Goal: Information Seeking & Learning: Compare options

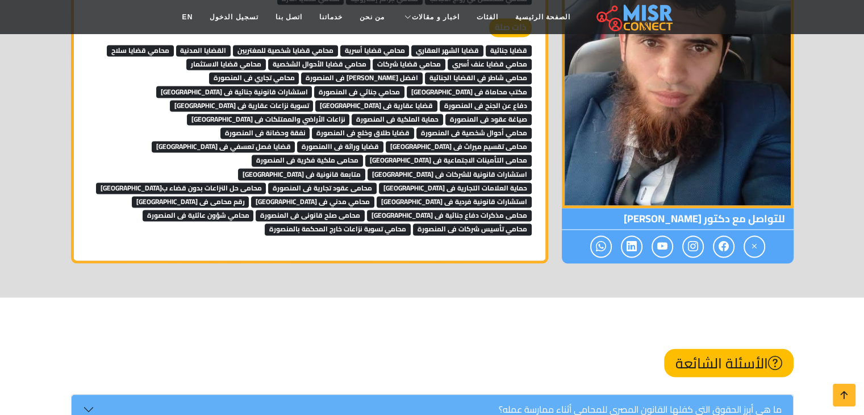
scroll to position [1826, 0]
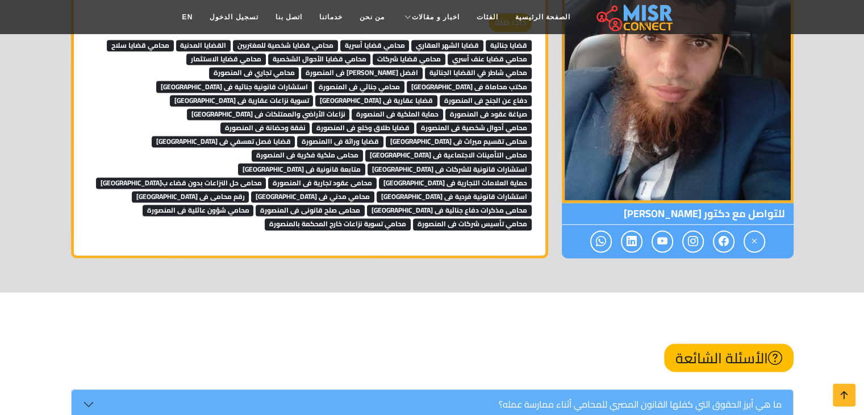
click at [500, 44] on span "قضايا جنائية" at bounding box center [509, 45] width 46 height 11
click at [463, 40] on span "قضايا الشهر العقاري" at bounding box center [447, 45] width 72 height 11
click at [394, 40] on span "محامي قضايا أسرية" at bounding box center [374, 45] width 69 height 11
click at [323, 44] on span "محامي قضايا شخصية للمغتربين" at bounding box center [285, 45] width 105 height 11
click at [220, 43] on span "القضايا المدنية" at bounding box center [203, 45] width 55 height 11
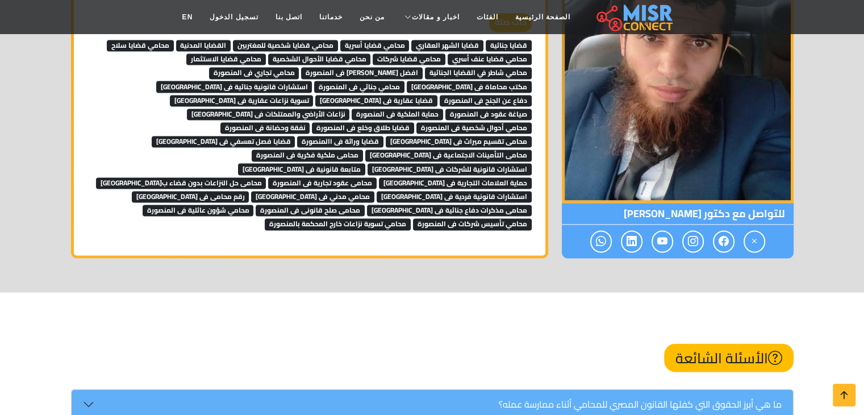
click at [160, 44] on span "محامي قضايا سلاح" at bounding box center [140, 45] width 67 height 11
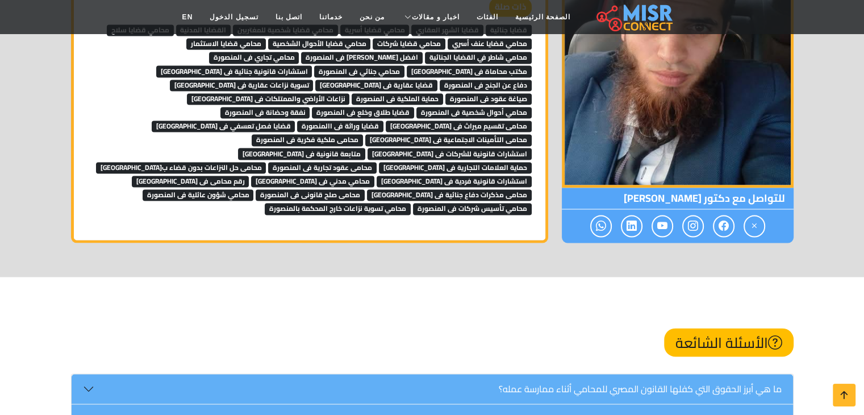
scroll to position [1842, 0]
click at [508, 41] on span "محامي قضايا عنف أسري" at bounding box center [490, 42] width 84 height 11
click at [432, 39] on span "محامي قضايا شركات" at bounding box center [409, 42] width 73 height 11
click at [348, 41] on span "محامي قضايا الأحوال الشخصية" at bounding box center [319, 42] width 103 height 11
click at [253, 40] on span "محامي قضايا الاستثمار" at bounding box center [226, 42] width 80 height 11
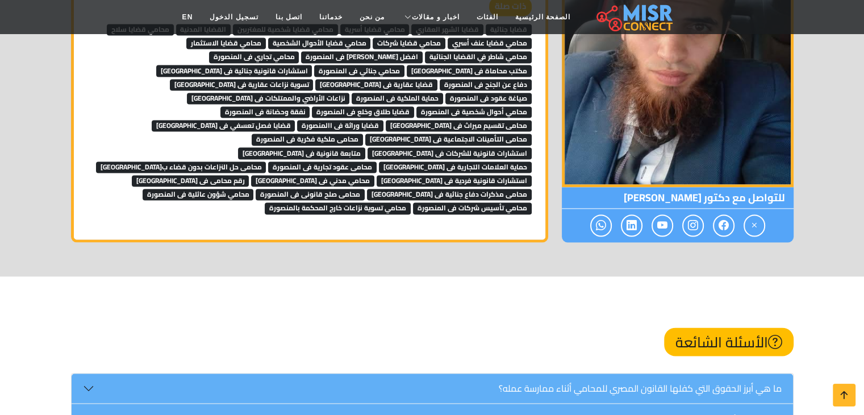
click at [441, 55] on span "محامي شاطر في القضايا الجنائية" at bounding box center [478, 56] width 107 height 11
click at [405, 56] on span "افضل محلمى فى المنصورة" at bounding box center [362, 56] width 122 height 11
click at [299, 55] on span "محامي تجاري فى المنصورة" at bounding box center [254, 56] width 90 height 11
click at [407, 65] on span "مكتب محاماة فى المنصورة" at bounding box center [469, 70] width 125 height 11
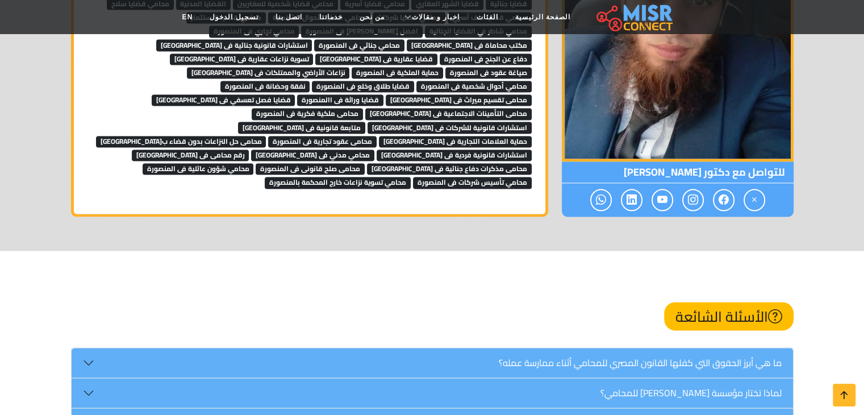
scroll to position [1869, 0]
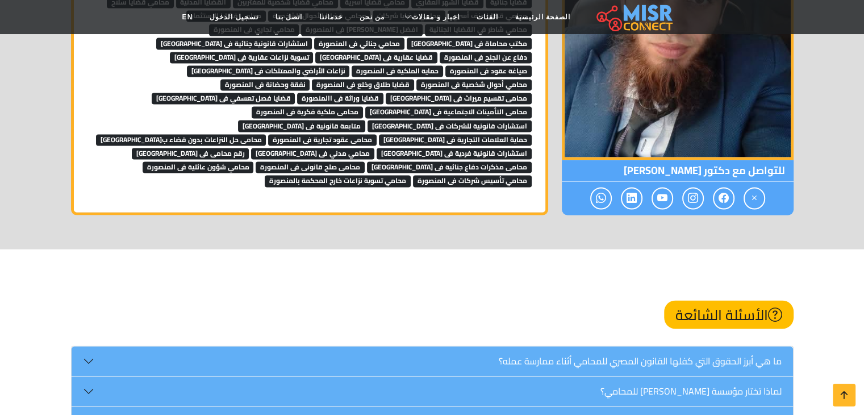
click at [404, 40] on span "محامي جنائي فى المنصورة" at bounding box center [359, 42] width 90 height 11
click at [312, 40] on span "استشارات قانونية جنائية فى المنصورة" at bounding box center [234, 42] width 156 height 11
click at [440, 52] on span "دفاع عن الجنح فى المنصورة" at bounding box center [486, 57] width 92 height 11
click at [315, 52] on span "قضايا عقارية فى المنصورة" at bounding box center [376, 57] width 122 height 11
click at [314, 54] on span "تسوية نزاعات عقارية فى المنصورة" at bounding box center [242, 57] width 144 height 11
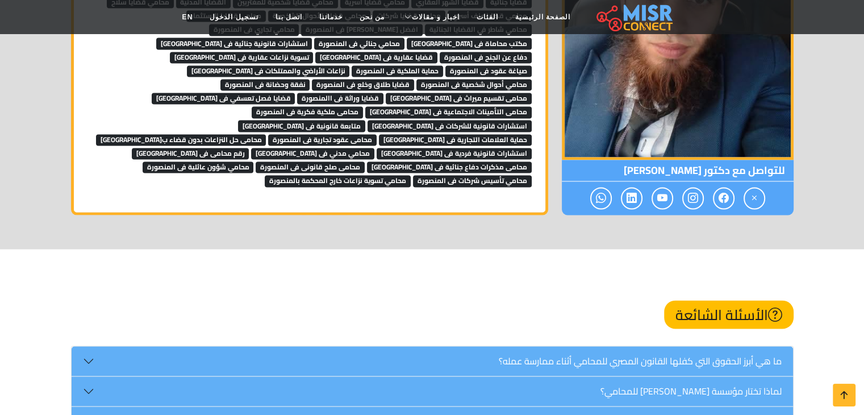
click at [445, 65] on span "صياغة عقود فى المنصورة" at bounding box center [488, 70] width 86 height 11
click at [352, 65] on span "حماية الملكية فى المنصورة" at bounding box center [397, 70] width 91 height 11
click at [222, 65] on span "نزاعات الأراضي والممتلكات فى المنصورة" at bounding box center [268, 70] width 163 height 11
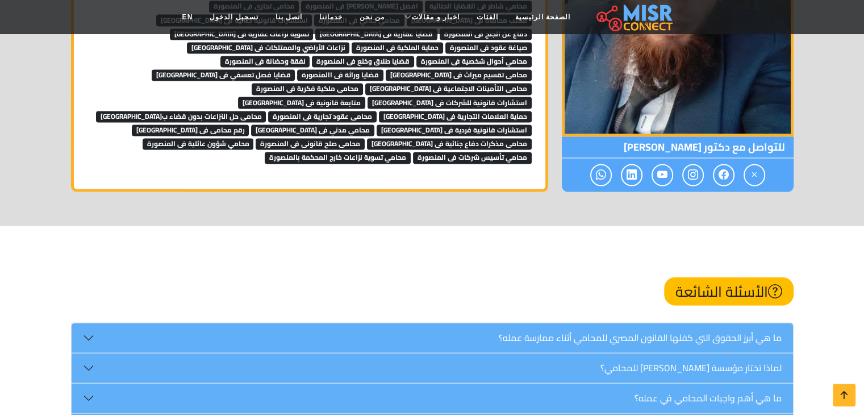
scroll to position [1894, 0]
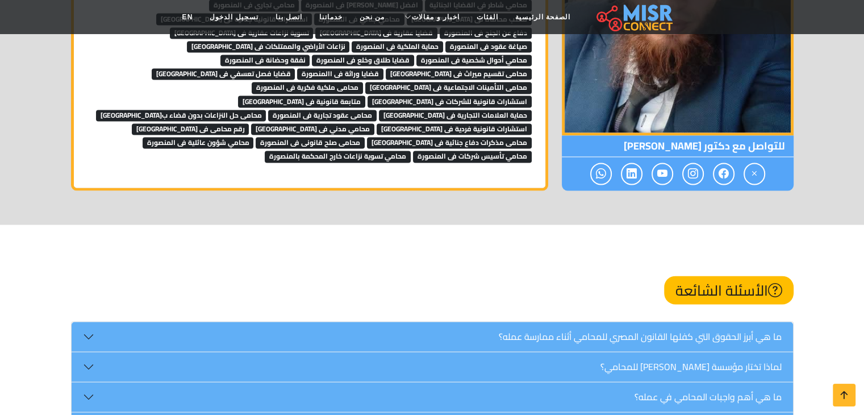
click at [515, 55] on span "محامي أحوال شخصية فى المنصورة" at bounding box center [473, 60] width 115 height 11
click at [386, 55] on span "قضايا طلاق وخلع فى المنصورة" at bounding box center [363, 60] width 102 height 11
click at [279, 55] on span "نفقة وحضانة فى المنصورة" at bounding box center [265, 60] width 90 height 11
click at [386, 68] on span "محامى تقسيم ميراث فى المنصورة" at bounding box center [459, 73] width 146 height 11
click at [365, 82] on span "محامى التأمينات الاجتماعية فى المنصورة" at bounding box center [448, 87] width 166 height 11
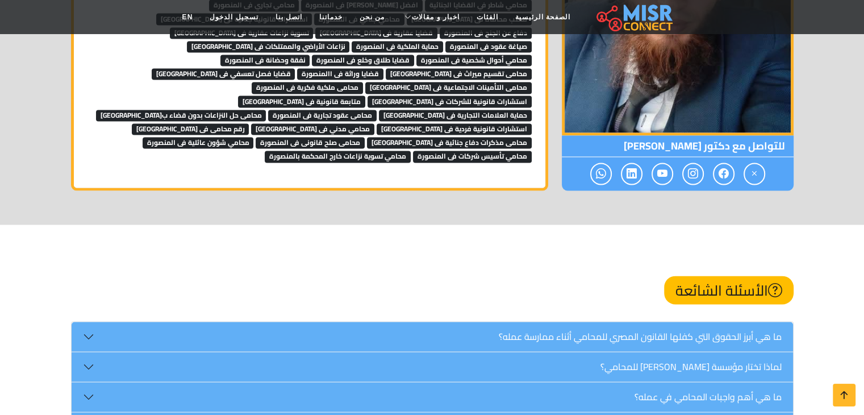
click at [295, 68] on span "قضايا فصل تعسفي فى المنصورة" at bounding box center [224, 73] width 144 height 11
click at [383, 68] on span "قضايا وراثة فى االمنصورة" at bounding box center [340, 73] width 86 height 11
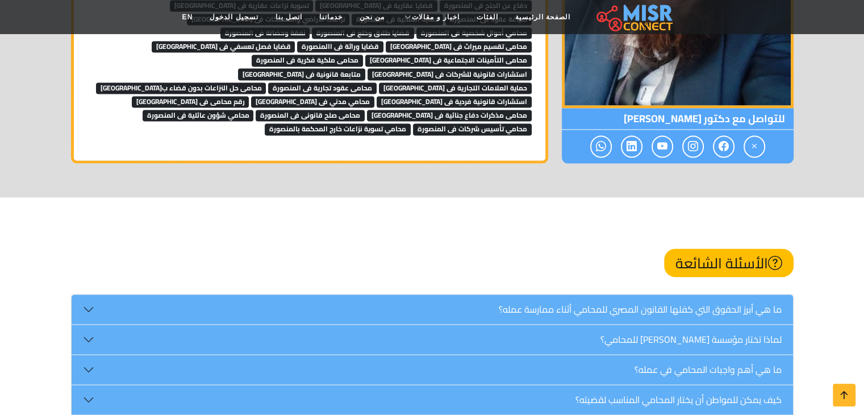
scroll to position [1922, 0]
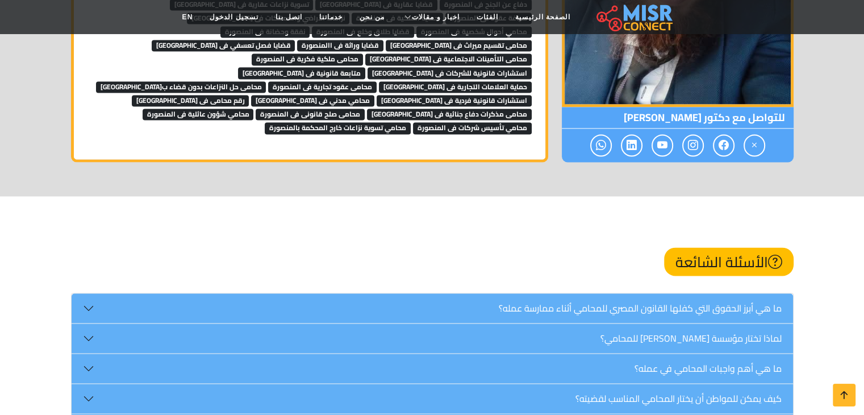
click at [363, 53] on span "محامى ملكية فكرية فى المنصورة" at bounding box center [307, 58] width 111 height 11
click at [398, 67] on span "استشارات قانونية للشركات فى المنصورة" at bounding box center [450, 72] width 164 height 11
click at [266, 67] on span "متابعة قانونية فى المنصورة" at bounding box center [301, 72] width 127 height 11
click at [266, 81] on span "محامى حل النزاعات بدون قضاء بالمنصورة" at bounding box center [181, 86] width 170 height 11
click at [339, 81] on span "محامى عقود تجارية فى المنصورة" at bounding box center [322, 86] width 108 height 11
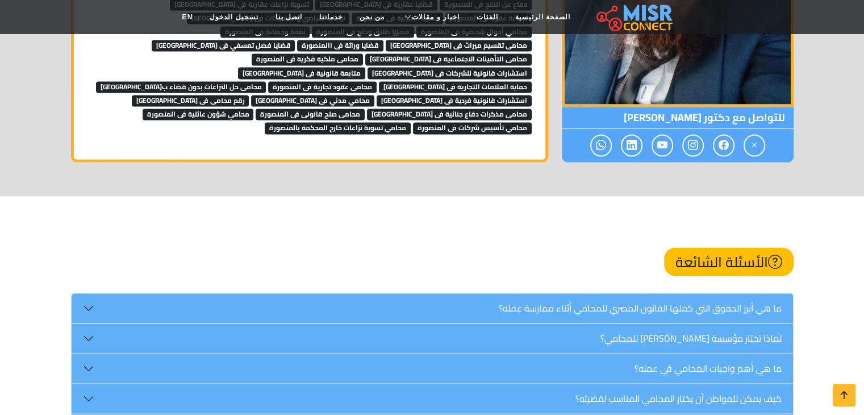
click at [428, 81] on span "حماية العلامات التجارية فى المنصورة" at bounding box center [455, 86] width 153 height 11
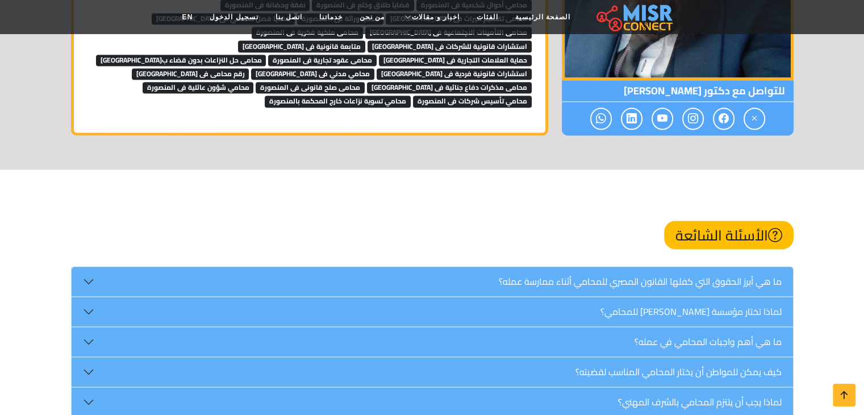
scroll to position [1950, 0]
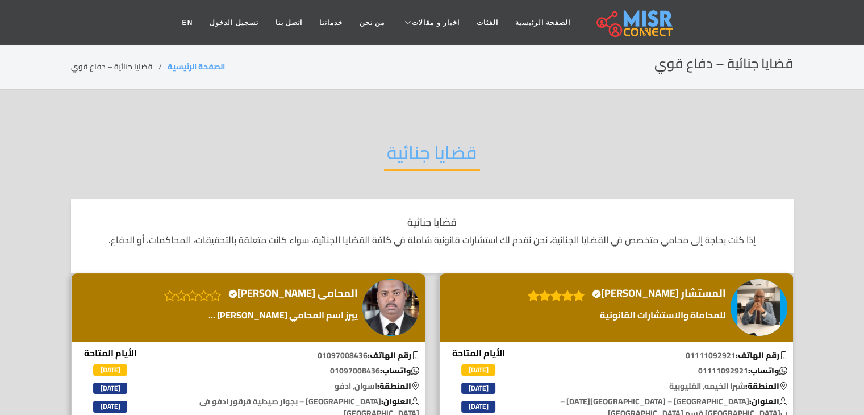
click at [425, 161] on h2 "قضايا جنائية" at bounding box center [432, 155] width 96 height 29
copy div "قضايا جنائية"
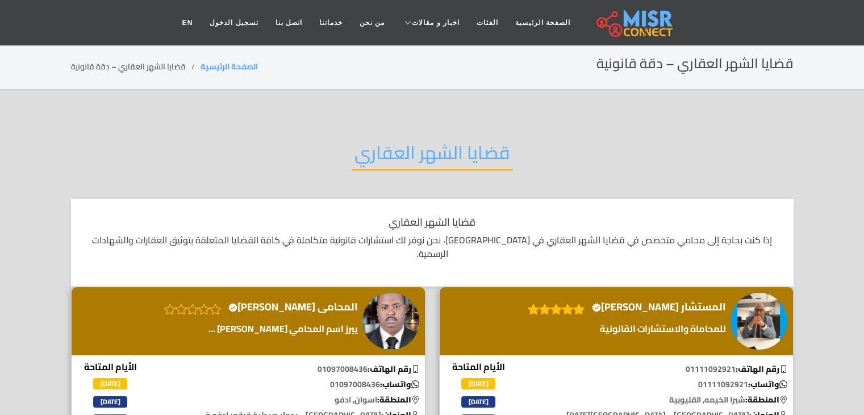
click at [450, 152] on h2 "قضايا الشهر العقاري" at bounding box center [432, 155] width 161 height 29
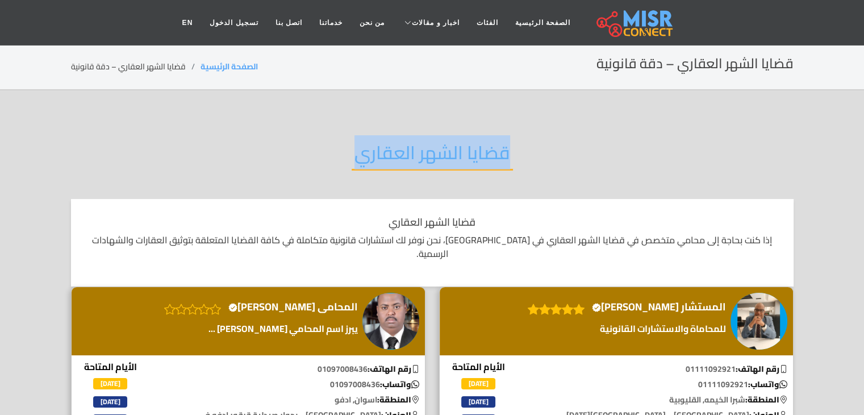
click at [450, 152] on h2 "قضايا الشهر العقاري" at bounding box center [432, 155] width 161 height 29
copy div "قضايا الشهر العقاري"
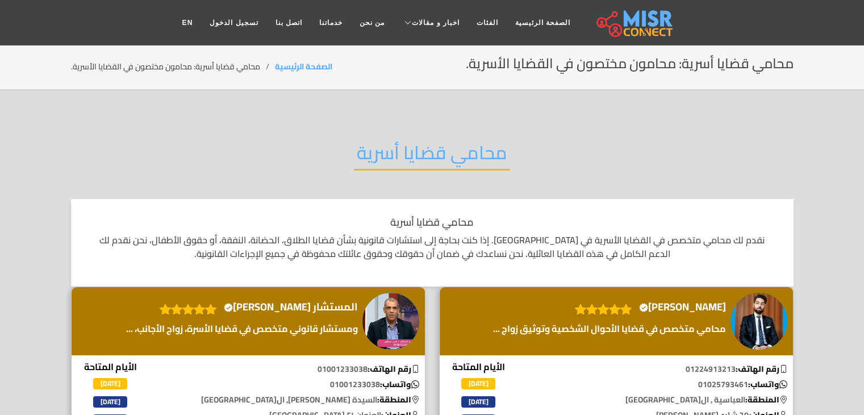
click at [462, 142] on h2 "محامي قضايا أسرية" at bounding box center [432, 155] width 156 height 29
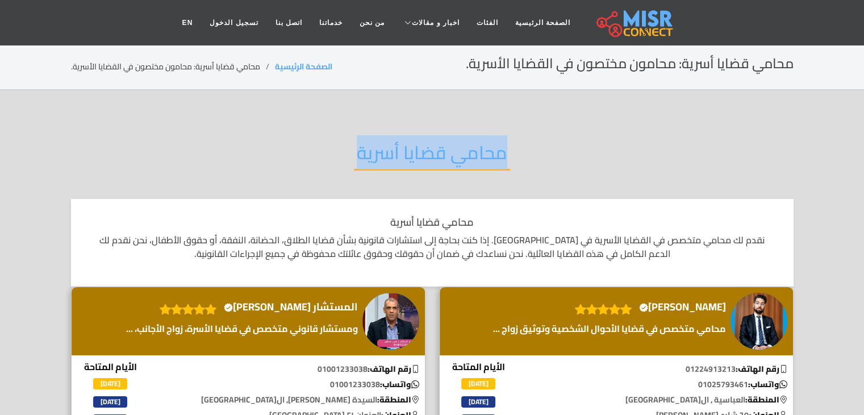
click at [462, 142] on h2 "محامي قضايا أسرية" at bounding box center [432, 155] width 156 height 29
copy div "محامي قضايا أسرية"
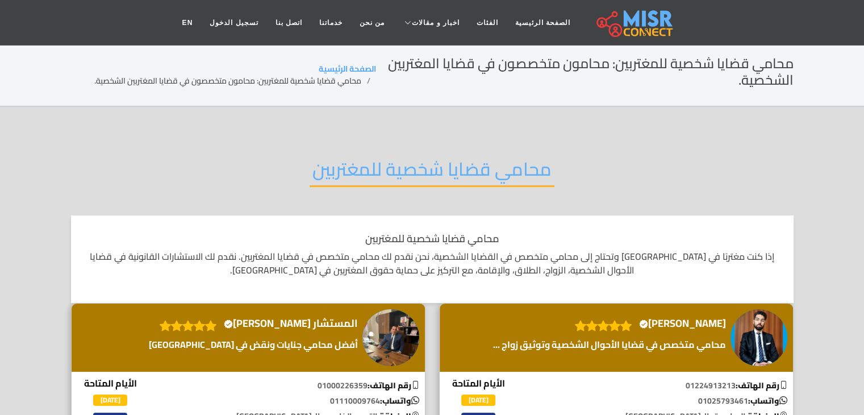
click at [476, 168] on h2 "محامي قضايا شخصية للمغتربين" at bounding box center [432, 172] width 245 height 29
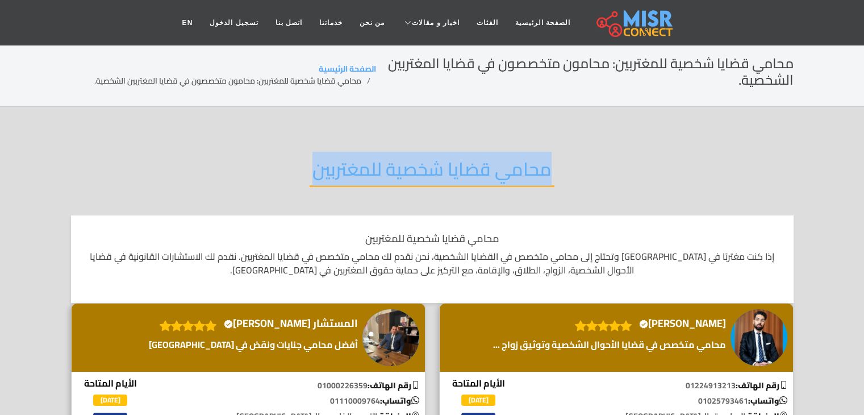
click at [476, 168] on h2 "محامي قضايا شخصية للمغتربين" at bounding box center [432, 172] width 245 height 29
copy div "محامي قضايا شخصية للمغتربين"
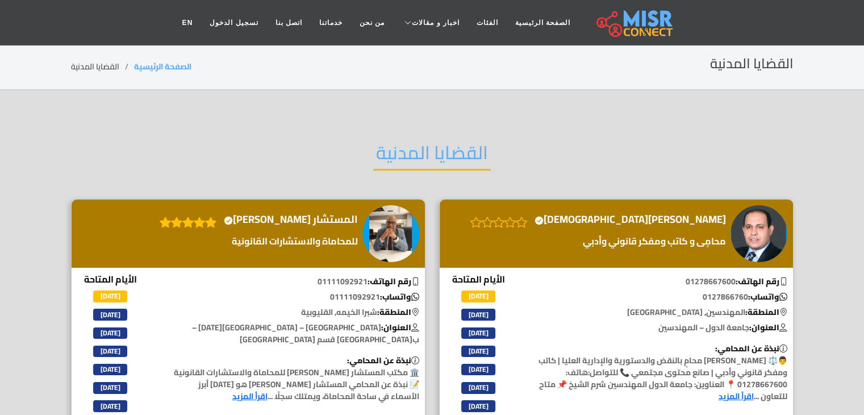
click at [441, 146] on h2 "القضايا المدنية" at bounding box center [432, 155] width 118 height 29
copy div "القضايا المدنية"
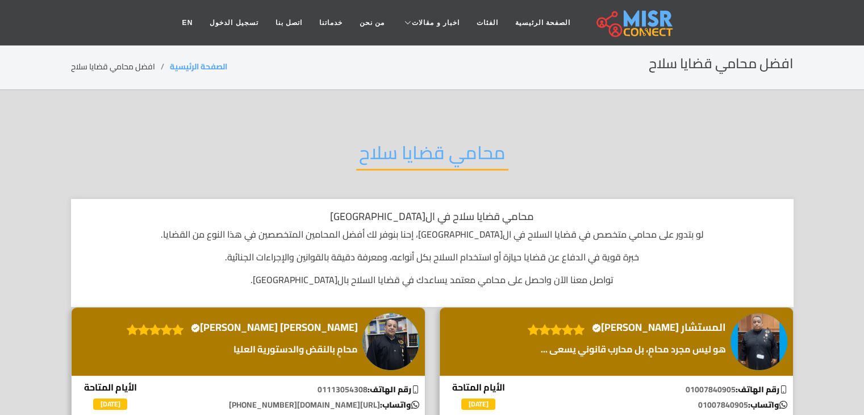
click at [388, 153] on h2 "محامي قضايا سلاح" at bounding box center [432, 155] width 152 height 29
copy div "محامي قضايا سلاح"
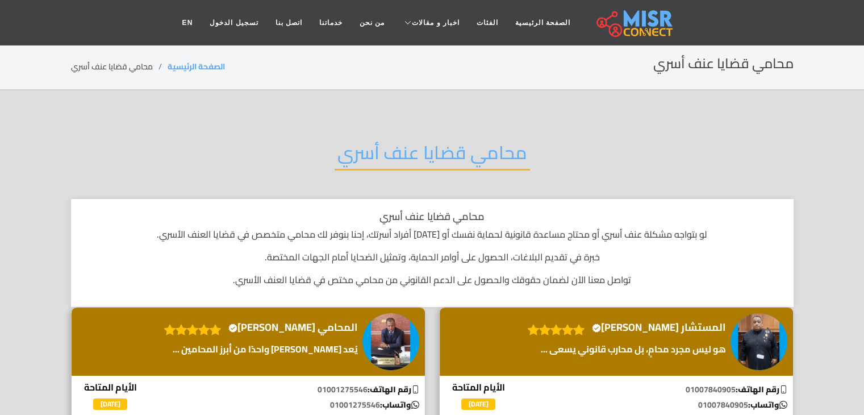
click at [482, 149] on h2 "محامي قضايا عنف أسري" at bounding box center [432, 155] width 195 height 29
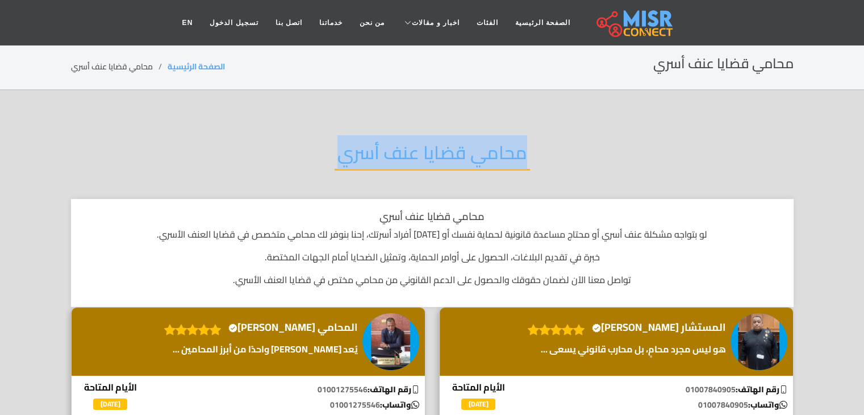
click at [482, 149] on h2 "محامي قضايا عنف أسري" at bounding box center [432, 155] width 195 height 29
copy div "محامي قضايا عنف أسري"
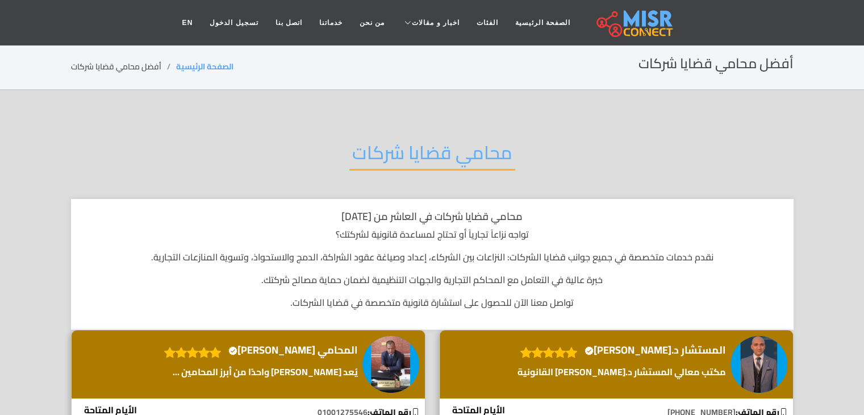
click at [483, 156] on h2 "محامي قضايا شركات" at bounding box center [432, 155] width 166 height 29
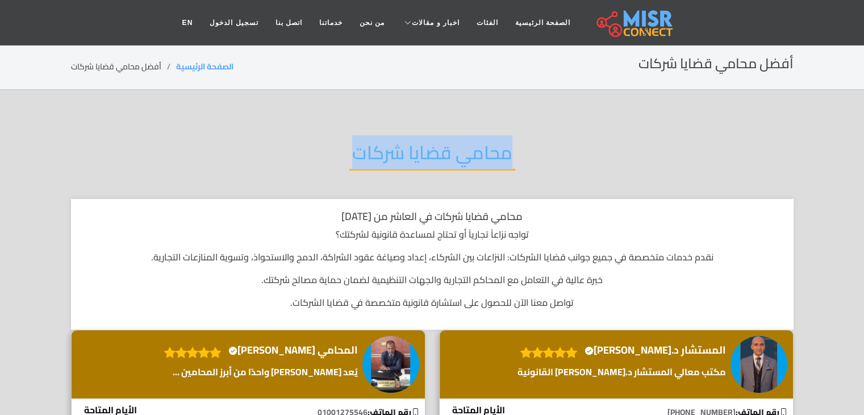
click at [483, 156] on h2 "محامي قضايا شركات" at bounding box center [432, 155] width 166 height 29
copy div "محامي قضايا شركات"
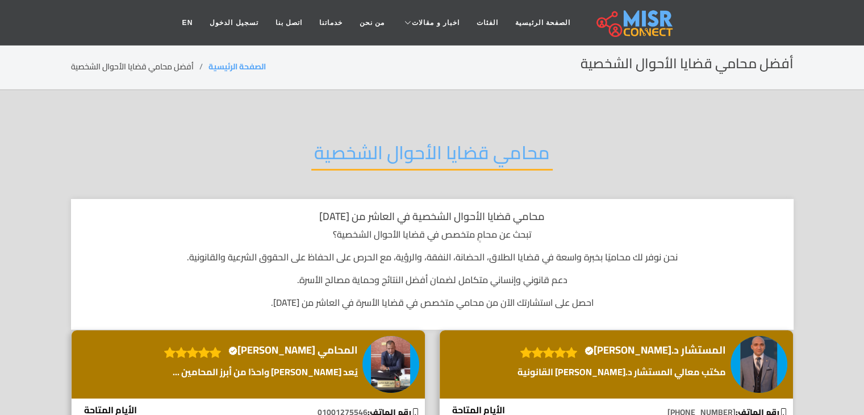
click at [469, 149] on h2 "محامي قضايا الأحوال الشخصية" at bounding box center [431, 155] width 241 height 29
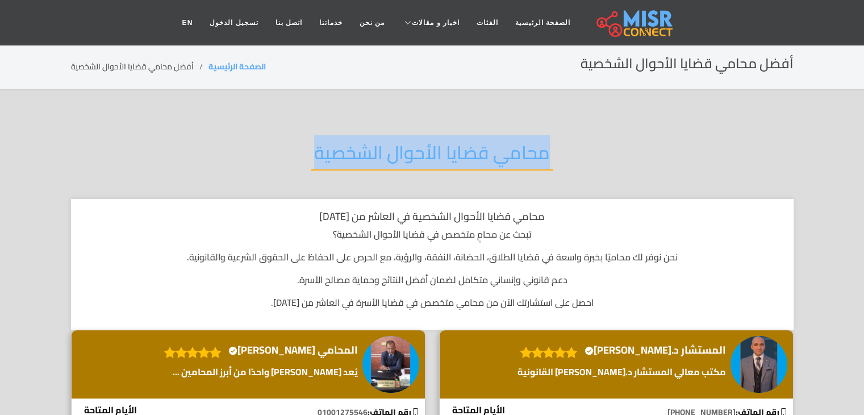
click at [469, 149] on h2 "محامي قضايا الأحوال الشخصية" at bounding box center [431, 155] width 241 height 29
copy div "محامي قضايا الأحوال الشخصية"
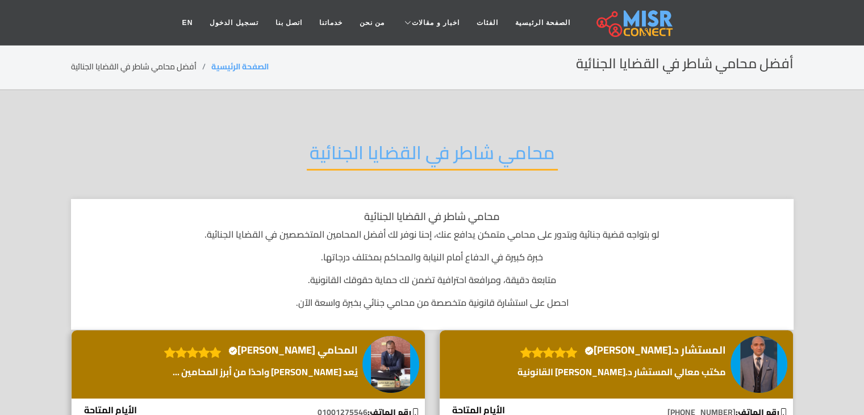
click at [503, 141] on h2 "محامي شاطر في القضايا الجنائية" at bounding box center [432, 155] width 251 height 29
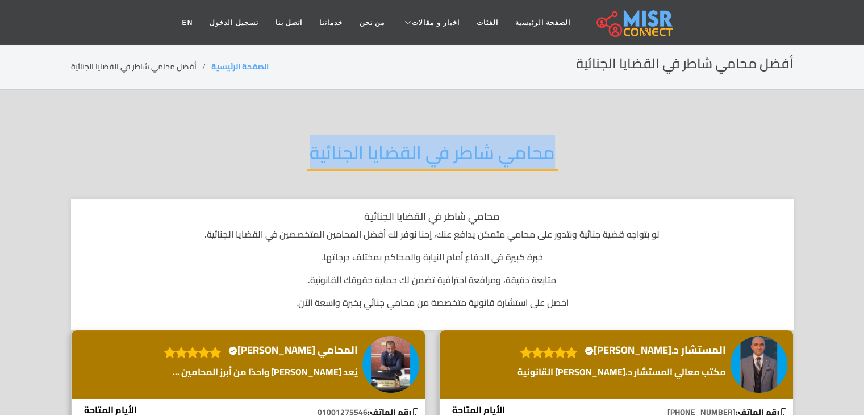
click at [503, 141] on h2 "محامي شاطر في القضايا الجنائية" at bounding box center [432, 155] width 251 height 29
copy div "محامي شاطر في القضايا الجنائية"
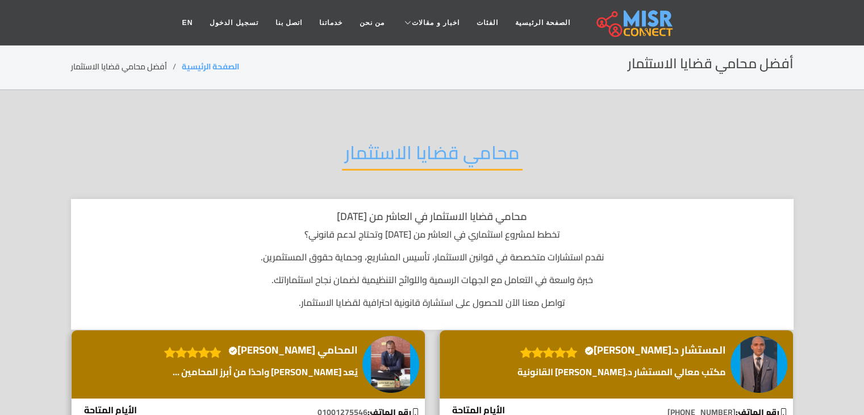
click at [493, 152] on h2 "محامي قضايا الاستثمار" at bounding box center [432, 155] width 181 height 29
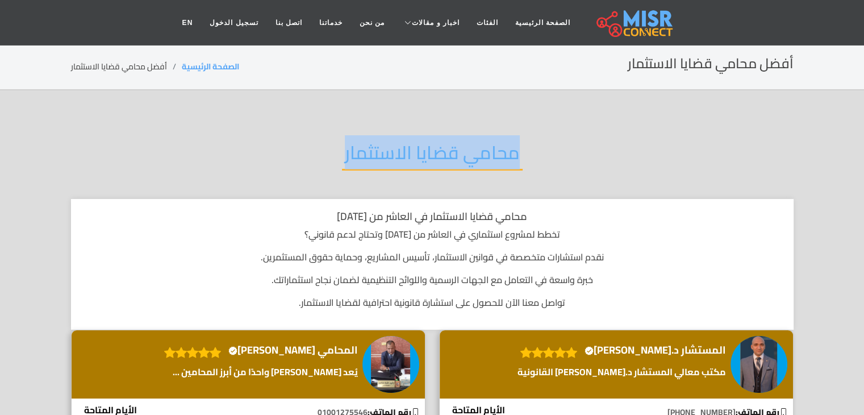
click at [493, 152] on h2 "محامي قضايا الاستثمار" at bounding box center [432, 155] width 181 height 29
copy div "محامي قضايا الاستثمار"
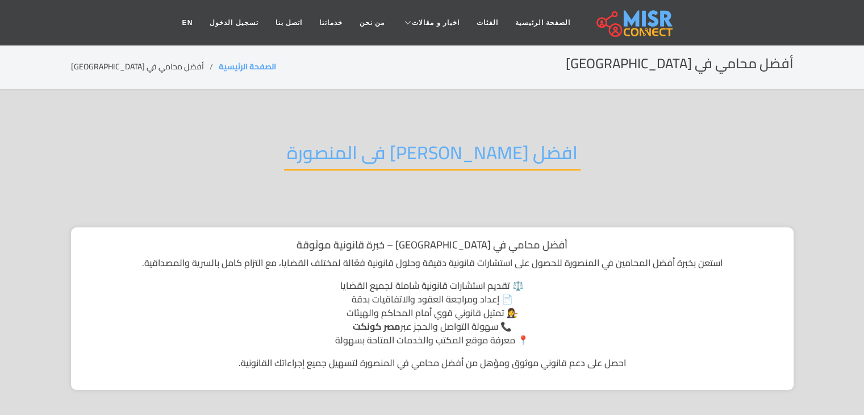
click at [458, 163] on h2 "افضل [PERSON_NAME] فى المنصورة" at bounding box center [432, 155] width 297 height 29
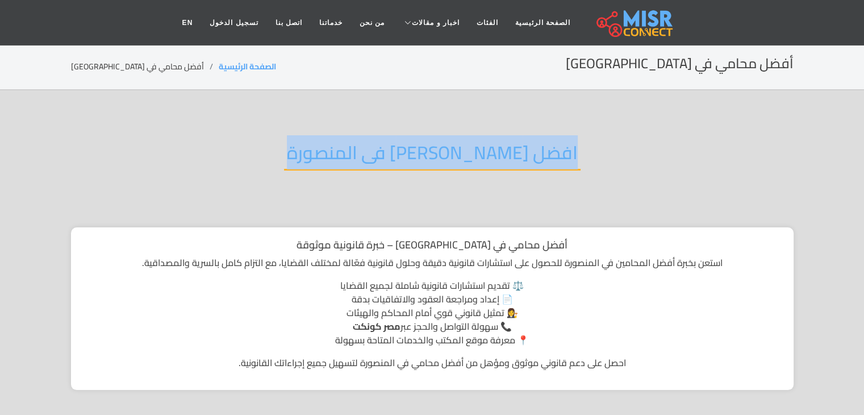
click at [458, 163] on h2 "افضل [PERSON_NAME] فى المنصورة" at bounding box center [432, 155] width 297 height 29
copy div "افضل [PERSON_NAME] فى المنصورة"
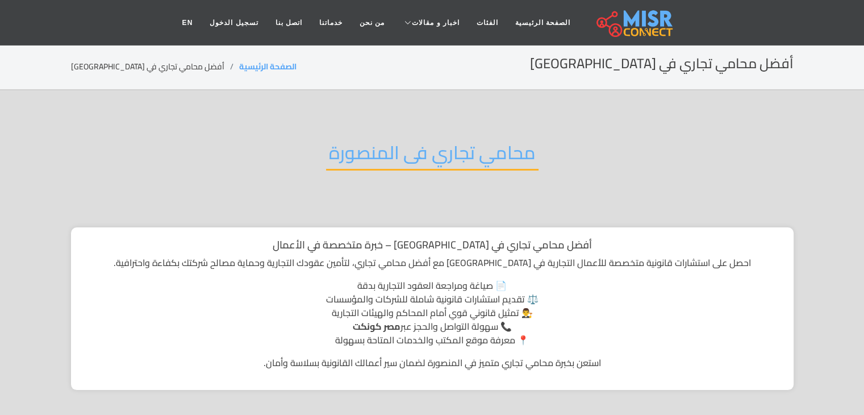
click at [429, 144] on h2 "محامي تجاري فى المنصورة" at bounding box center [432, 155] width 212 height 29
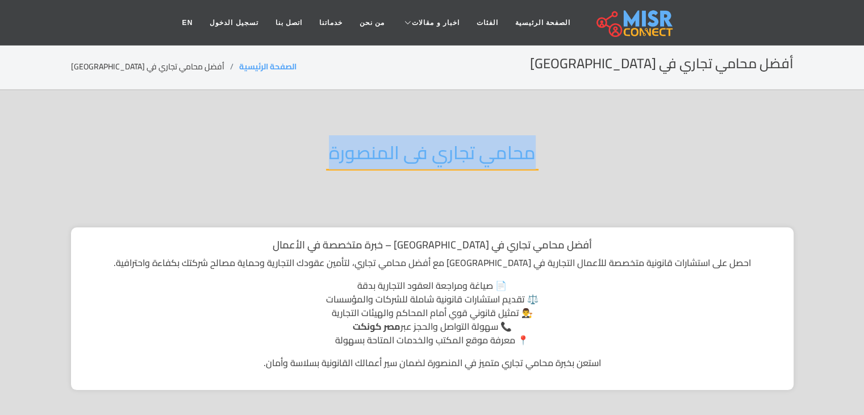
click at [429, 144] on h2 "محامي تجاري فى المنصورة" at bounding box center [432, 155] width 212 height 29
copy div "محامي تجاري فى المنصورة"
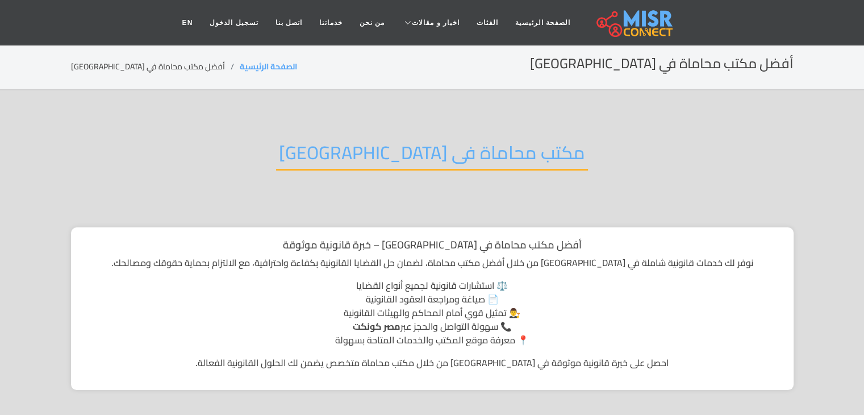
click at [429, 149] on h2 "مكتب محاماة فى [GEOGRAPHIC_DATA]" at bounding box center [432, 155] width 312 height 29
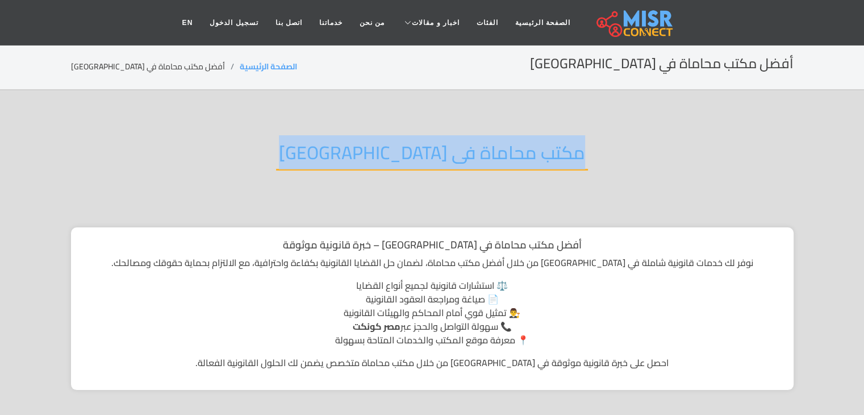
click at [429, 149] on h2 "مكتب محاماة فى [GEOGRAPHIC_DATA]" at bounding box center [432, 155] width 312 height 29
copy div "مكتب محاماة فى [GEOGRAPHIC_DATA]"
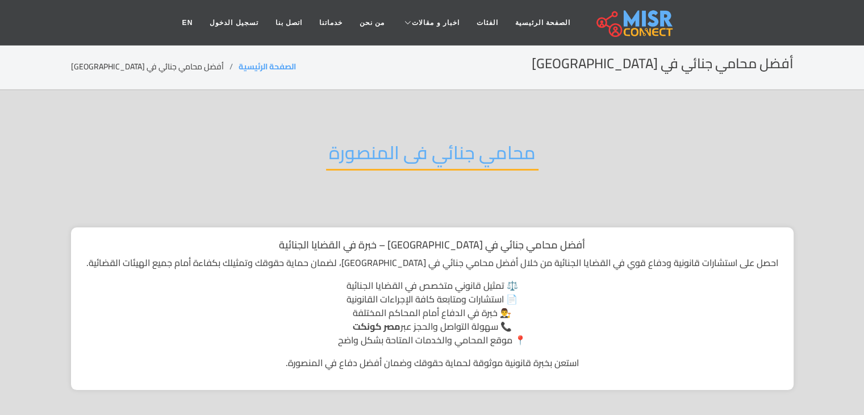
click at [482, 144] on h2 "محامي جنائي فى المنصورة" at bounding box center [432, 155] width 212 height 29
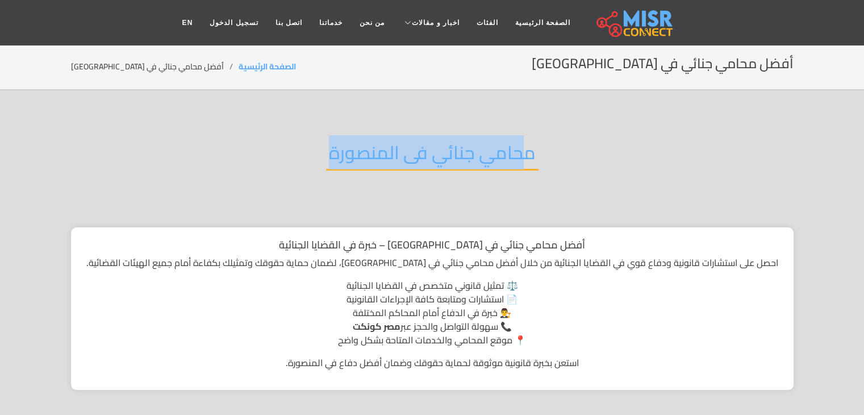
click at [482, 144] on h2 "محامي جنائي فى المنصورة" at bounding box center [432, 155] width 212 height 29
copy div "محامي جنائي فى المنصورة"
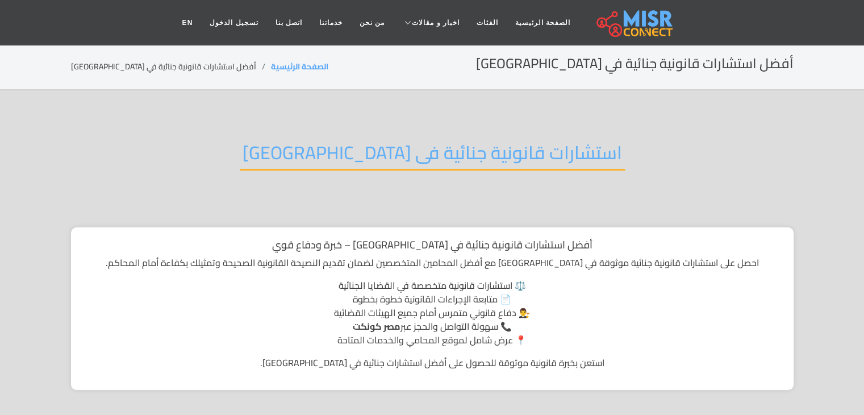
click at [491, 153] on h2 "استشارات قانونية جنائية فى المنصورة" at bounding box center [432, 155] width 385 height 29
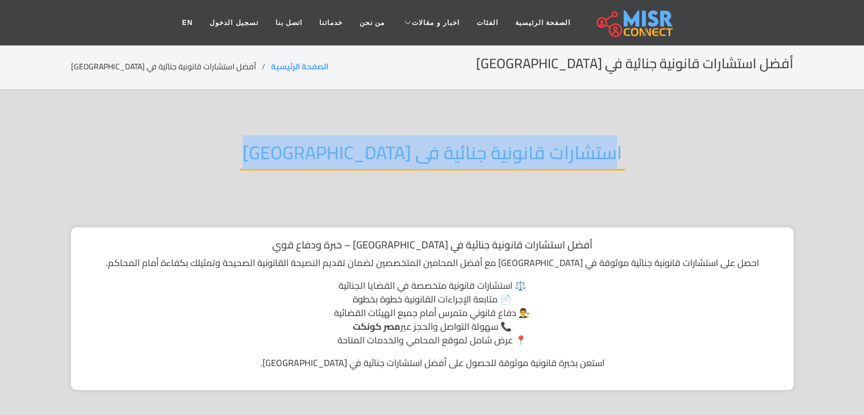
click at [491, 153] on h2 "استشارات قانونية جنائية فى المنصورة" at bounding box center [432, 155] width 385 height 29
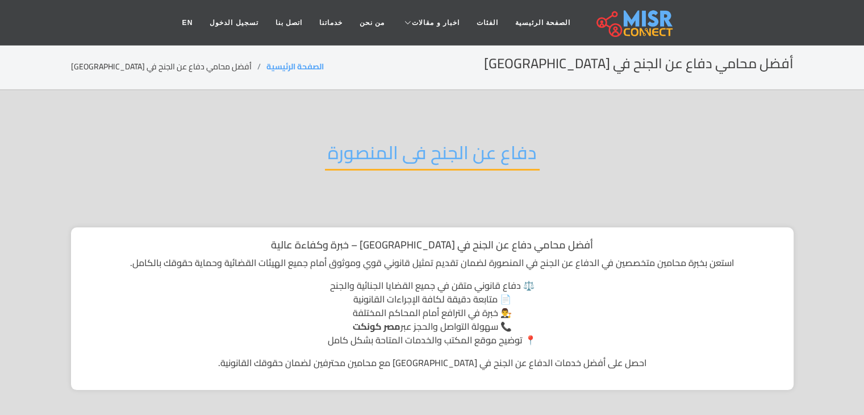
click at [469, 152] on h2 "دفاع عن الجنح فى المنصورة" at bounding box center [432, 155] width 215 height 29
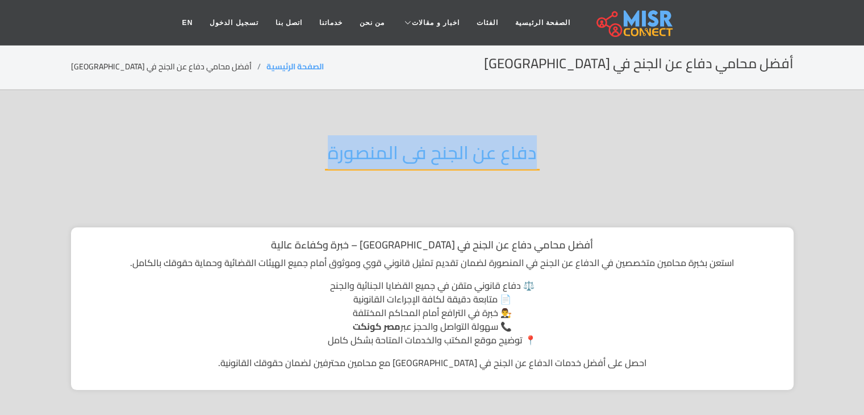
click at [469, 152] on h2 "دفاع عن الجنح فى المنصورة" at bounding box center [432, 155] width 215 height 29
copy div "دفاع عن الجنح فى المنصورة"
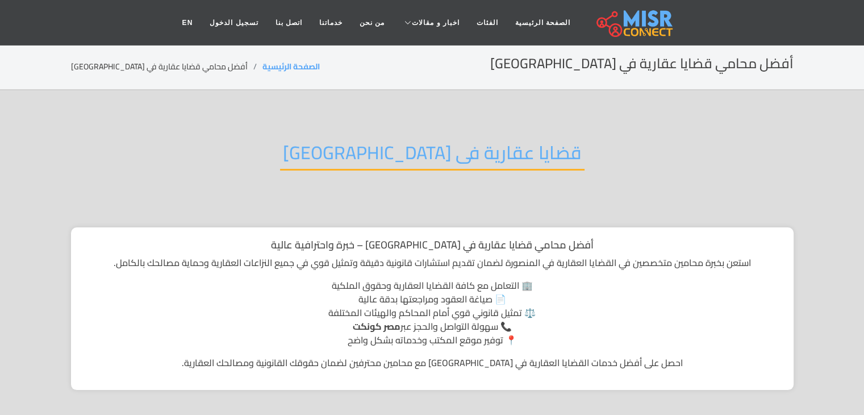
click at [491, 158] on h2 "قضايا عقارية فى [GEOGRAPHIC_DATA]" at bounding box center [432, 155] width 304 height 29
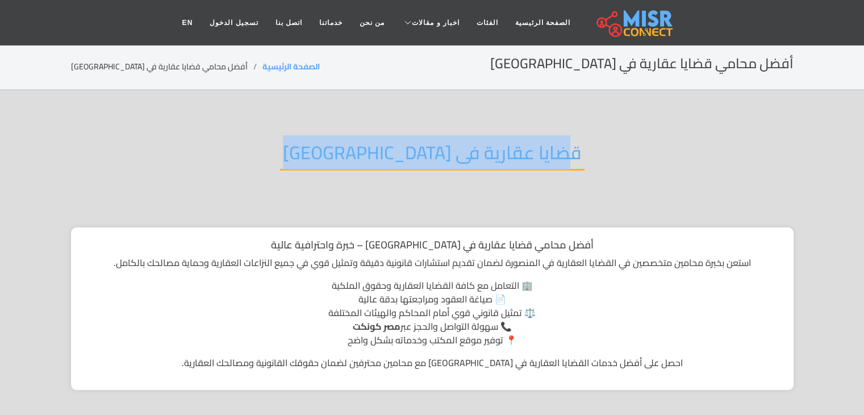
click at [491, 158] on h2 "قضايا عقارية فى المنصورة" at bounding box center [432, 155] width 304 height 29
copy div "قضايا عقارية فى المنصورة"
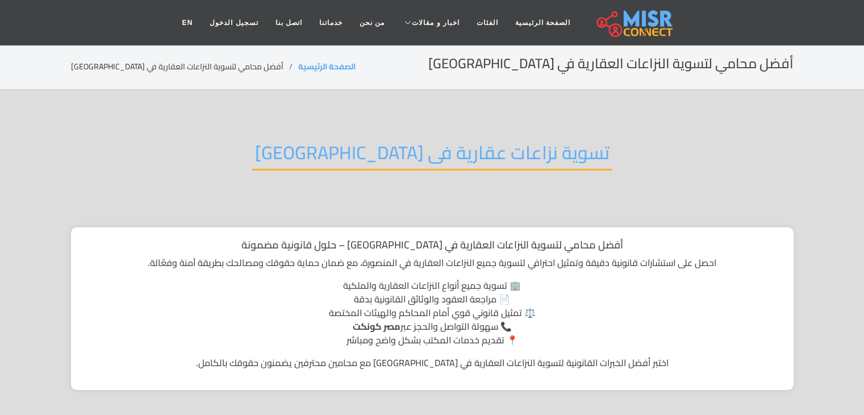
click at [462, 156] on h2 "تسوية نزاعات عقارية فى المنصورة" at bounding box center [432, 155] width 360 height 29
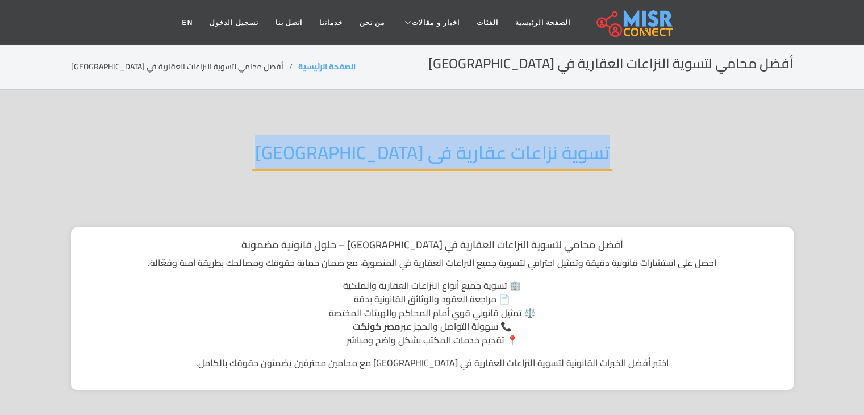
click at [462, 156] on h2 "تسوية نزاعات عقارية فى المنصورة" at bounding box center [432, 155] width 360 height 29
copy div "تسوية نزاعات عقارية فى المنصورة"
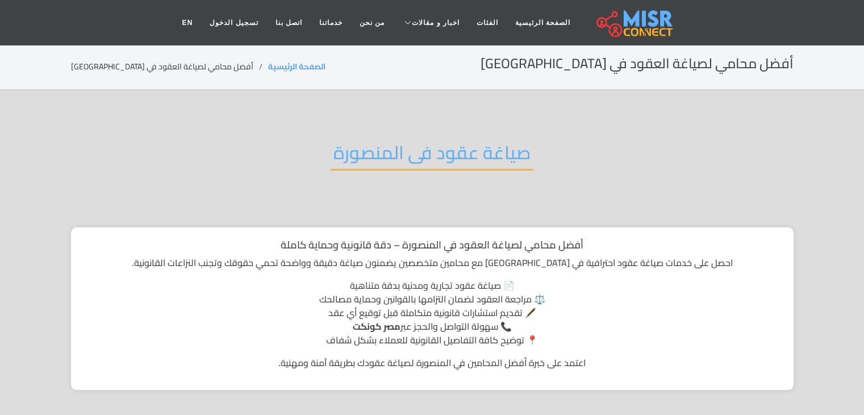
click at [459, 164] on h2 "صياغة عقود فى المنصورة" at bounding box center [432, 155] width 203 height 29
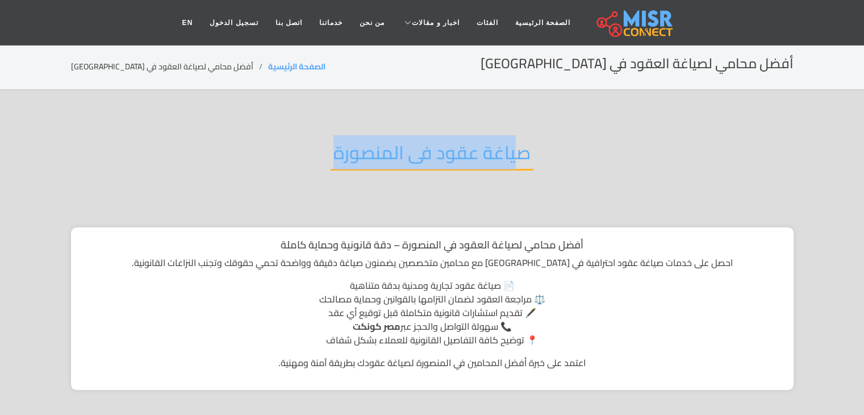
click at [459, 164] on h2 "صياغة عقود فى المنصورة" at bounding box center [432, 155] width 203 height 29
copy div "صياغة عقود فى المنصورة"
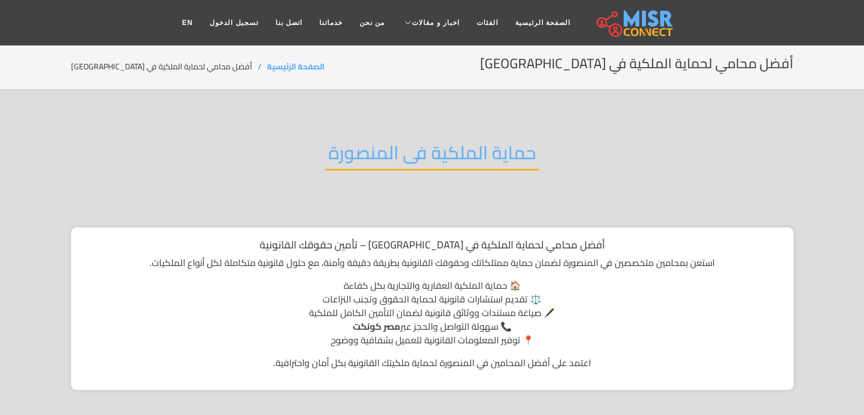
click at [465, 155] on h2 "حماية الملكية فى المنصورة" at bounding box center [432, 155] width 214 height 29
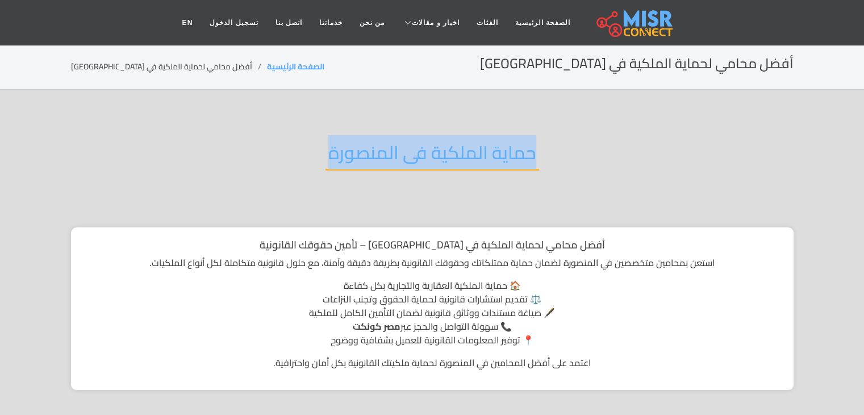
click at [465, 155] on h2 "حماية الملكية فى المنصورة" at bounding box center [432, 155] width 214 height 29
copy div "حماية الملكية فى المنصورة"
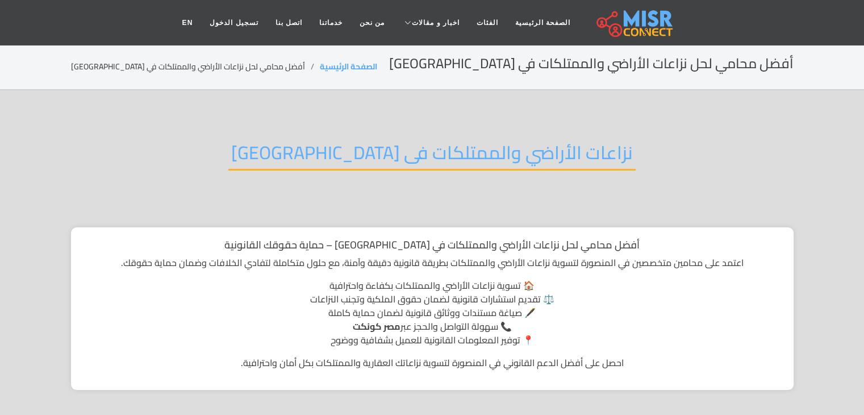
click at [491, 155] on h2 "نزاعات الأراضي والممتلكات فى المنصورة" at bounding box center [431, 155] width 407 height 29
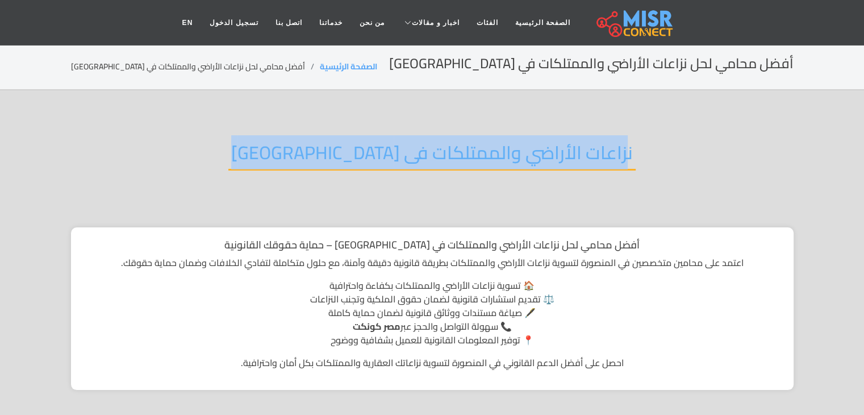
click at [491, 155] on h2 "نزاعات الأراضي والممتلكات فى المنصورة" at bounding box center [431, 155] width 407 height 29
copy div "نزاعات الأراضي والممتلكات فى المنصورة"
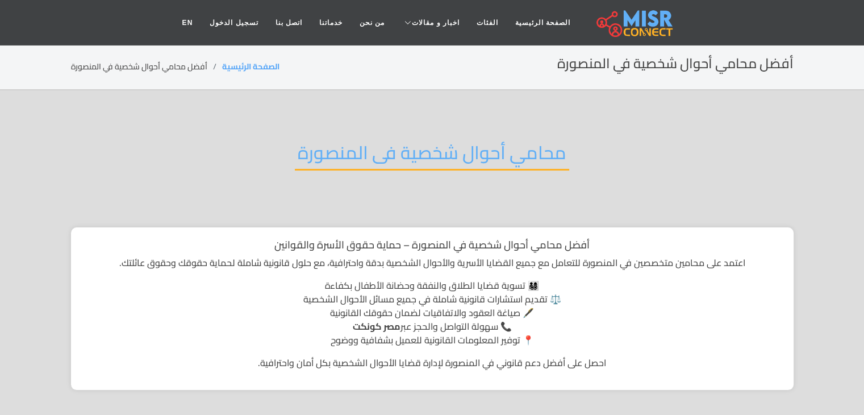
click at [465, 141] on h2 "محامي أحوال شخصية فى المنصورة" at bounding box center [432, 155] width 274 height 29
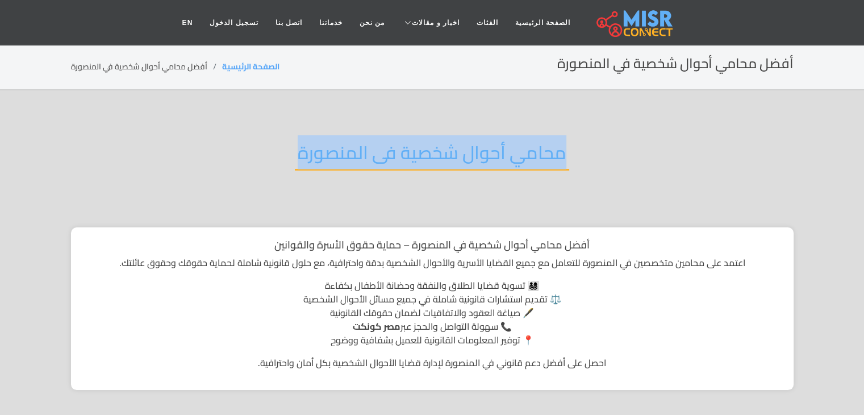
click at [465, 141] on h2 "محامي أحوال شخصية فى المنصورة" at bounding box center [432, 155] width 274 height 29
copy div "محامي أحوال شخصية فى المنصورة"
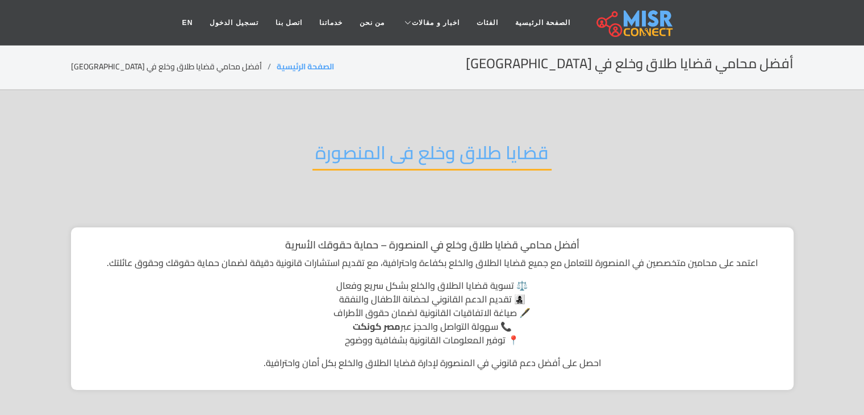
click at [482, 148] on h2 "قضايا طلاق وخلع فى المنصورة" at bounding box center [431, 155] width 239 height 29
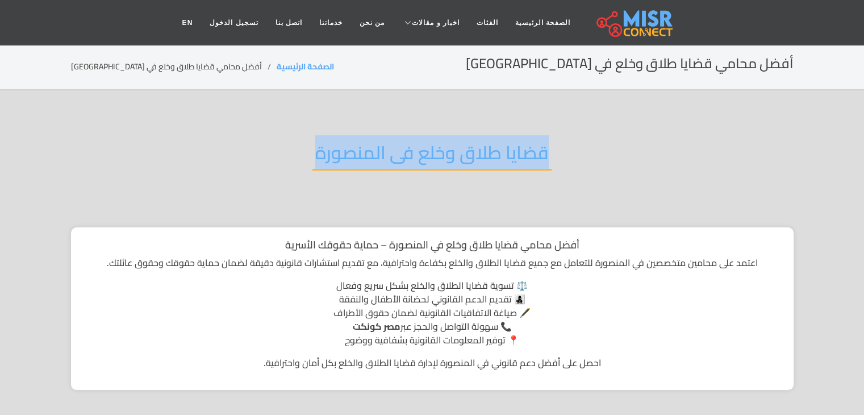
click at [482, 148] on h2 "قضايا طلاق وخلع فى المنصورة" at bounding box center [431, 155] width 239 height 29
copy div "قضايا طلاق وخلع فى المنصورة"
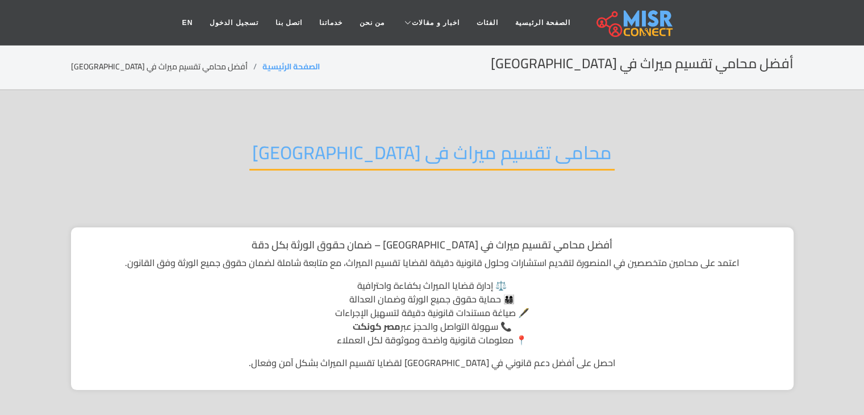
click at [457, 163] on h2 "محامى تقسيم ميراث فى [GEOGRAPHIC_DATA]" at bounding box center [431, 155] width 365 height 29
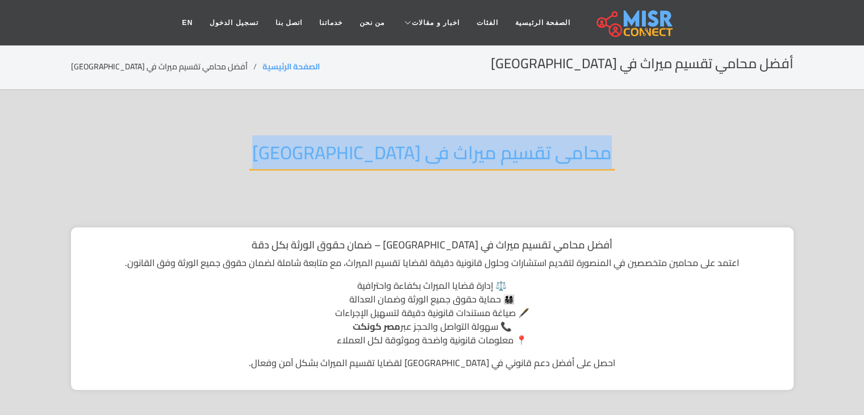
click at [457, 163] on h2 "محامى تقسيم ميراث فى المنصورة" at bounding box center [431, 155] width 365 height 29
copy div "محامى تقسيم ميراث فى المنصورة"
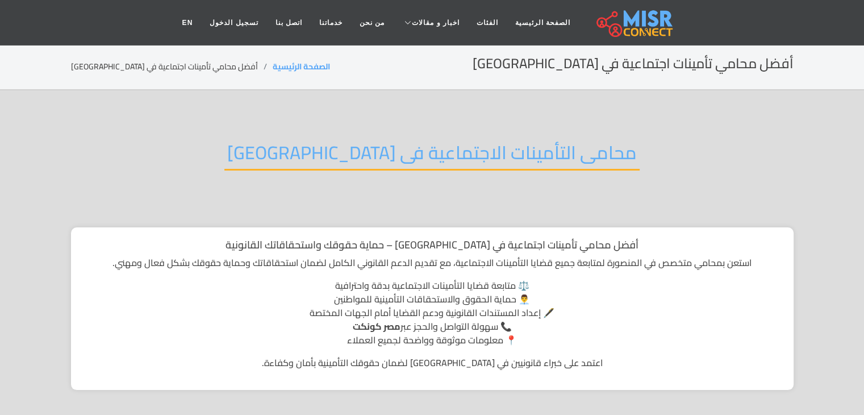
click at [464, 151] on h2 "محامى التأمينات الاجتماعية فى [GEOGRAPHIC_DATA]" at bounding box center [431, 155] width 415 height 29
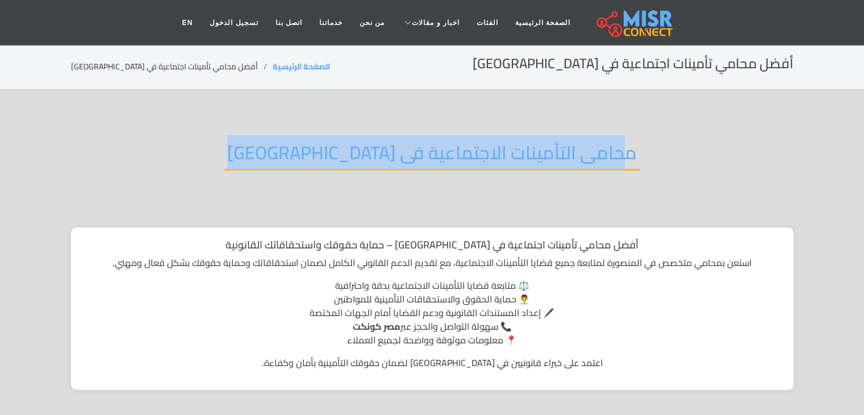
click at [464, 151] on h2 "محامى التأمينات الاجتماعية فى [GEOGRAPHIC_DATA]" at bounding box center [431, 155] width 415 height 29
copy div "محامى التأمينات الاجتماعية فى [GEOGRAPHIC_DATA]"
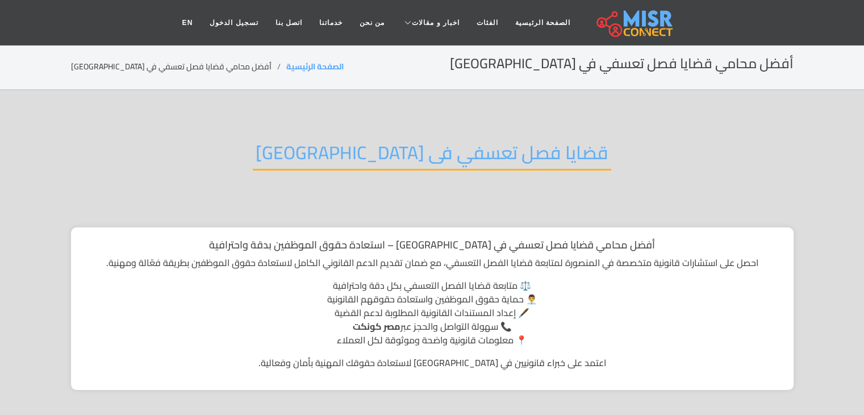
click at [433, 157] on h2 "قضايا فصل تعسفي فى المنصورة" at bounding box center [432, 155] width 358 height 29
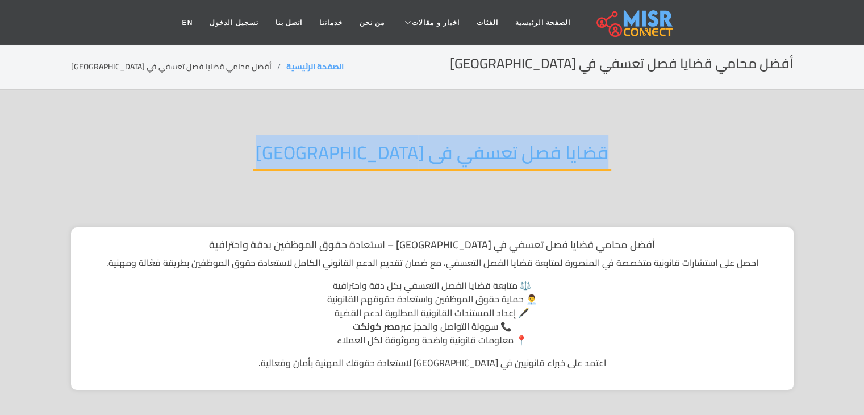
click at [433, 157] on h2 "قضايا فصل تعسفي فى المنصورة" at bounding box center [432, 155] width 358 height 29
copy div "قضايا فصل تعسفي فى المنصورة"
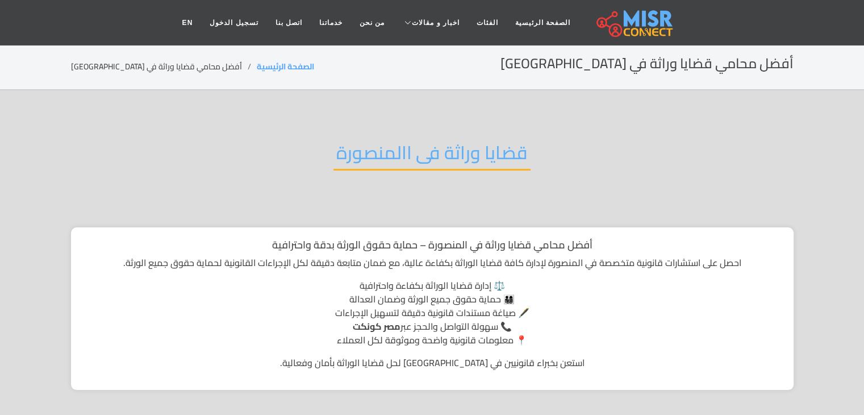
click at [429, 152] on h2 "قضايا وراثة فى االمنصورة" at bounding box center [431, 155] width 197 height 29
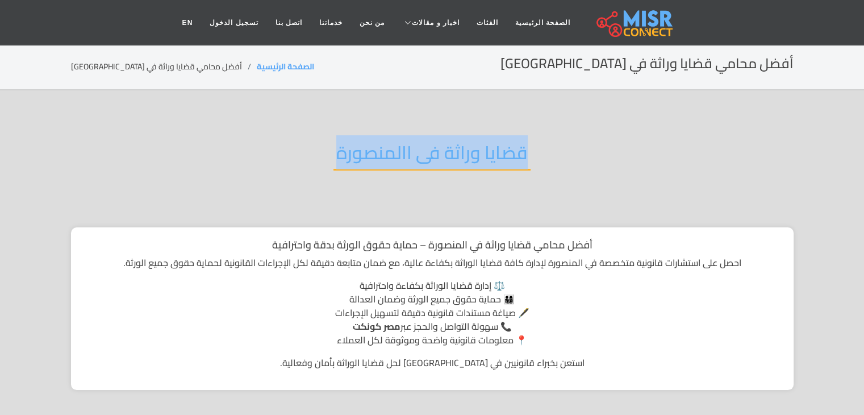
click at [429, 152] on h2 "قضايا وراثة فى االمنصورة" at bounding box center [431, 155] width 197 height 29
copy div "قضايا وراثة فى االمنصورة"
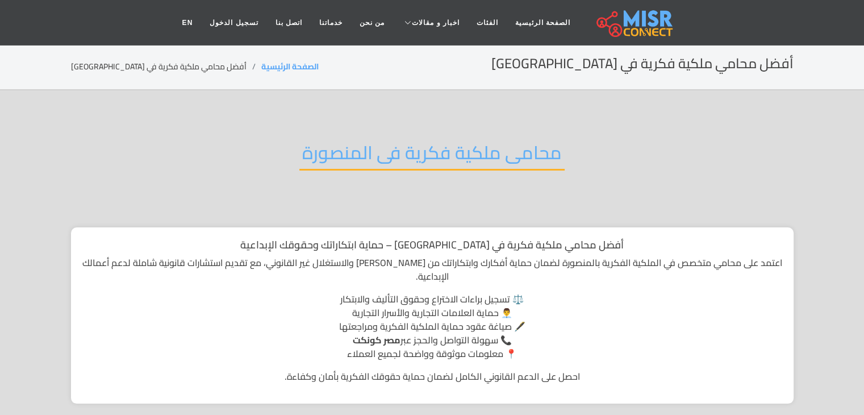
click at [482, 141] on h2 "محامى ملكية فكرية فى المنصورة" at bounding box center [431, 155] width 265 height 29
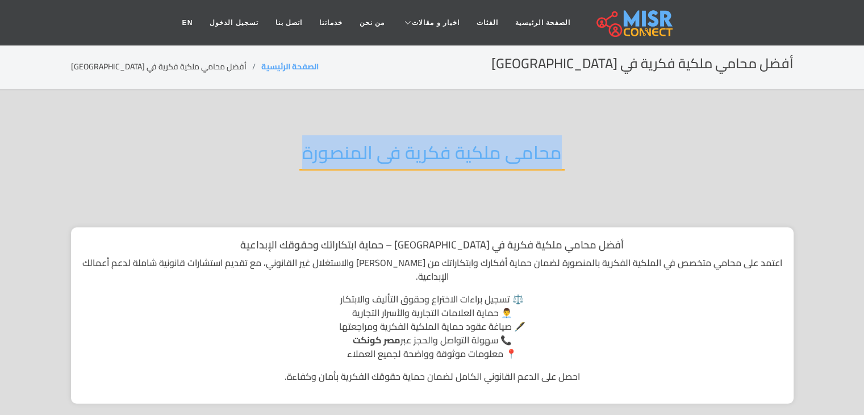
click at [482, 141] on h2 "محامى ملكية فكرية فى المنصورة" at bounding box center [431, 155] width 265 height 29
copy div "محامى ملكية فكرية فى المنصورة"
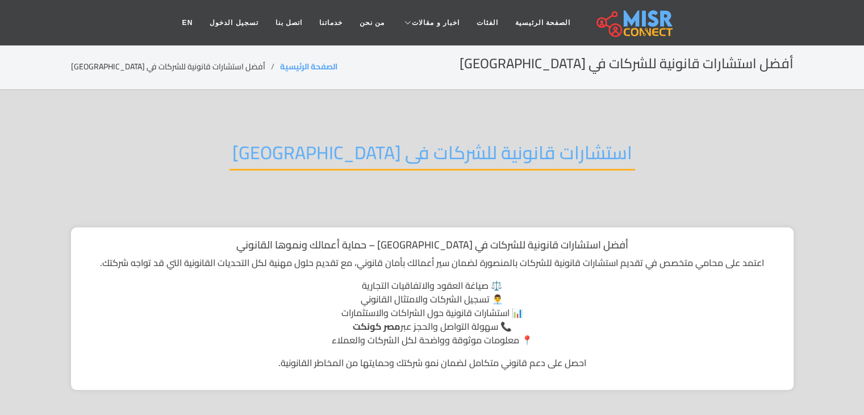
click at [506, 156] on h2 "استشارات قانونية للشركات فى المنصورة" at bounding box center [432, 155] width 406 height 29
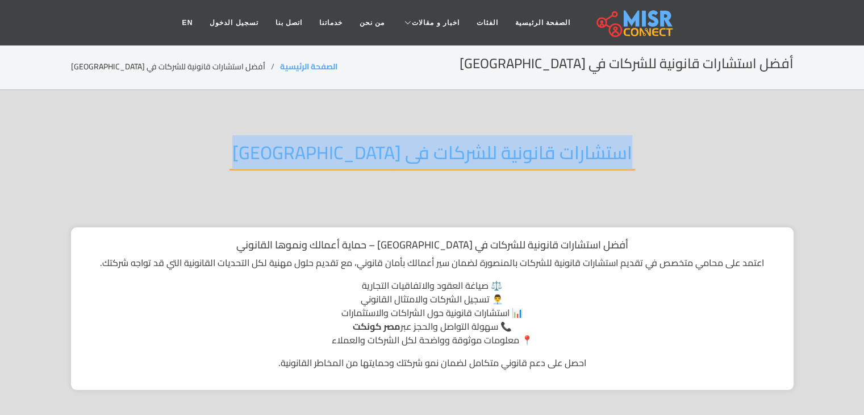
click at [506, 156] on h2 "استشارات قانونية للشركات فى المنصورة" at bounding box center [432, 155] width 406 height 29
copy div "استشارات قانونية للشركات فى المنصورة"
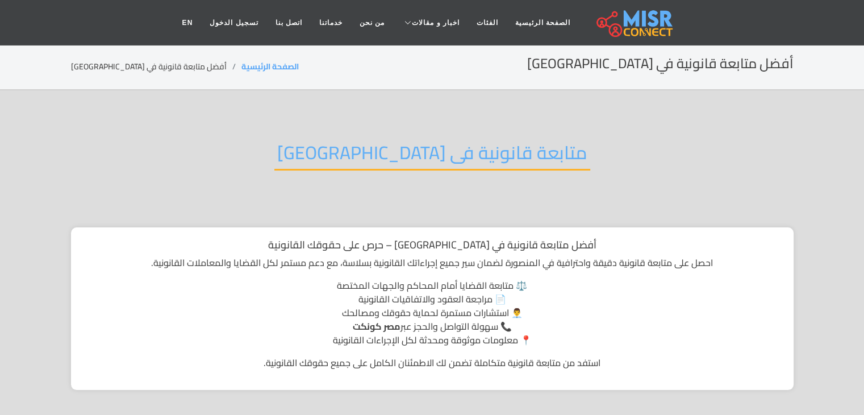
click at [467, 152] on h2 "متابعة قانونية فى المنصورة" at bounding box center [432, 155] width 316 height 29
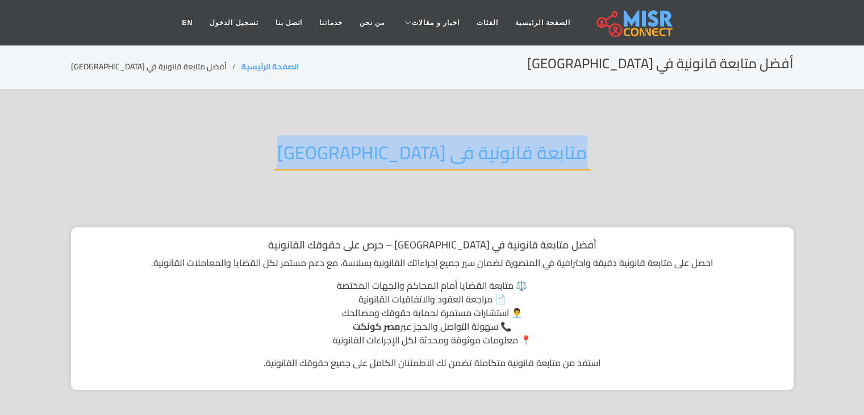
click at [467, 152] on h2 "متابعة قانونية فى المنصورة" at bounding box center [432, 155] width 316 height 29
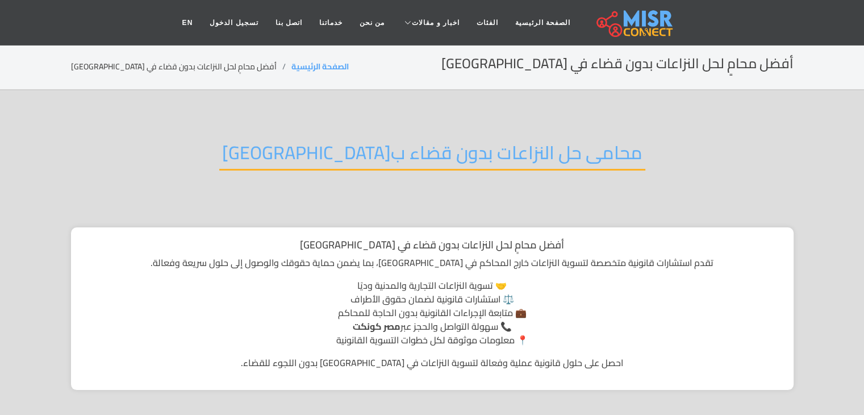
click at [501, 151] on h2 "محامى حل النزاعات بدون قضاء ب[GEOGRAPHIC_DATA]" at bounding box center [432, 155] width 426 height 29
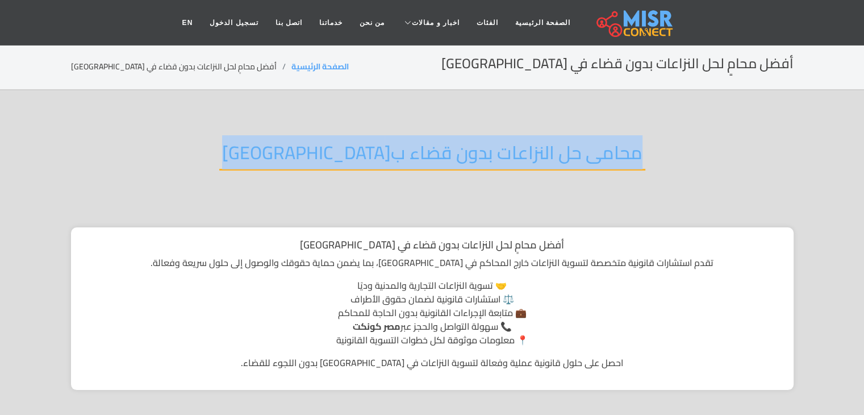
click at [501, 151] on h2 "محامى حل النزاعات بدون قضاء ب[GEOGRAPHIC_DATA]" at bounding box center [432, 155] width 426 height 29
copy div "محامى حل النزاعات بدون قضاء ب[GEOGRAPHIC_DATA]"
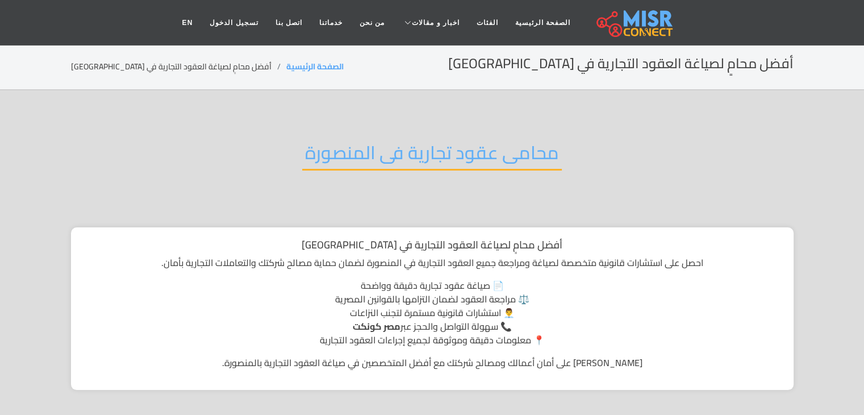
click at [441, 146] on h2 "محامى عقود تجارية فى المنصورة" at bounding box center [432, 155] width 260 height 29
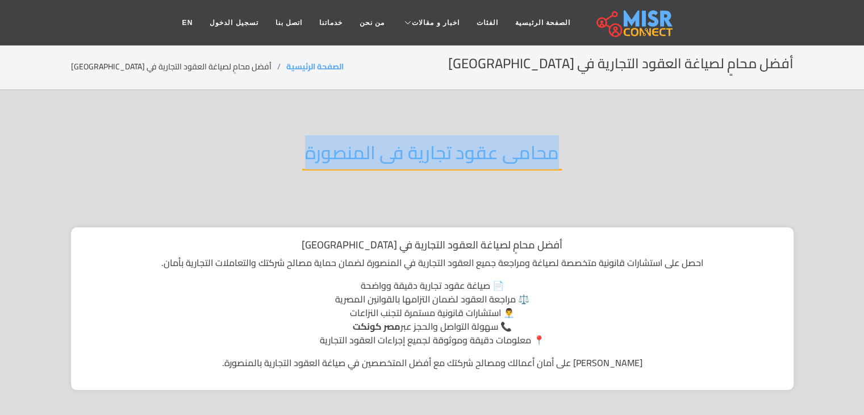
click at [441, 146] on h2 "محامى عقود تجارية فى المنصورة" at bounding box center [432, 155] width 260 height 29
copy div "محامى عقود تجارية فى المنصورة"
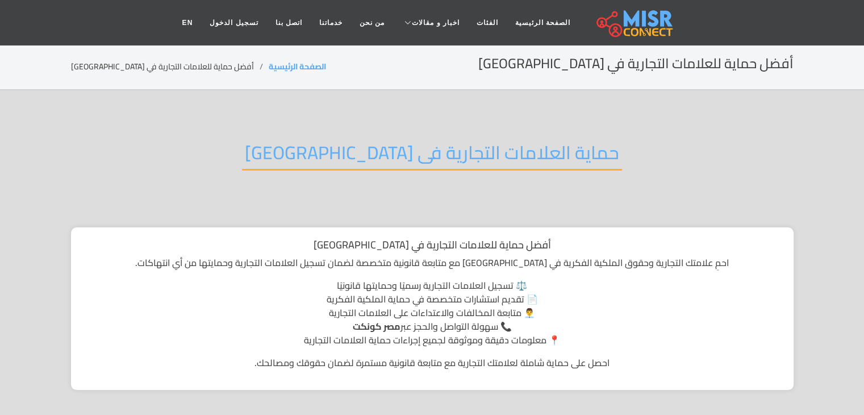
click at [450, 159] on h2 "حماية العلامات التجارية فى [GEOGRAPHIC_DATA]" at bounding box center [432, 155] width 380 height 29
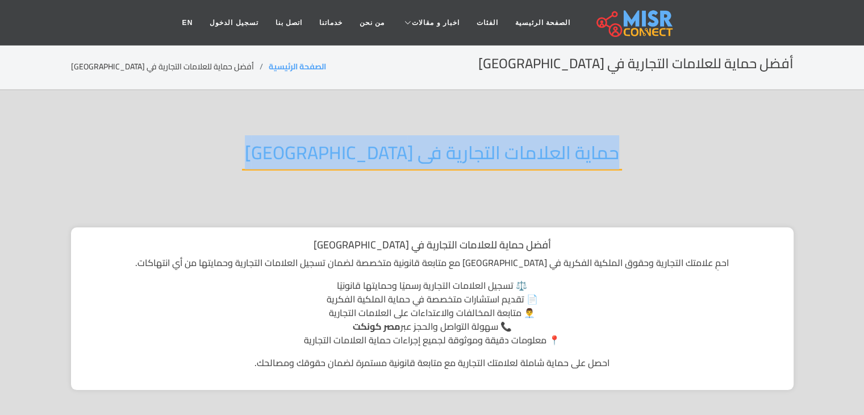
click at [450, 159] on h2 "حماية العلامات التجارية فى [GEOGRAPHIC_DATA]" at bounding box center [432, 155] width 380 height 29
copy div "حماية العلامات التجارية فى [GEOGRAPHIC_DATA]"
click at [461, 141] on h2 "حماية العلامات التجارية فى [GEOGRAPHIC_DATA]" at bounding box center [432, 155] width 380 height 29
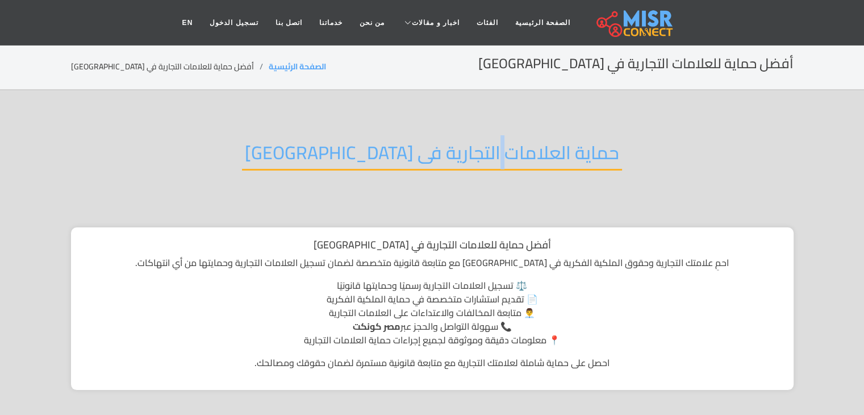
click at [461, 141] on h2 "حماية العلامات التجارية فى [GEOGRAPHIC_DATA]" at bounding box center [432, 155] width 380 height 29
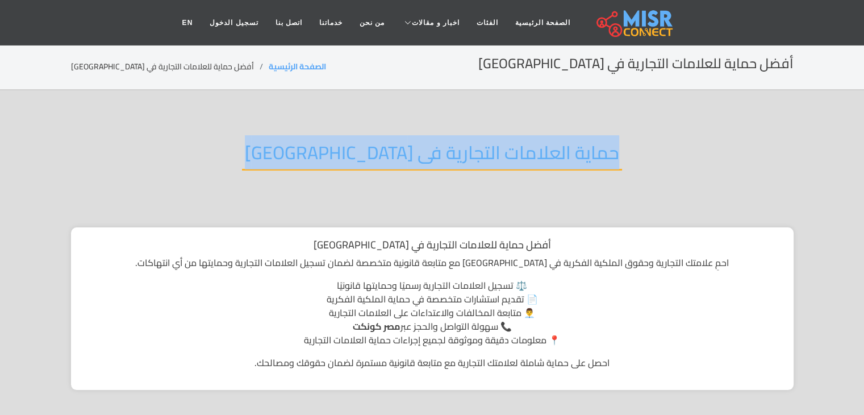
click at [461, 141] on h2 "حماية العلامات التجارية فى [GEOGRAPHIC_DATA]" at bounding box center [432, 155] width 380 height 29
click at [461, 141] on h2 "حماية العلامات التجارية فى المنصورة" at bounding box center [432, 155] width 380 height 29
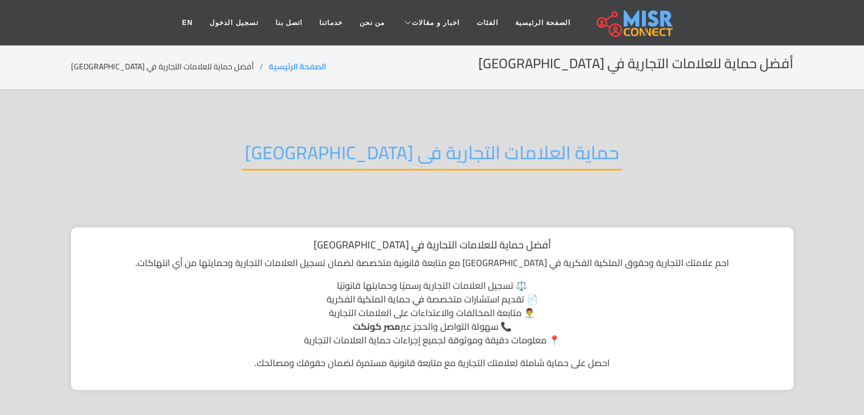
click at [658, 111] on section "حماية العلامات التجارية فى المنصورة أفضل حماية للعلامات التجارية في المنصورة اح…" at bounding box center [432, 399] width 864 height 619
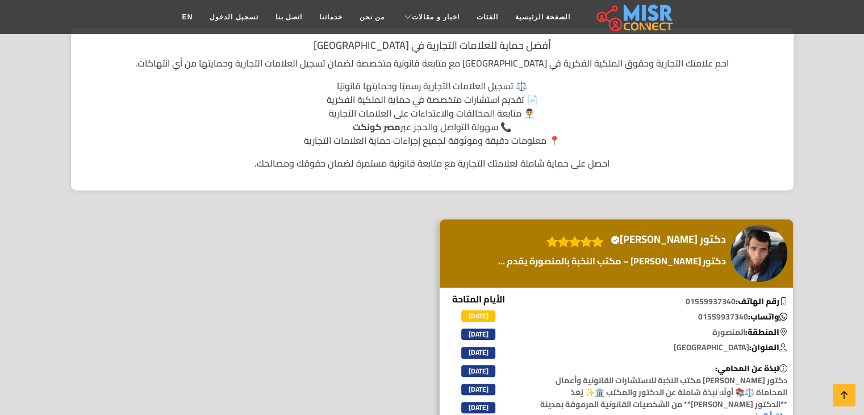
scroll to position [248, 0]
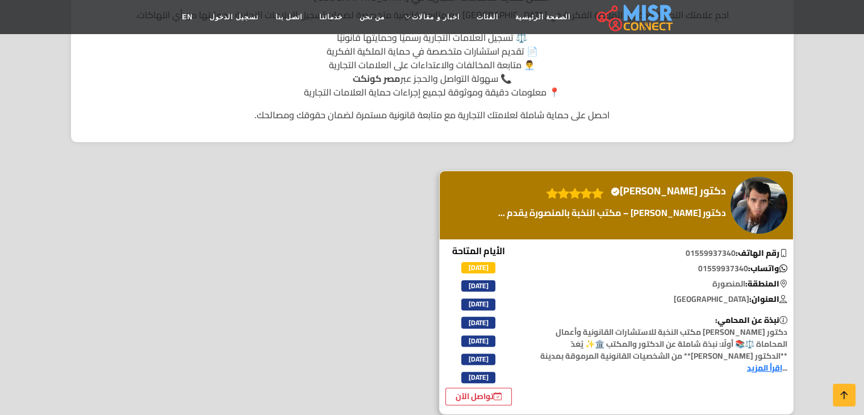
click at [762, 210] on img at bounding box center [758, 205] width 57 height 57
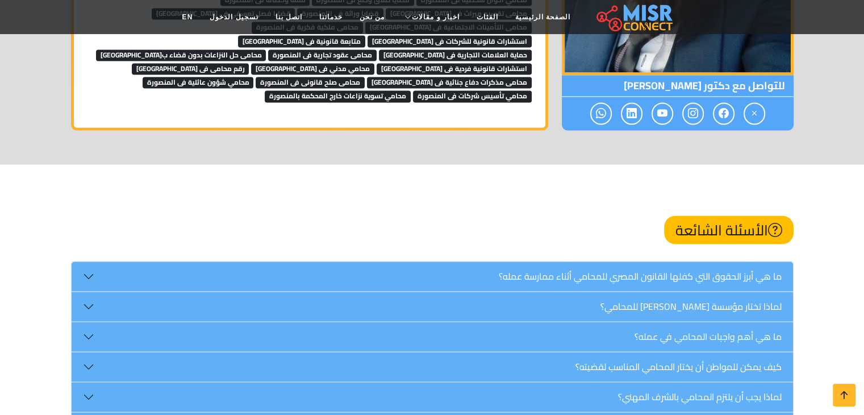
scroll to position [1954, 0]
click at [475, 63] on span "استشارات قانونية فردية فى [GEOGRAPHIC_DATA]" at bounding box center [454, 68] width 155 height 11
click at [374, 63] on span "محامي مدني فى المنصورة" at bounding box center [312, 68] width 123 height 11
click at [249, 63] on span "رقم محامى فى المنصورة" at bounding box center [191, 68] width 118 height 11
click at [367, 77] on span "محامى مذكرات دفاع جنائية فى المنصورة" at bounding box center [449, 82] width 165 height 11
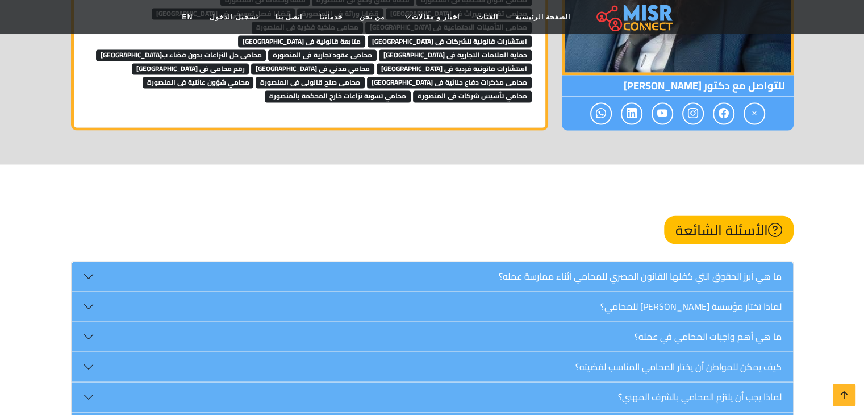
click at [413, 90] on span "محامي تأسيس شركات فى المنصورة" at bounding box center [472, 95] width 119 height 11
click at [254, 77] on span "محامي شؤون عائلية فى المنصورة" at bounding box center [198, 82] width 111 height 11
click at [365, 77] on span "محامى صلح قانونى فى المنصورة" at bounding box center [310, 82] width 109 height 11
click at [411, 90] on span "محامي تسوية نزاعات خارج المحكمة بالمنصورة" at bounding box center [338, 95] width 146 height 11
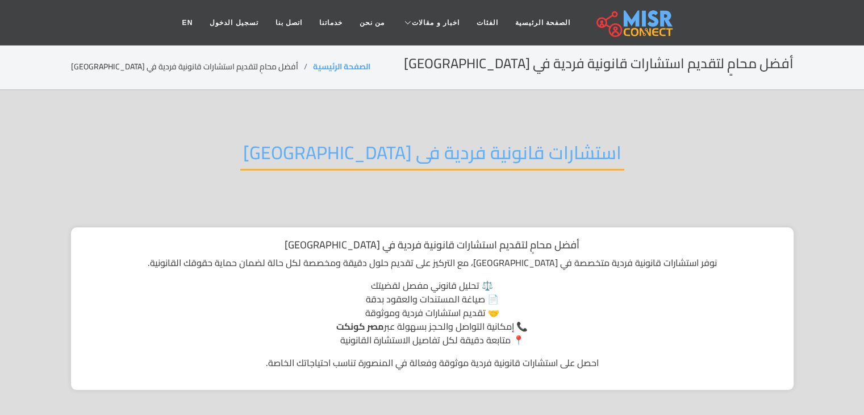
click at [515, 161] on h2 "استشارات قانونية فردية فى [GEOGRAPHIC_DATA]" at bounding box center [432, 155] width 384 height 29
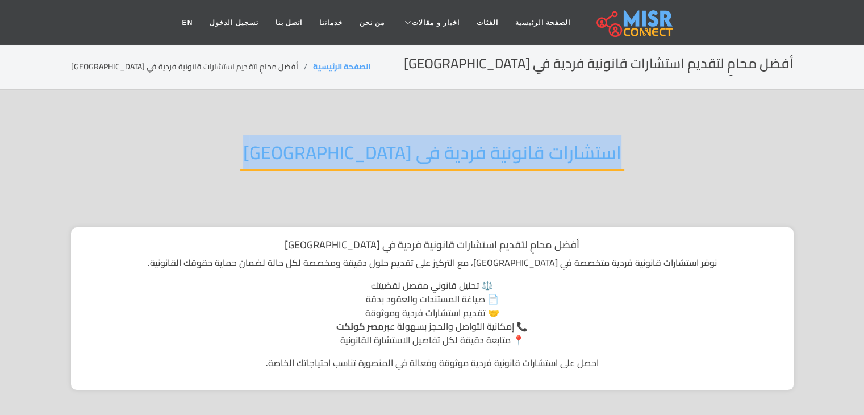
click at [515, 161] on h2 "استشارات قانونية فردية فى [GEOGRAPHIC_DATA]" at bounding box center [432, 155] width 384 height 29
copy div "استشارات قانونية فردية فى [GEOGRAPHIC_DATA]"
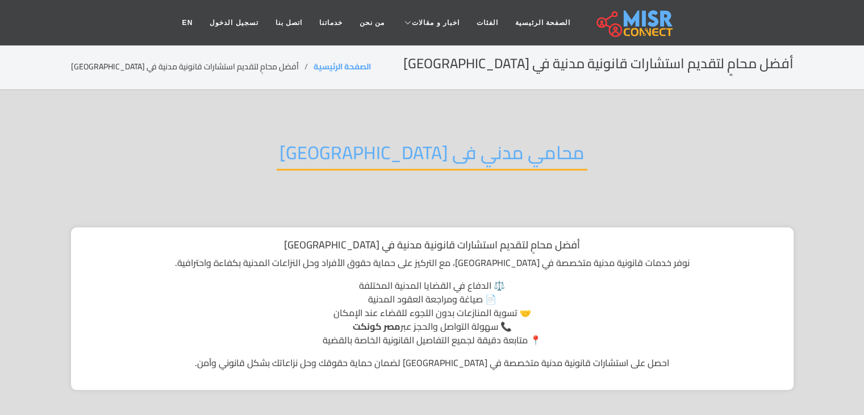
click at [454, 158] on h2 "محامي مدني فى [GEOGRAPHIC_DATA]" at bounding box center [432, 155] width 311 height 29
click at [454, 158] on h2 "محامي مدني فى المنصورة" at bounding box center [432, 155] width 311 height 29
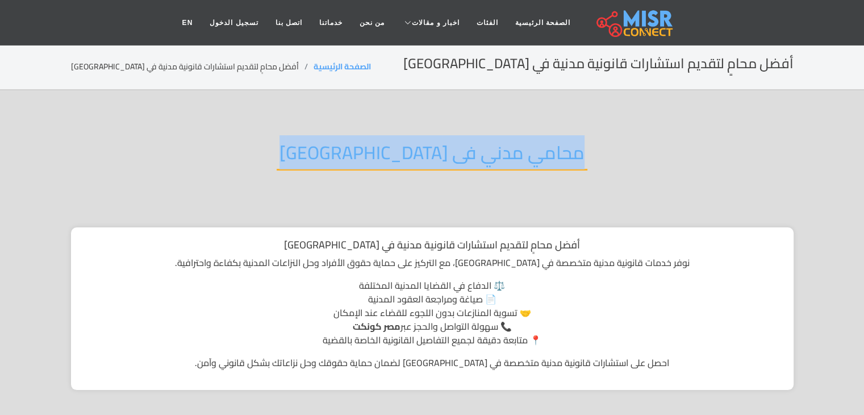
click at [454, 158] on h2 "محامي مدني فى المنصورة" at bounding box center [432, 155] width 311 height 29
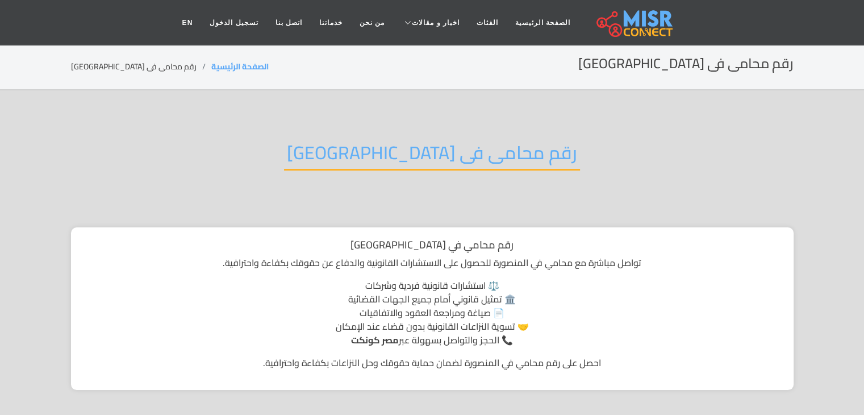
click at [449, 170] on div "رقم محامى فى [GEOGRAPHIC_DATA]" at bounding box center [432, 161] width 723 height 74
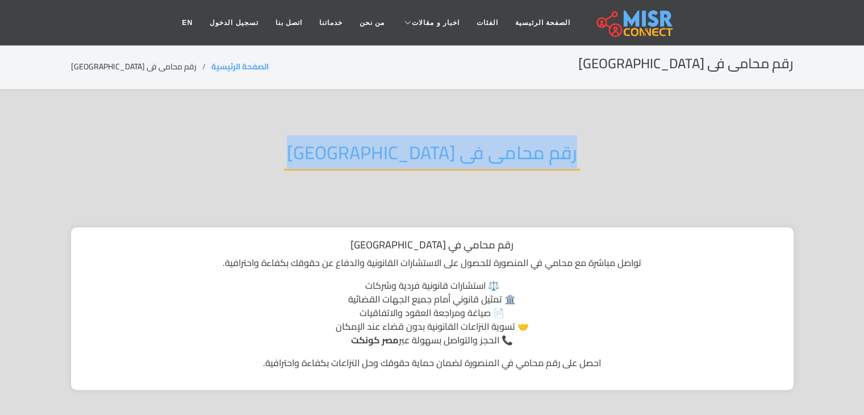
click at [449, 170] on div "رقم محامى فى [GEOGRAPHIC_DATA]" at bounding box center [432, 161] width 723 height 74
copy div "رقم محامى فى [GEOGRAPHIC_DATA]"
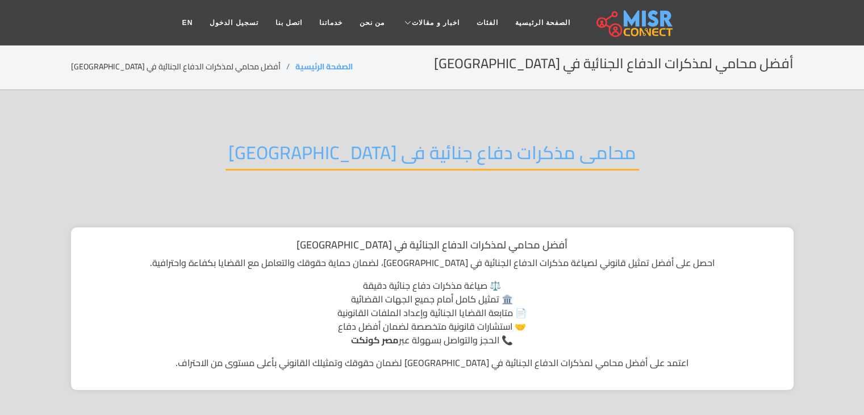
click at [475, 151] on h2 "محامى مذكرات دفاع جنائية فى المنصورة" at bounding box center [433, 155] width 414 height 29
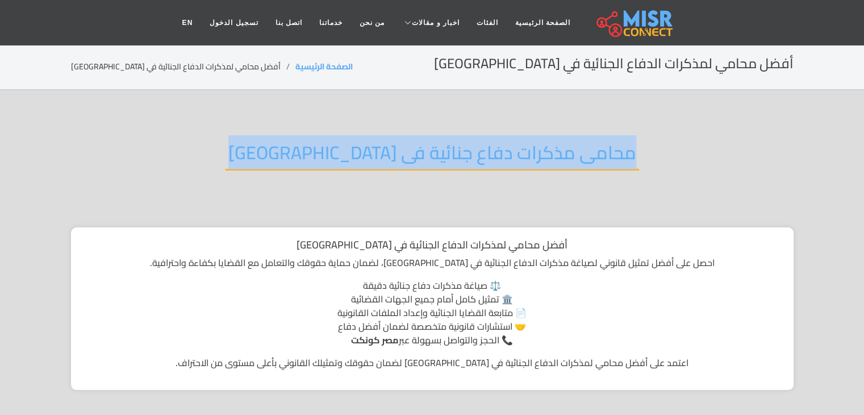
click at [475, 151] on h2 "محامى مذكرات دفاع جنائية فى المنصورة" at bounding box center [433, 155] width 414 height 29
copy div "محامى مذكرات دفاع جنائية فى المنصورة"
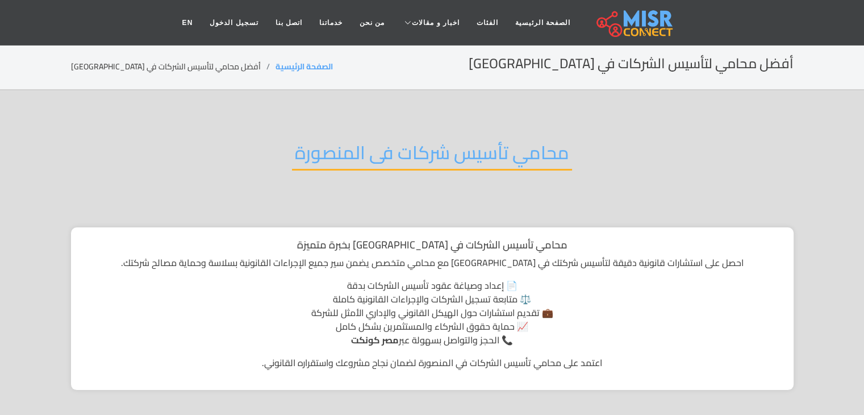
click at [496, 149] on h2 "محامي تأسيس شركات فى المنصورة" at bounding box center [432, 155] width 280 height 29
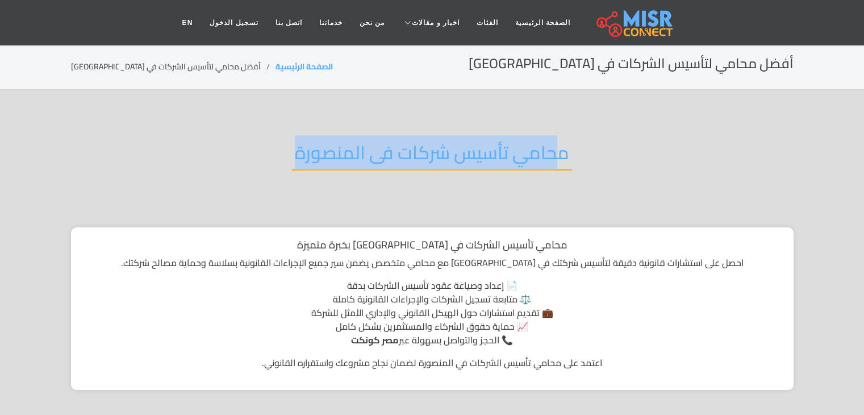
click at [496, 149] on h2 "محامي تأسيس شركات فى المنصورة" at bounding box center [432, 155] width 280 height 29
copy div "محامي تأسيس شركات فى المنصورة"
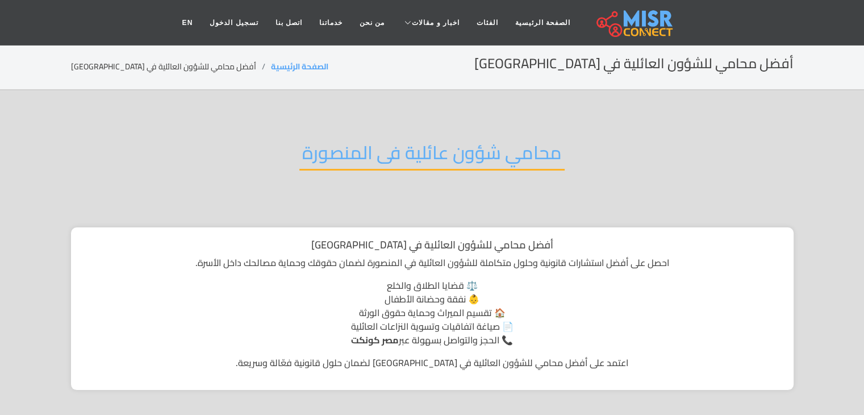
click at [462, 147] on h2 "محامي شؤون عائلية فى المنصورة" at bounding box center [431, 155] width 265 height 29
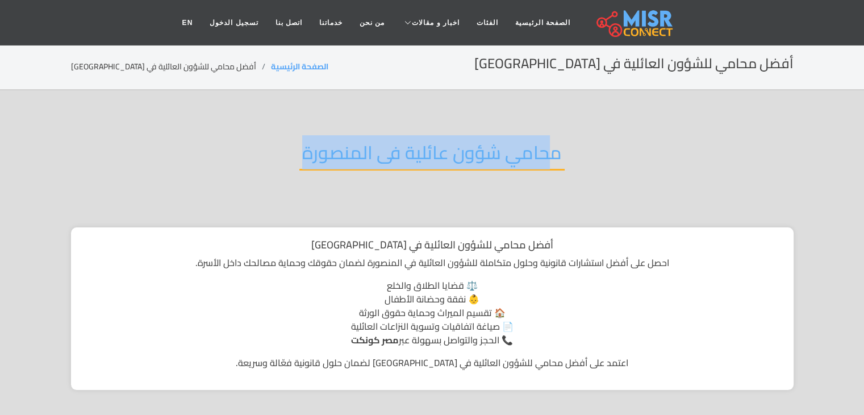
click at [462, 147] on h2 "محامي شؤون عائلية فى المنصورة" at bounding box center [431, 155] width 265 height 29
copy div "محامي شؤون عائلية فى المنصورة"
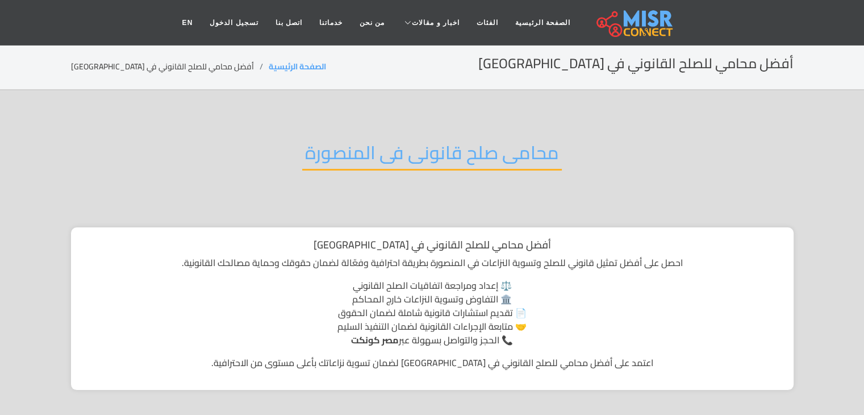
click at [477, 149] on h2 "محامى صلح قانونى فى المنصورة" at bounding box center [432, 155] width 260 height 29
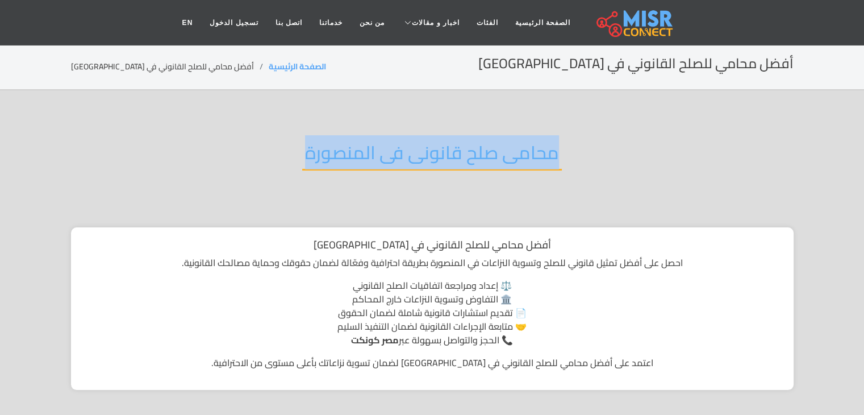
click at [477, 149] on h2 "محامى صلح قانونى فى المنصورة" at bounding box center [432, 155] width 260 height 29
copy div "محامى صلح قانونى فى المنصورة"
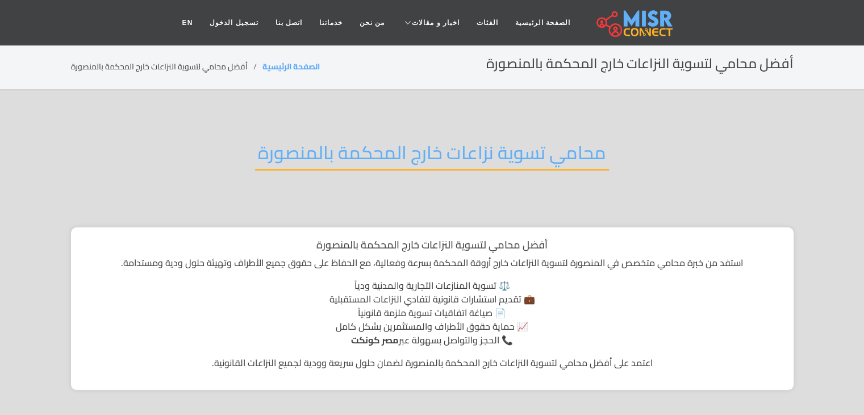
click at [413, 157] on h2 "محامي تسوية نزاعات خارج المحكمة بالمنصورة" at bounding box center [432, 155] width 354 height 29
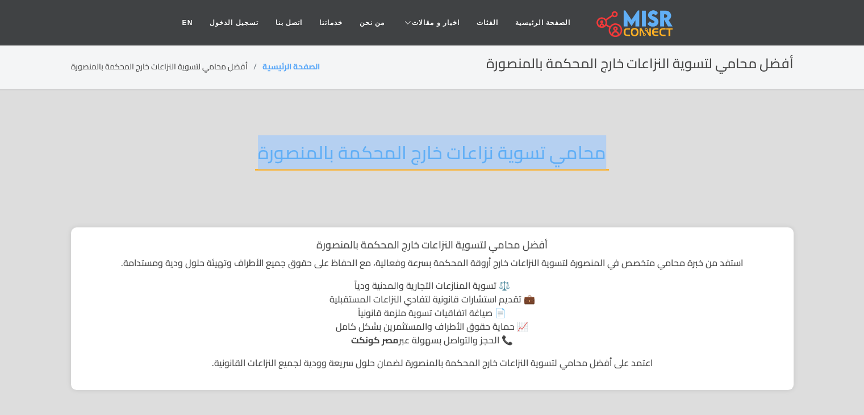
click at [413, 157] on h2 "محامي تسوية نزاعات خارج المحكمة بالمنصورة" at bounding box center [432, 155] width 354 height 29
copy div "محامي تسوية نزاعات خارج المحكمة بالمنصورة"
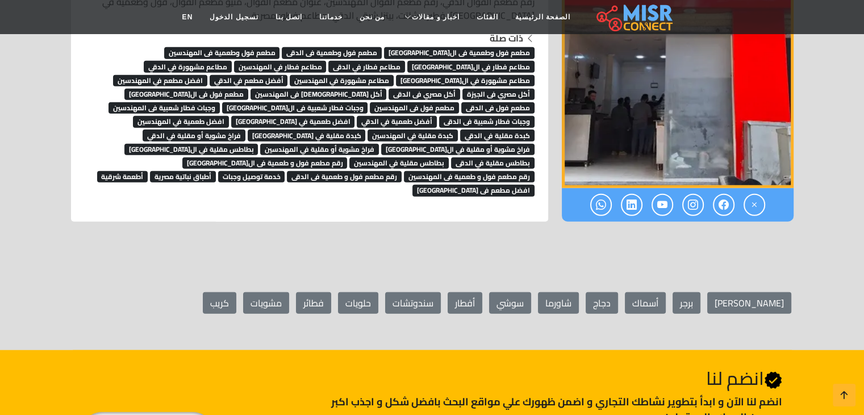
scroll to position [2769, 0]
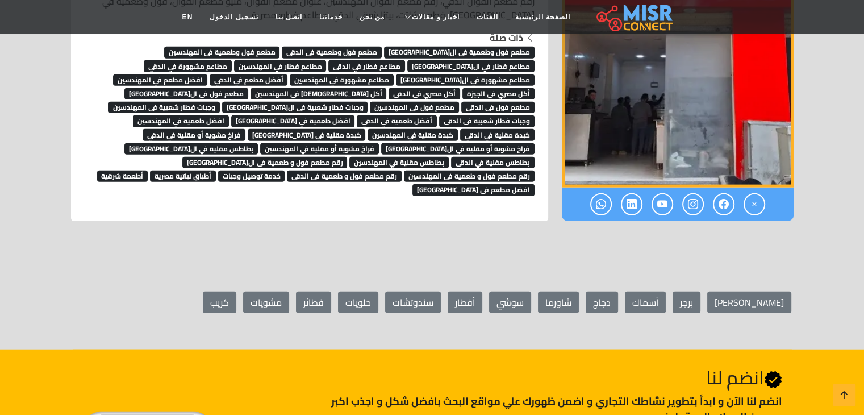
click at [474, 36] on nav "الصفحة الرئيسية الفئات اخبار و مقالات أخبار الرياضة حوادث اخبار طبية مشاهير اخب…" at bounding box center [432, 17] width 517 height 40
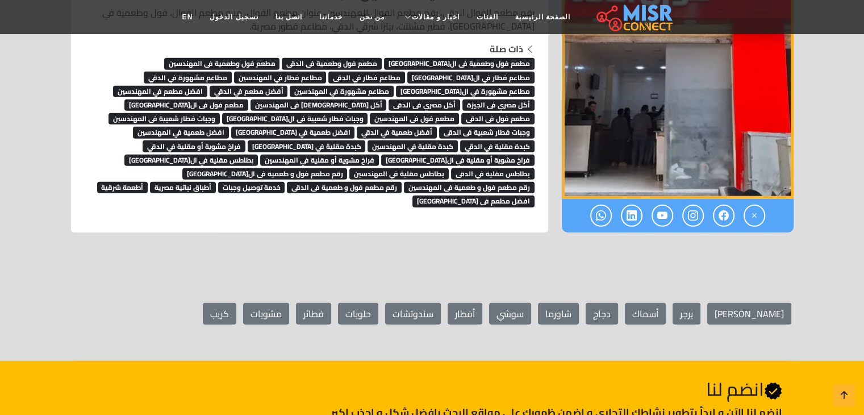
scroll to position [2757, 0]
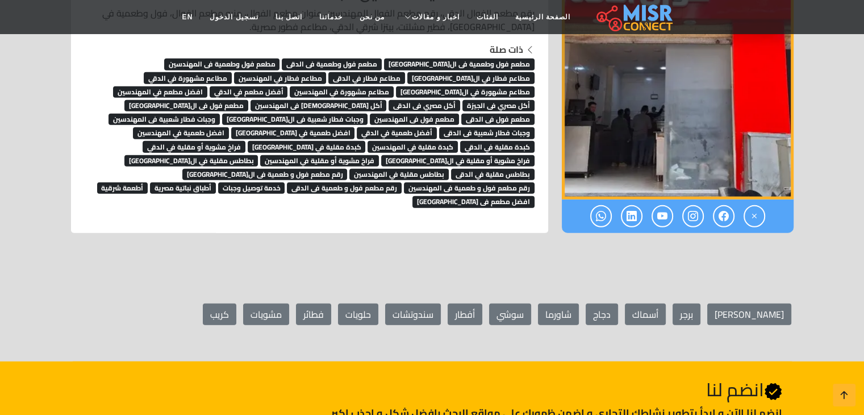
click at [477, 59] on span "مطعم فول وطعمية فى الجيزة" at bounding box center [459, 64] width 151 height 11
click at [382, 59] on span "مطعم فول وطعمية فى الدقى" at bounding box center [332, 64] width 100 height 11
click at [280, 59] on span "مطعم فول وطعمية فى المهندسين" at bounding box center [222, 64] width 116 height 11
click at [407, 72] on span "مطاعم فطار في الجيزة" at bounding box center [470, 77] width 127 height 11
click at [396, 86] on span "مطاعم مشهورة في الجيزة" at bounding box center [465, 91] width 139 height 11
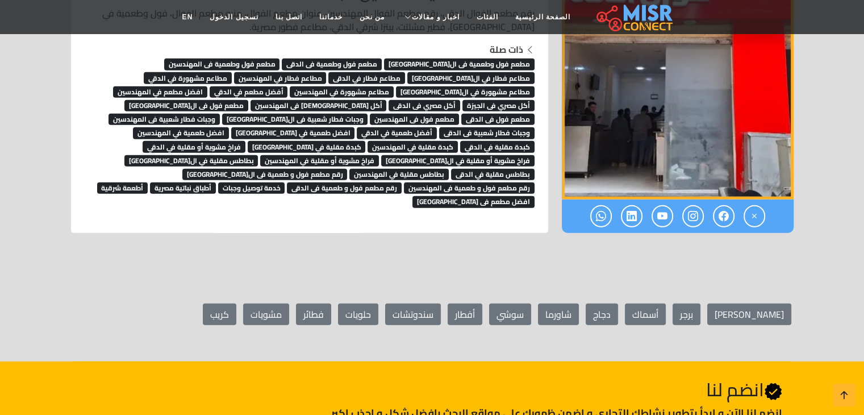
click at [232, 72] on span "مطاعم مشهورة في الدقي" at bounding box center [188, 77] width 88 height 11
click at [327, 72] on span "مطاعم فطار في المهندسين" at bounding box center [280, 77] width 93 height 11
click at [405, 72] on span "مطاعم فطار في الدقى" at bounding box center [366, 77] width 77 height 11
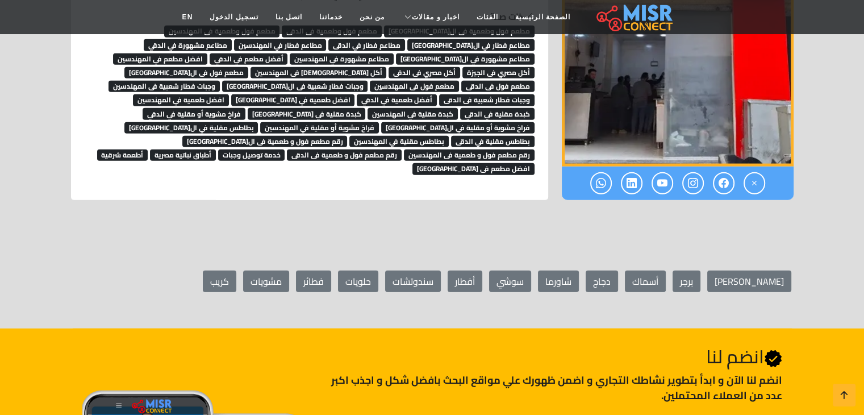
scroll to position [2790, 0]
click at [394, 53] on span "مطاعم مشهورة في المهندسين" at bounding box center [342, 58] width 104 height 11
click at [288, 53] on span "أفضل مطعم في الدقي" at bounding box center [249, 58] width 78 height 11
click at [207, 53] on span "افضل مطعم في المهندسين" at bounding box center [160, 58] width 94 height 11
click at [462, 67] on span "أكل مصري فى الجيزة" at bounding box center [498, 72] width 72 height 11
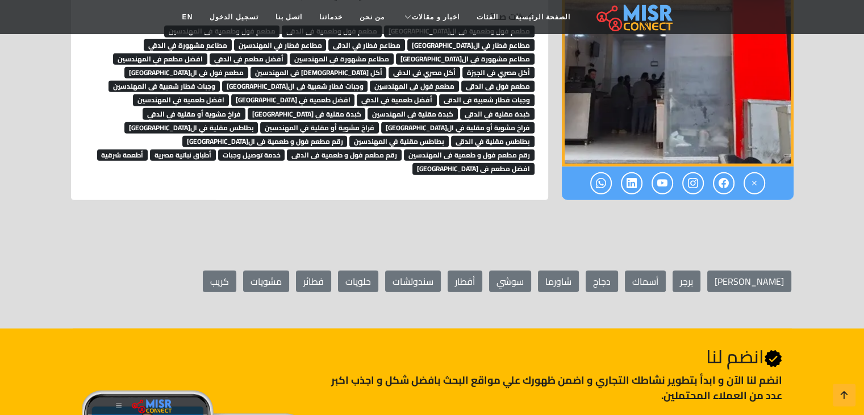
click at [389, 67] on span "أكل مصري فى الدقى" at bounding box center [425, 72] width 72 height 11
click at [222, 81] on span "وجبات فطار شعبية فى الجيزة" at bounding box center [295, 86] width 146 height 11
click at [370, 81] on span "مطعم فول فى المهندسين" at bounding box center [414, 86] width 89 height 11
click at [461, 81] on span "مطعم فول فى الدقى" at bounding box center [497, 86] width 73 height 11
click at [248, 67] on span "مطعم فول فى الجيزة" at bounding box center [186, 72] width 124 height 11
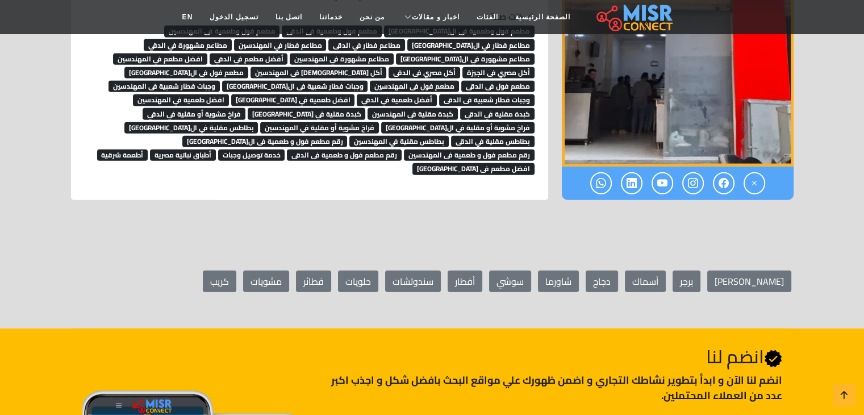
click at [387, 67] on span "أكل مصري فى المهندسين" at bounding box center [319, 72] width 136 height 11
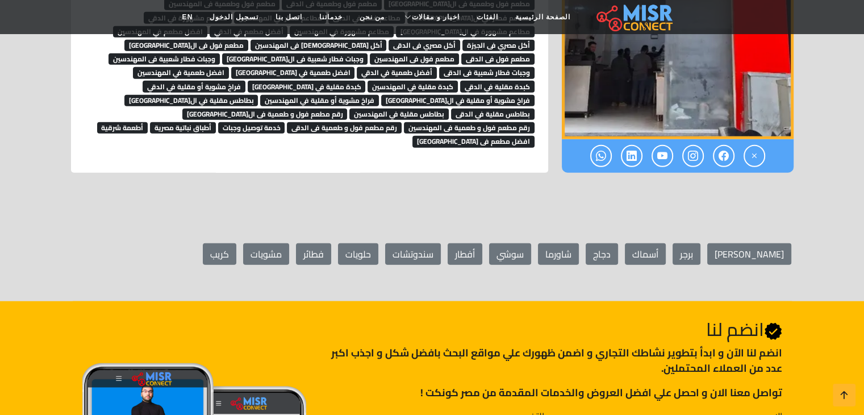
scroll to position [2817, 0]
click at [220, 53] on span "وجبات فطار شعبية فى المهندسين" at bounding box center [163, 58] width 111 height 11
click at [439, 67] on span "وجبات فطار شعبية فى الدقى" at bounding box center [486, 72] width 95 height 11
click at [357, 67] on span "أفضل طعمية في الدقي" at bounding box center [397, 72] width 80 height 11
click at [231, 67] on span "افضل طعمية في الجيزة" at bounding box center [293, 72] width 124 height 11
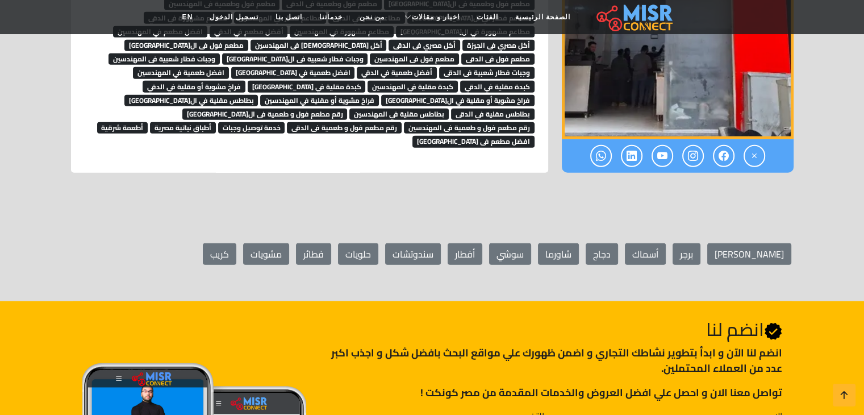
click at [182, 81] on span "فراخ مشوية أو مقلية في الدقي" at bounding box center [194, 86] width 103 height 11
click at [248, 81] on span "كبدة مقلية في الجيزة" at bounding box center [307, 86] width 118 height 11
click at [368, 81] on span "كبدة مقلية في المهندسين" at bounding box center [413, 86] width 90 height 11
click at [460, 81] on span "كبدة مقلية في الدقي" at bounding box center [497, 86] width 74 height 11
click at [229, 67] on span "افضل طعمية في المهندسين" at bounding box center [181, 72] width 96 height 11
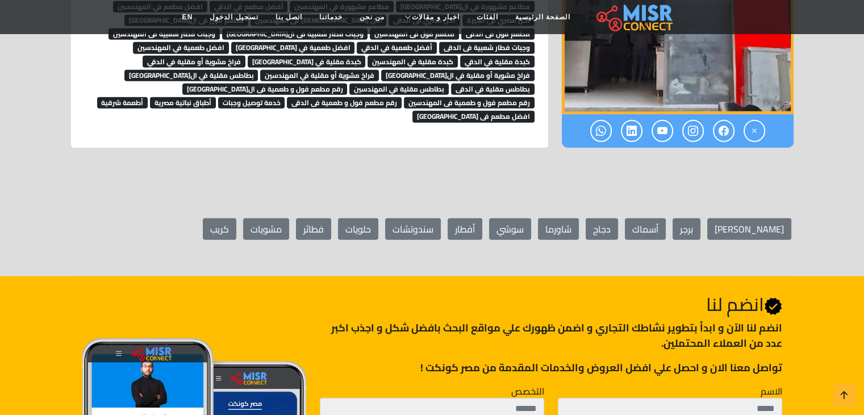
scroll to position [2842, 0]
click at [521, 70] on span "فراخ مشوية أو مقلية في الجيزة" at bounding box center [457, 75] width 153 height 11
click at [379, 70] on span "فراخ مشوية أو مقلية في المهندسين" at bounding box center [319, 75] width 119 height 11
click at [258, 70] on span "بطاطس مقلية في الجيزة" at bounding box center [191, 75] width 134 height 11
click at [451, 84] on span "بطاطس مقلية في الدقى" at bounding box center [493, 89] width 84 height 11
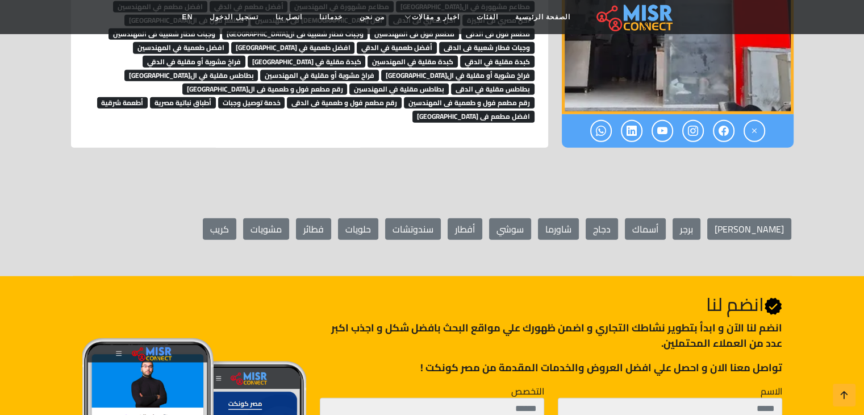
click at [404, 97] on span "رقم مطعم فول و طعمية فى المهندسين" at bounding box center [469, 102] width 131 height 11
click at [348, 84] on span "رقم مطعم فول و طعمية فى الجيزة" at bounding box center [264, 89] width 165 height 11
click at [449, 84] on span "بطاطس مقلية في المهندسين" at bounding box center [398, 89] width 99 height 11
click at [402, 97] on span "رقم مطعم فول و طعمية فى الدقى" at bounding box center [344, 102] width 115 height 11
click at [216, 97] on span "أطباق نباتية مصرية" at bounding box center [183, 102] width 66 height 11
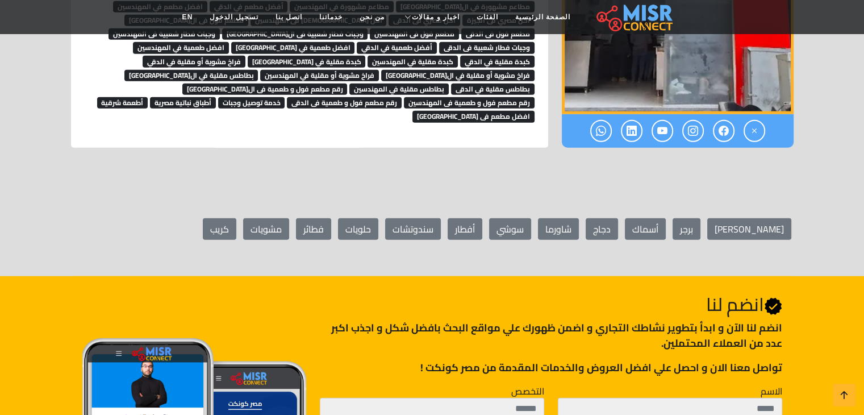
click at [148, 97] on span "أطعمة شرقية" at bounding box center [122, 102] width 51 height 11
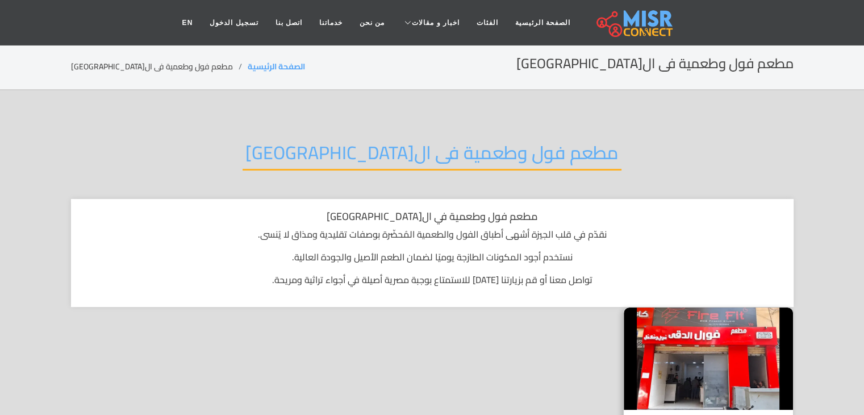
click at [443, 157] on h2 "مطعم فول وطعمية فى ال[GEOGRAPHIC_DATA]" at bounding box center [432, 155] width 379 height 29
click at [443, 157] on h2 "مطعم فول وطعمية فى الجيزة" at bounding box center [432, 155] width 379 height 29
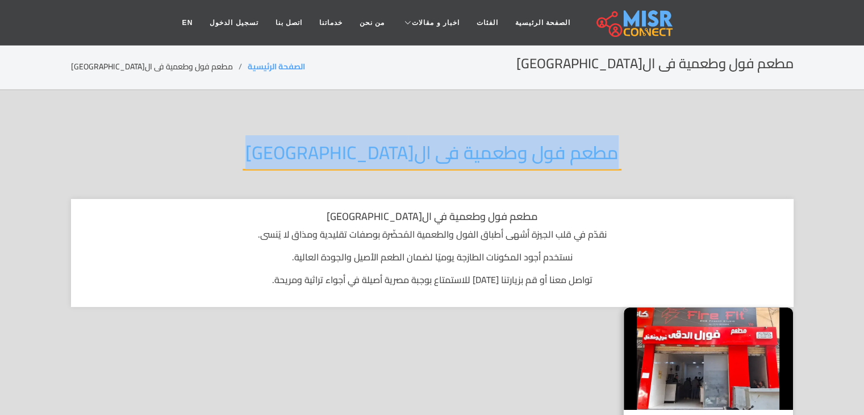
click at [443, 157] on h2 "مطعم فول وطعمية فى الجيزة" at bounding box center [432, 155] width 379 height 29
copy div "مطعم فول وطعمية فى الجيزة"
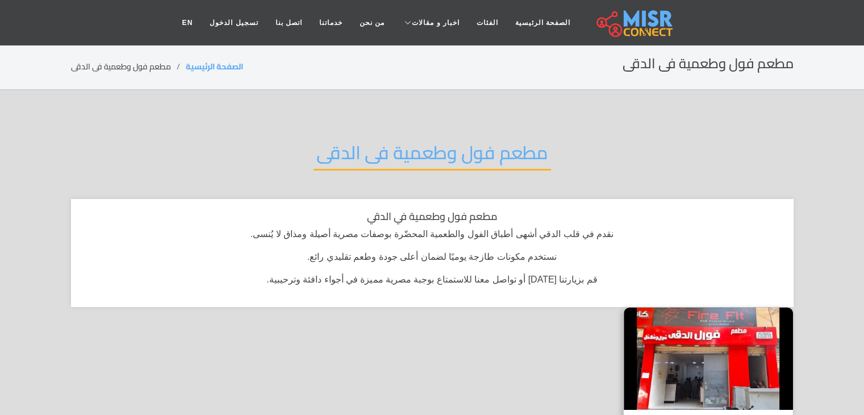
click at [482, 150] on h2 "مطعم فول وطعمية فى الدقى" at bounding box center [432, 155] width 237 height 29
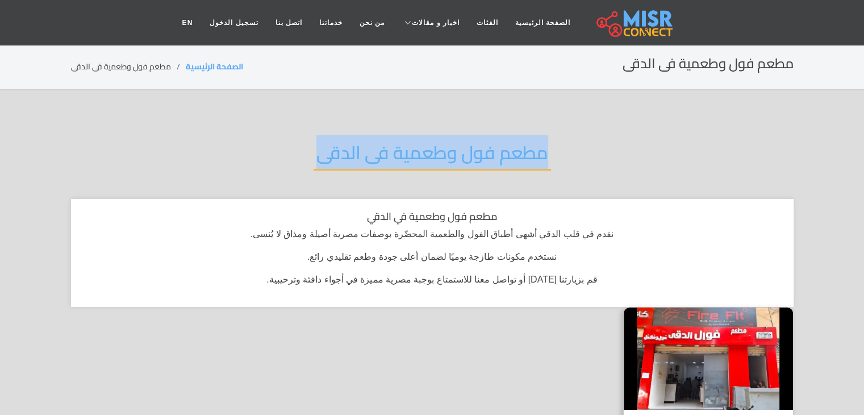
click at [482, 150] on h2 "مطعم فول وطعمية فى الدقى" at bounding box center [432, 155] width 237 height 29
copy div "مطعم فول وطعمية فى الدقى"
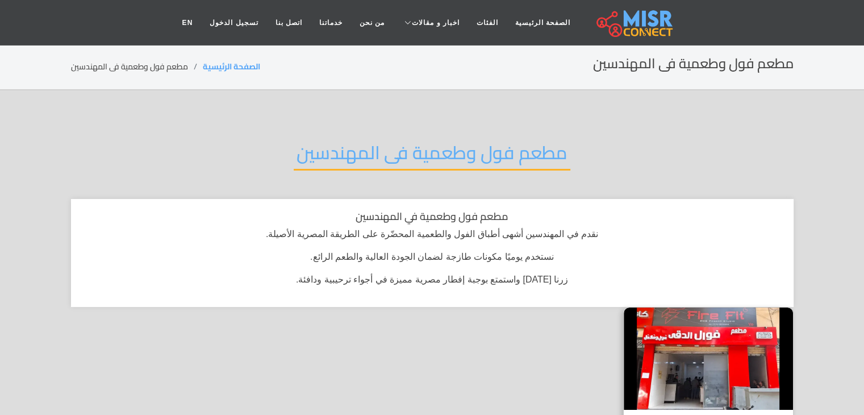
click at [473, 156] on h2 "مطعم فول وطعمية فى المهندسين" at bounding box center [432, 155] width 277 height 29
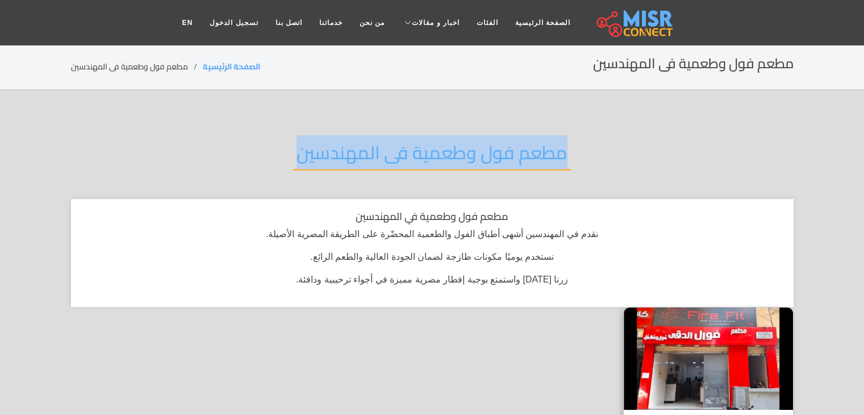
click at [473, 156] on h2 "مطعم فول وطعمية فى المهندسين" at bounding box center [432, 155] width 277 height 29
copy div "مطعم فول وطعمية فى المهندسين"
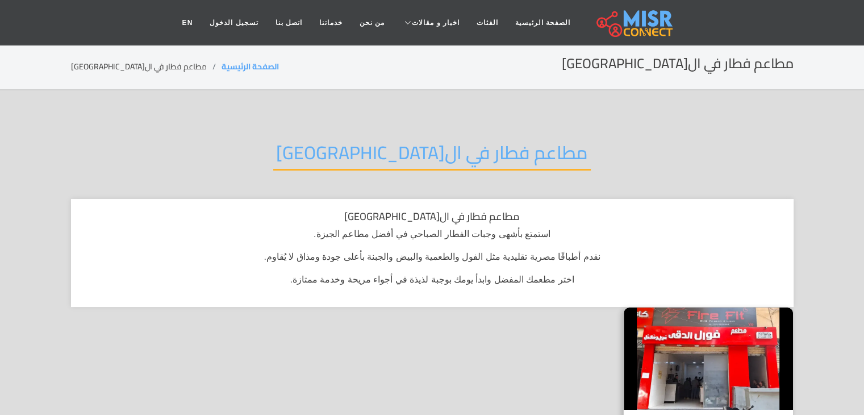
click at [478, 156] on h2 "مطاعم فطار في ال[GEOGRAPHIC_DATA]" at bounding box center [432, 155] width 318 height 29
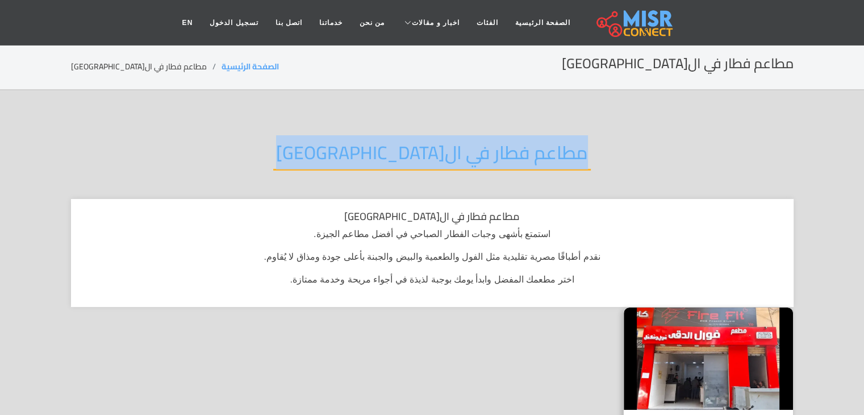
click at [478, 156] on h2 "مطاعم فطار في ال[GEOGRAPHIC_DATA]" at bounding box center [432, 155] width 318 height 29
copy div "مطاعم فطار في ال[GEOGRAPHIC_DATA]"
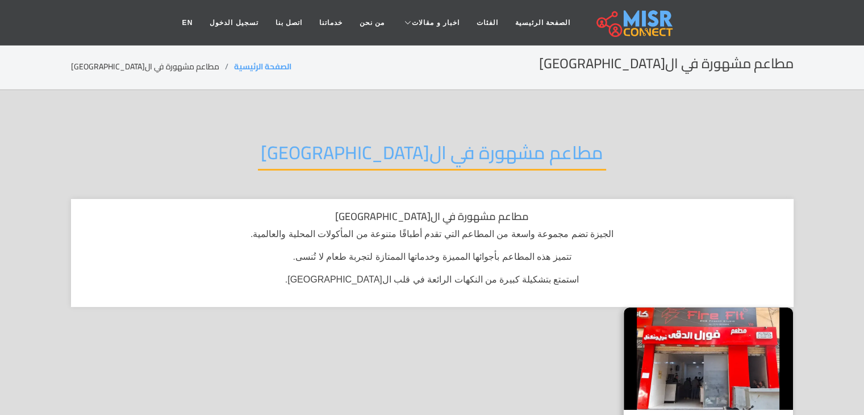
click at [462, 157] on h2 "مطاعم مشهورة في ال[GEOGRAPHIC_DATA]" at bounding box center [432, 155] width 348 height 29
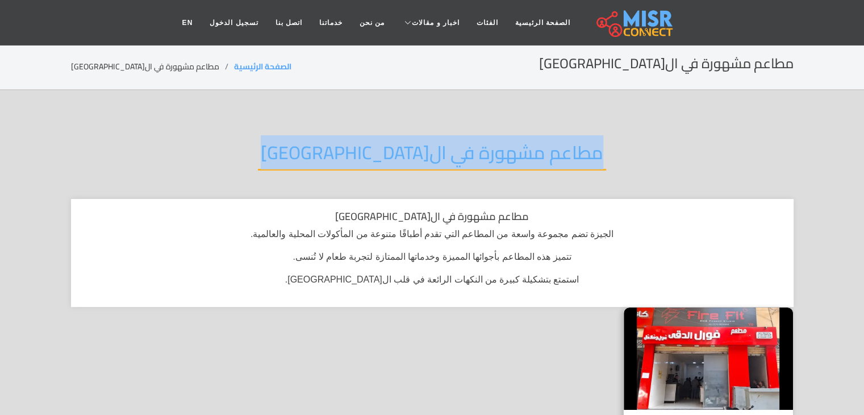
click at [462, 157] on h2 "مطاعم مشهورة في الجيزة" at bounding box center [432, 155] width 348 height 29
copy div "مطاعم مشهورة في الجيزة"
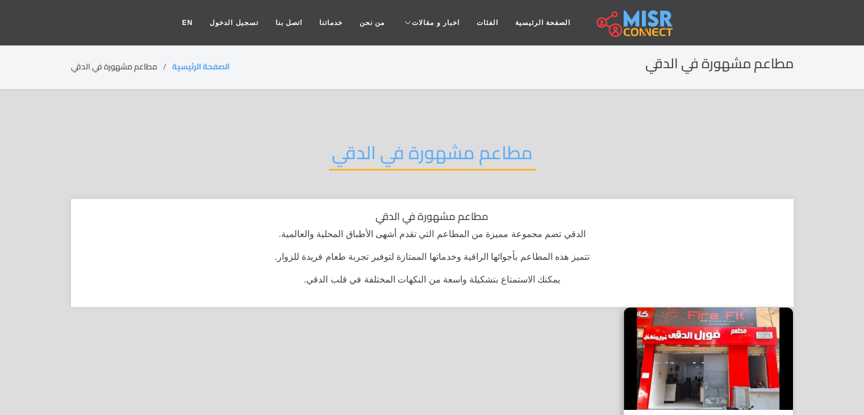
click at [471, 163] on h2 "مطاعم مشهورة في الدقي" at bounding box center [432, 155] width 207 height 29
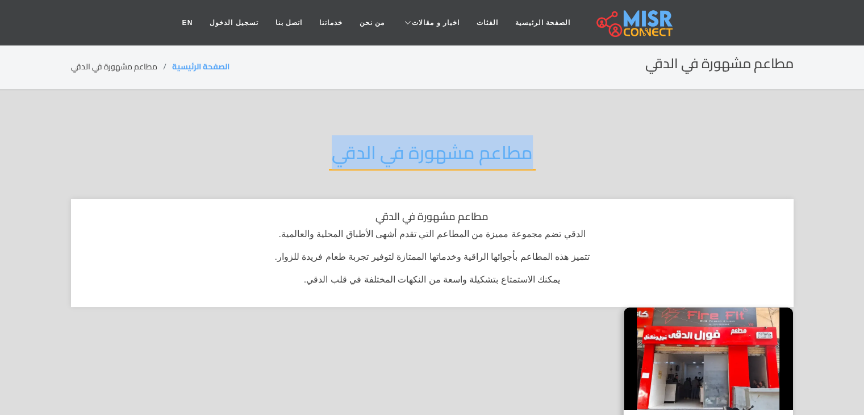
click at [471, 163] on h2 "مطاعم مشهورة في الدقي" at bounding box center [432, 155] width 207 height 29
copy div "مطاعم مشهورة في الدقي"
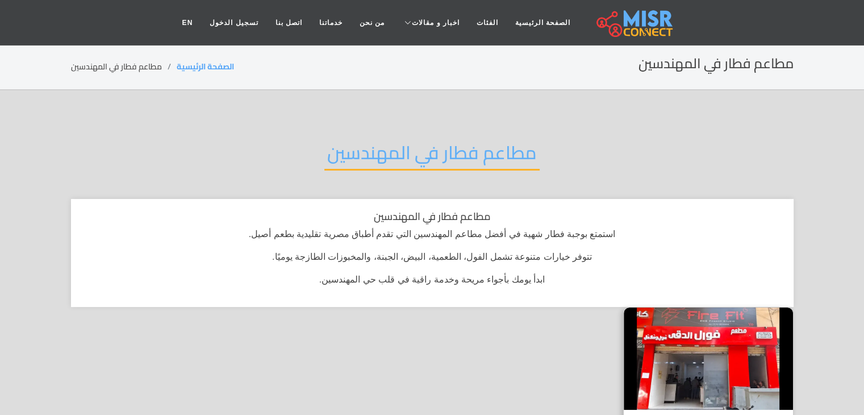
click at [460, 146] on h2 "مطاعم فطار في المهندسين" at bounding box center [431, 155] width 215 height 29
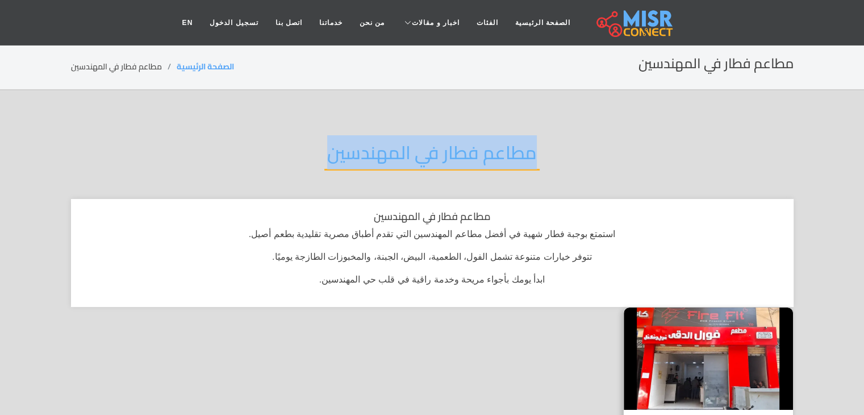
click at [460, 146] on h2 "مطاعم فطار في المهندسين" at bounding box center [431, 155] width 215 height 29
copy div "مطاعم فطار في المهندسين"
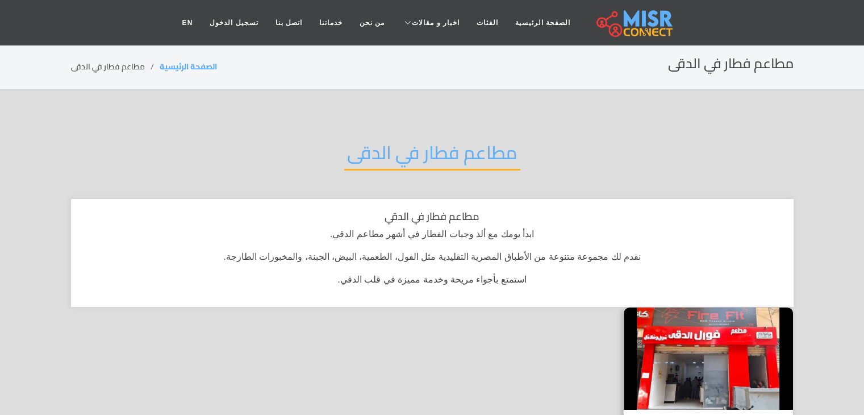
click at [438, 153] on h2 "مطاعم فطار في الدقى" at bounding box center [432, 155] width 176 height 29
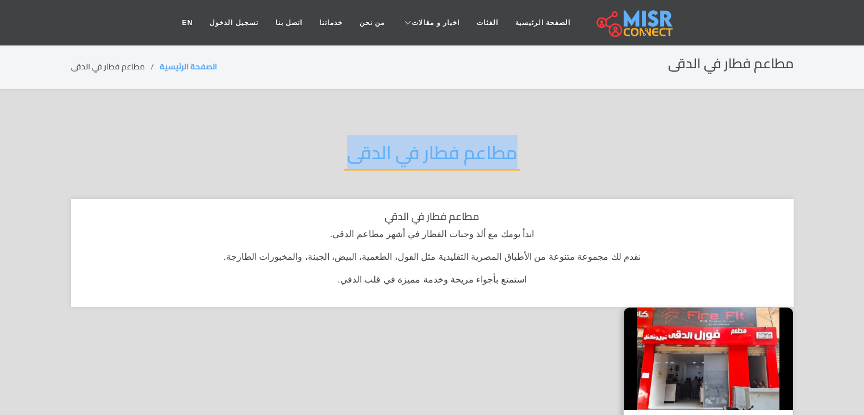
click at [438, 153] on h2 "مطاعم فطار في الدقى" at bounding box center [432, 155] width 176 height 29
copy div "مطاعم فطار في الدقى"
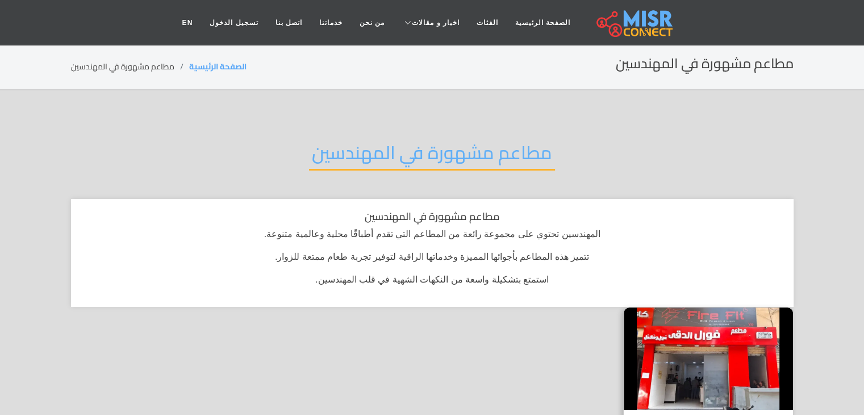
click at [516, 143] on h2 "مطاعم مشهورة في المهندسين" at bounding box center [432, 155] width 246 height 29
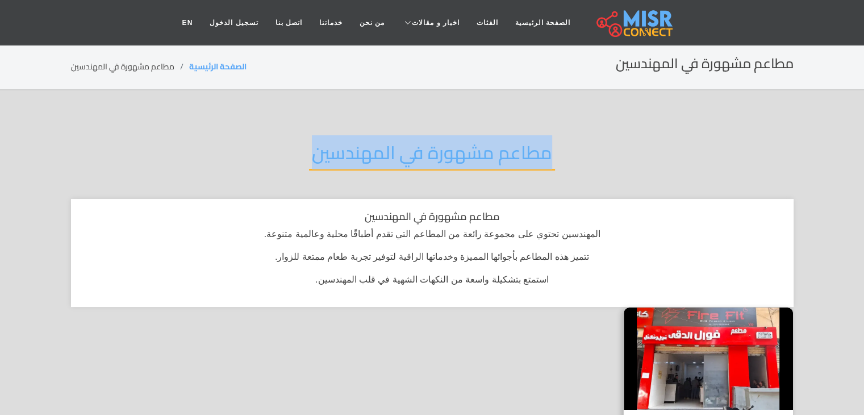
click at [516, 143] on h2 "مطاعم مشهورة في المهندسين" at bounding box center [432, 155] width 246 height 29
copy div "مطاعم مشهورة في المهندسين"
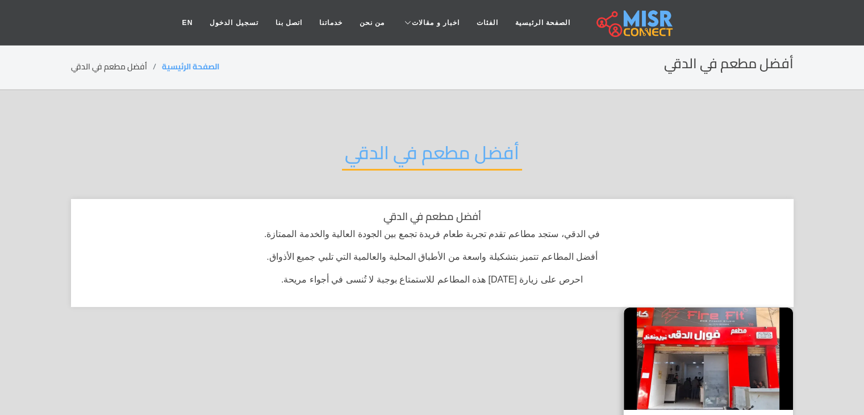
click at [481, 148] on h2 "أفضل مطعم في الدقي" at bounding box center [432, 155] width 180 height 29
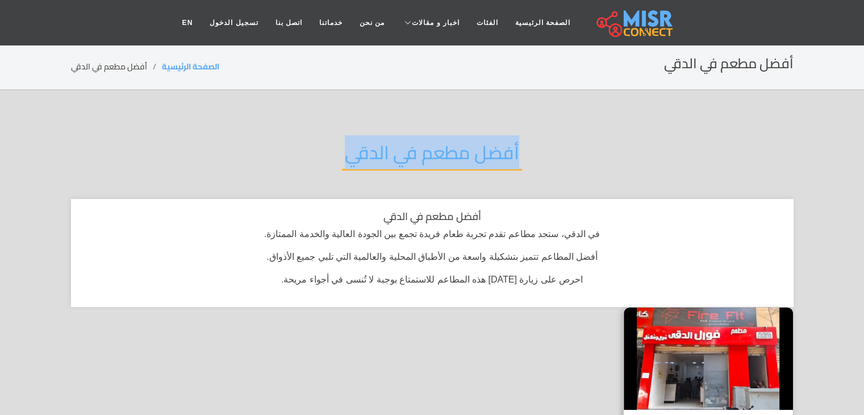
click at [481, 148] on h2 "أفضل مطعم في الدقي" at bounding box center [432, 155] width 180 height 29
copy div "أفضل مطعم في الدقي"
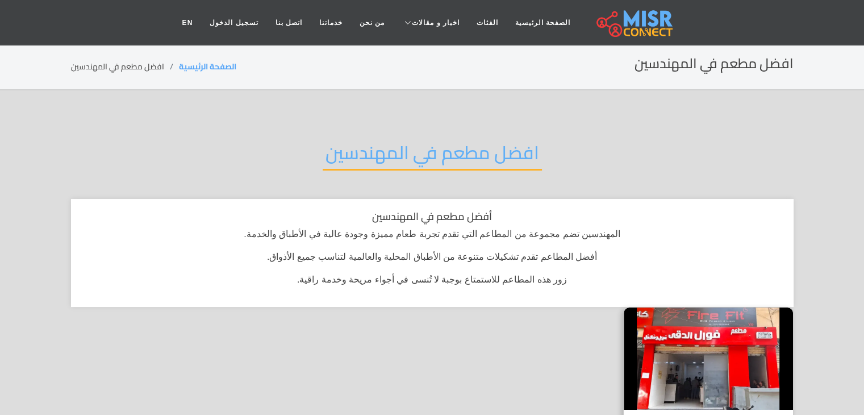
click at [499, 141] on h2 "افضل مطعم في المهندسين" at bounding box center [432, 155] width 219 height 29
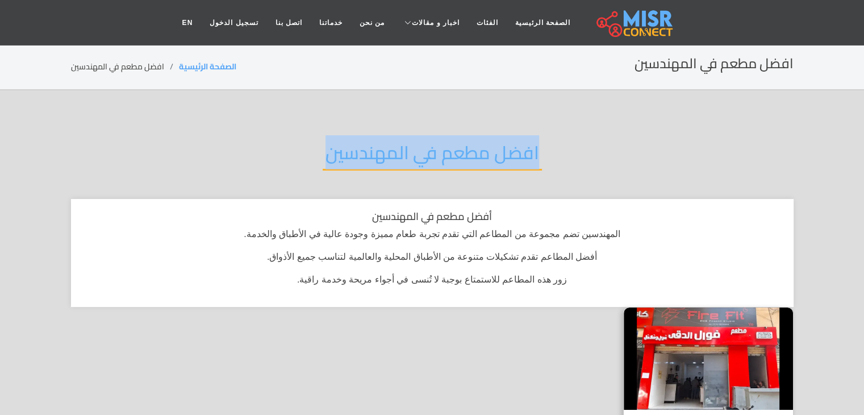
click at [499, 141] on h2 "افضل مطعم في المهندسين" at bounding box center [432, 155] width 219 height 29
copy div "افضل مطعم في المهندسين"
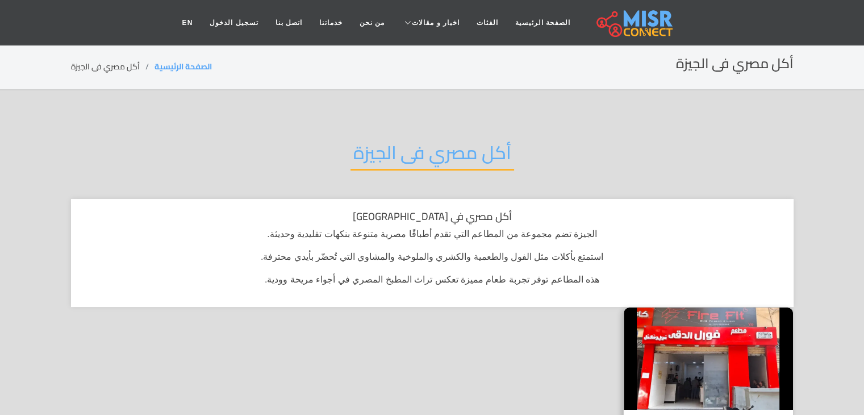
click at [460, 152] on h2 "أكل مصري فى الجيزة" at bounding box center [432, 155] width 164 height 29
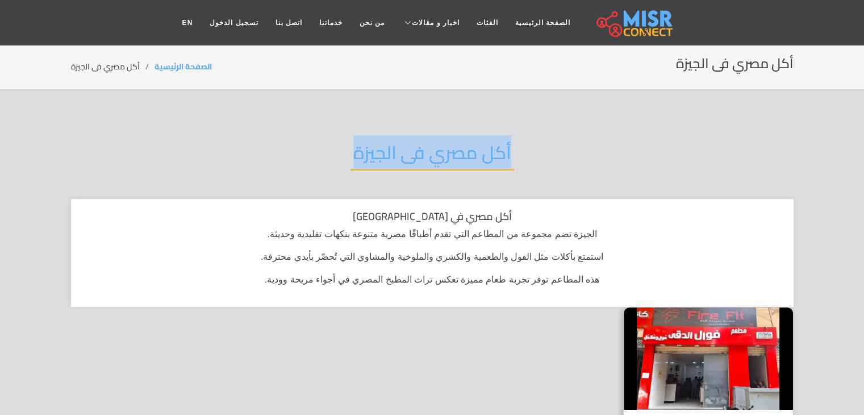
click at [460, 152] on h2 "أكل مصري فى الجيزة" at bounding box center [432, 155] width 164 height 29
copy div "أكل مصري فى الجيزة"
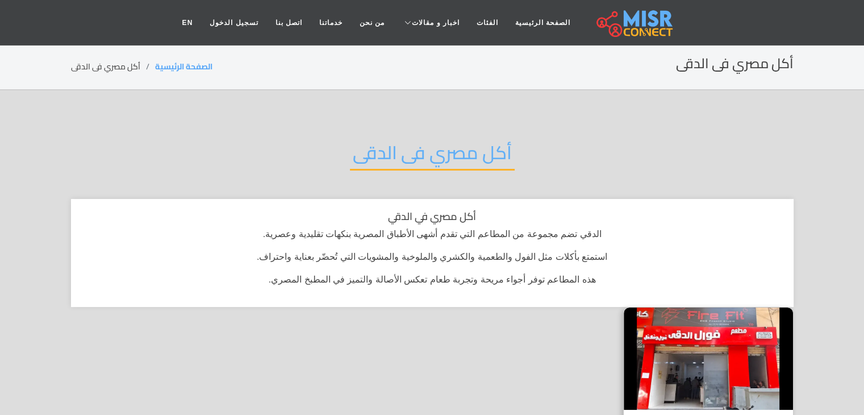
click at [471, 155] on h2 "أكل مصري فى الدقى" at bounding box center [432, 155] width 165 height 29
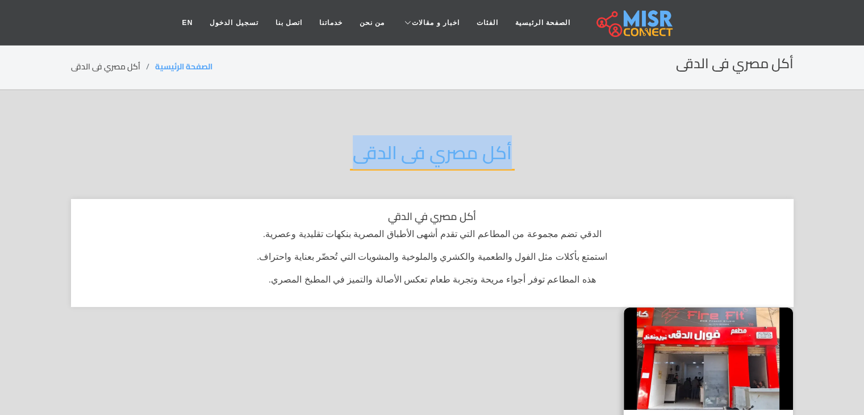
click at [471, 155] on h2 "أكل مصري فى الدقى" at bounding box center [432, 155] width 165 height 29
copy div "أكل مصري فى الدقى"
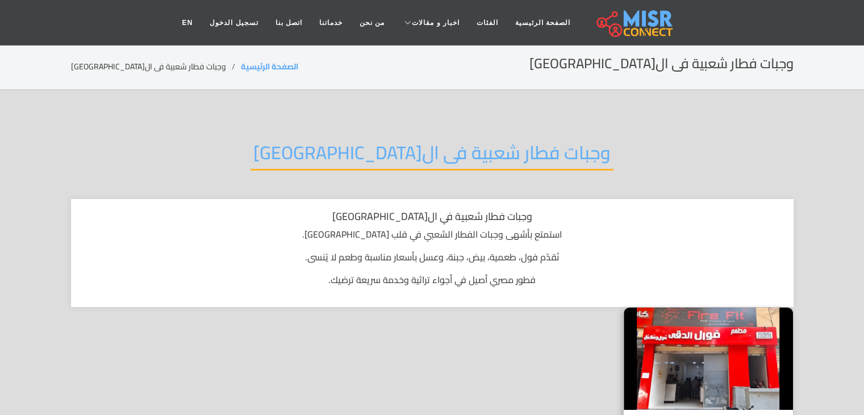
click at [500, 152] on h2 "وجبات فطار شعبية فى ال[GEOGRAPHIC_DATA]" at bounding box center [432, 155] width 363 height 29
click at [500, 152] on h2 "وجبات فطار شعبية فى الجيزة" at bounding box center [432, 155] width 363 height 29
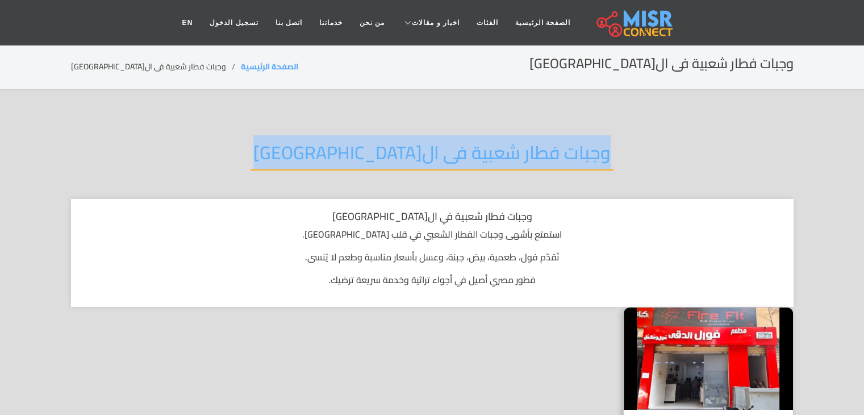
click at [500, 152] on h2 "وجبات فطار شعبية فى الجيزة" at bounding box center [432, 155] width 363 height 29
copy div "وجبات فطار شعبية فى الجيزة"
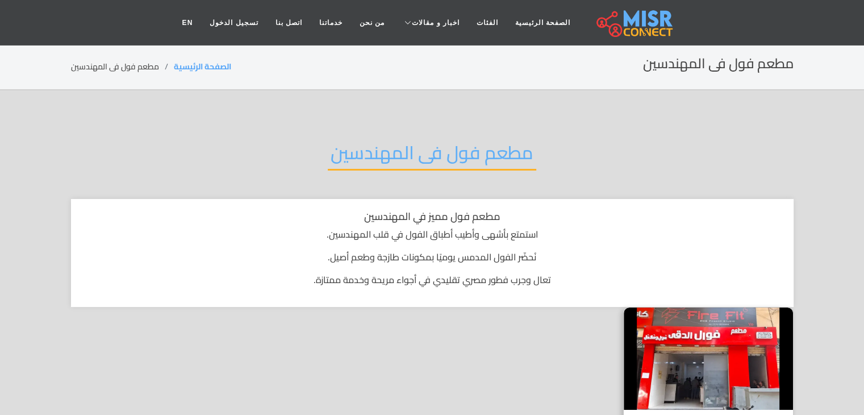
click at [478, 143] on h2 "مطعم فول فى المهندسين" at bounding box center [432, 155] width 208 height 29
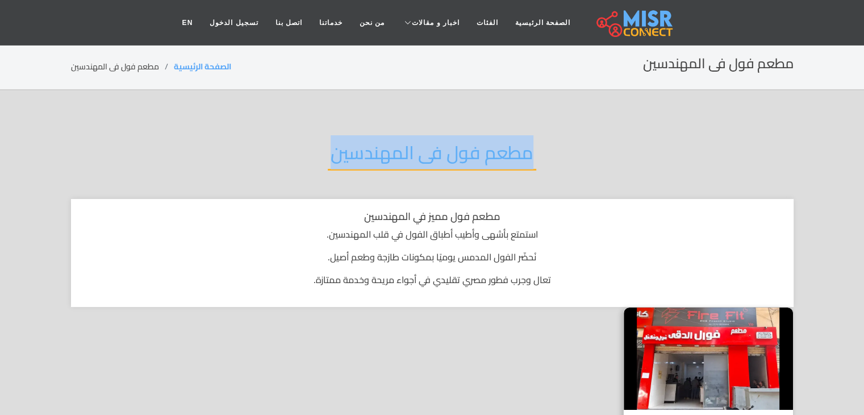
click at [478, 143] on h2 "مطعم فول فى المهندسين" at bounding box center [432, 155] width 208 height 29
copy div "مطعم فول فى المهندسين"
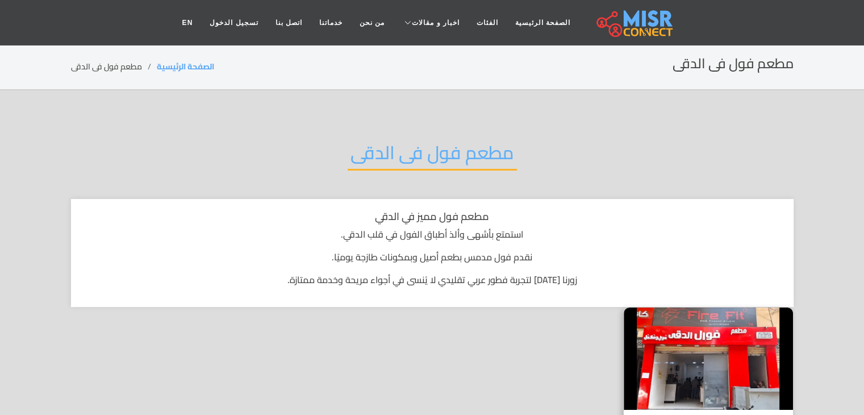
click at [436, 151] on h2 "مطعم فول فى الدقى" at bounding box center [432, 155] width 169 height 29
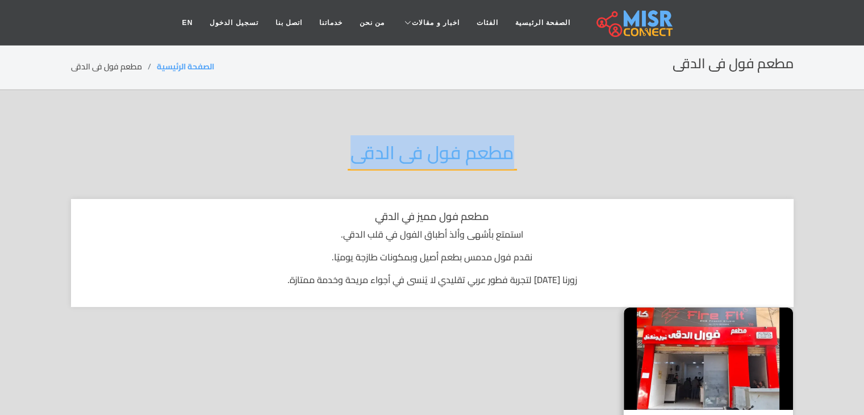
click at [436, 151] on h2 "مطعم فول فى الدقى" at bounding box center [432, 155] width 169 height 29
copy div "مطعم فول فى الدقى"
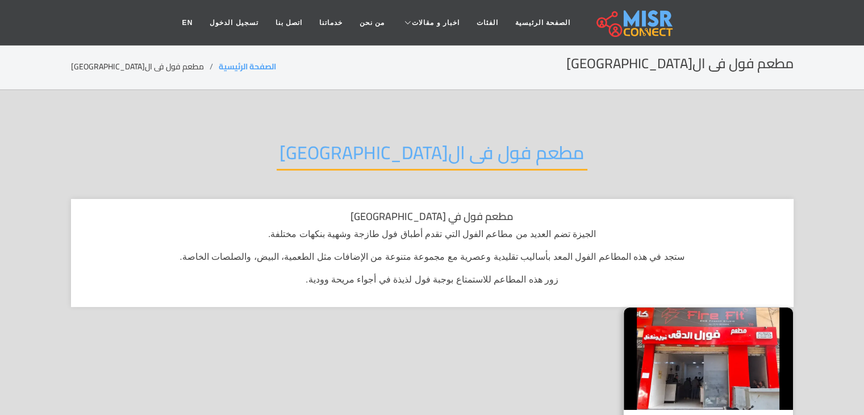
click at [461, 146] on h2 "مطعم فول فى الجيزة" at bounding box center [432, 155] width 311 height 29
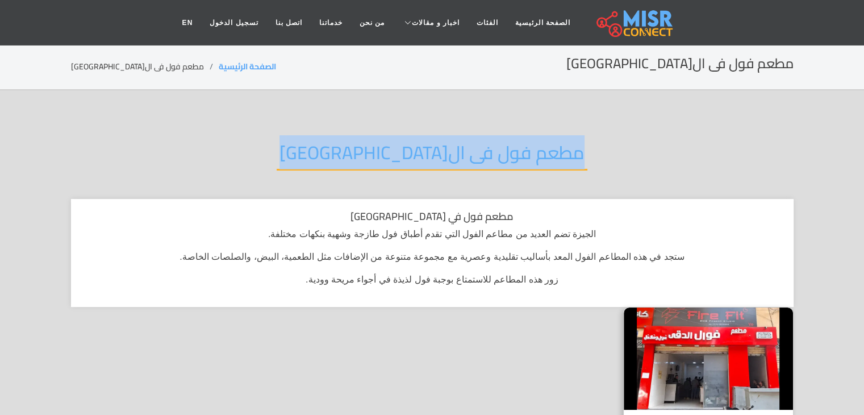
click at [461, 146] on h2 "مطعم فول فى الجيزة" at bounding box center [432, 155] width 311 height 29
copy div "مطعم فول فى الجيزة"
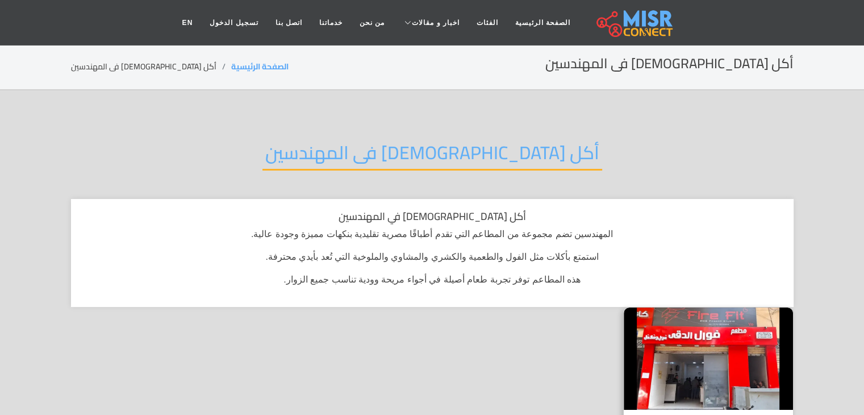
click at [462, 155] on h2 "أكل [DEMOGRAPHIC_DATA] فى المهندسين" at bounding box center [432, 155] width 340 height 29
click at [462, 155] on h2 "أكل مصري فى المهندسين" at bounding box center [432, 155] width 340 height 29
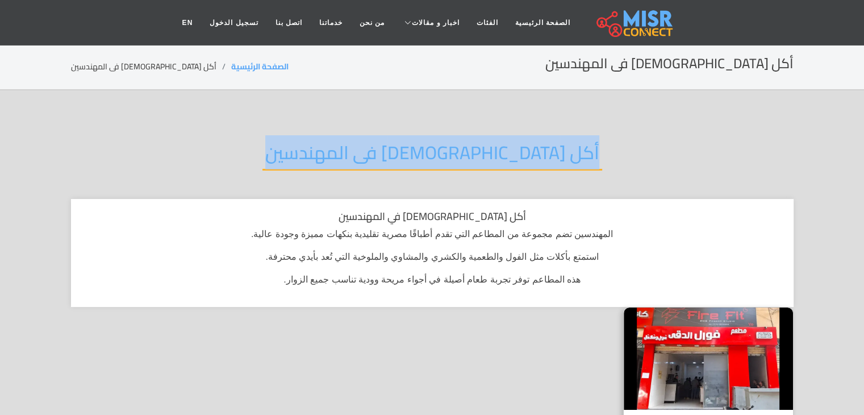
click at [462, 155] on h2 "أكل مصري فى المهندسين" at bounding box center [432, 155] width 340 height 29
copy div "أكل مصري فى المهندسين"
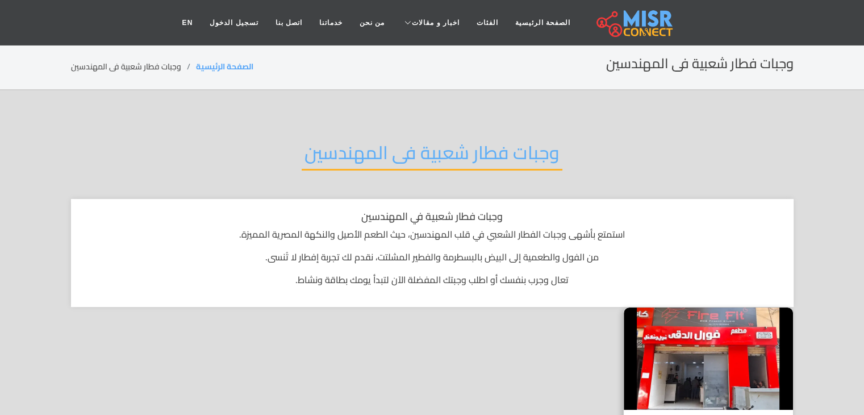
click at [508, 147] on h2 "وجبات فطار شعبية فى المهندسين" at bounding box center [432, 155] width 261 height 29
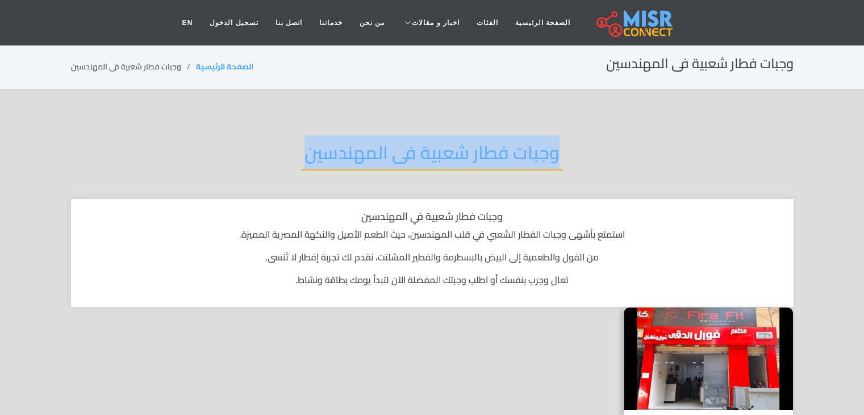
click at [508, 147] on h2 "وجبات فطار شعبية فى المهندسين" at bounding box center [432, 155] width 261 height 29
copy div "وجبات فطار شعبية فى المهندسين"
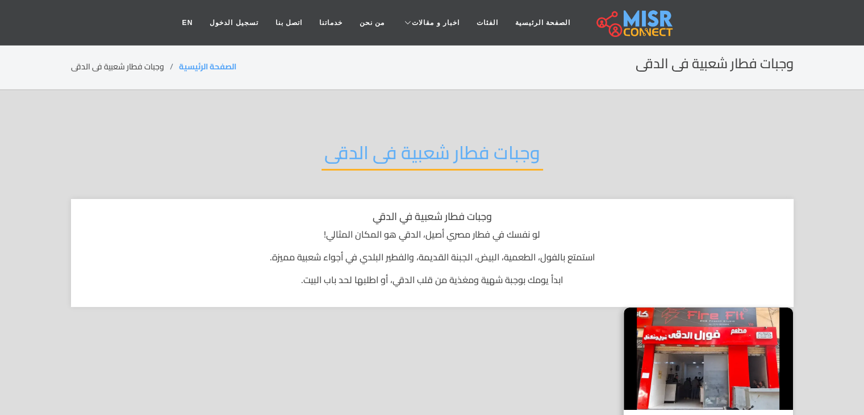
click at [511, 149] on h2 "وجبات فطار شعبية فى الدقى" at bounding box center [433, 155] width 222 height 29
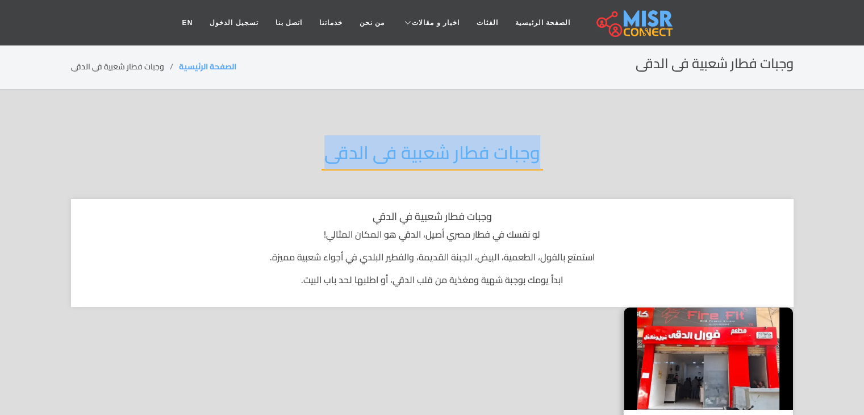
click at [511, 149] on h2 "وجبات فطار شعبية فى الدقى" at bounding box center [433, 155] width 222 height 29
copy div "وجبات فطار شعبية فى الدقى"
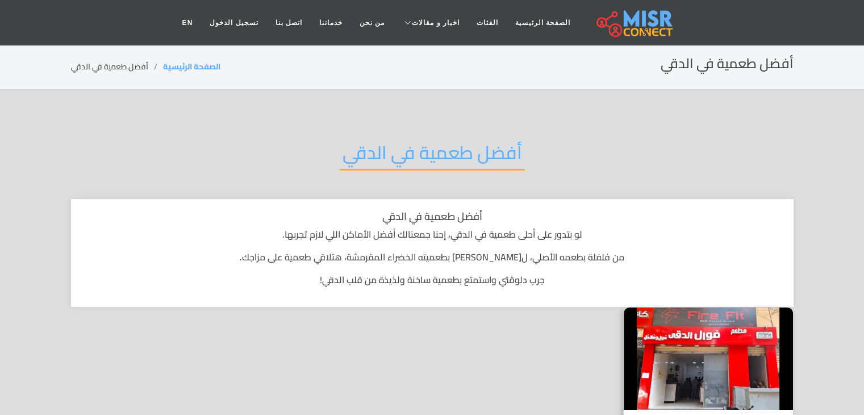
click at [492, 144] on h2 "أفضل طعمية في الدقي" at bounding box center [432, 155] width 185 height 29
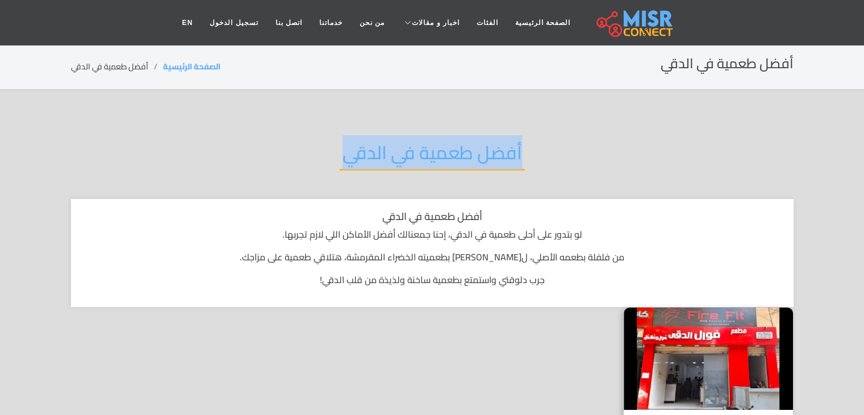
click at [492, 144] on h2 "أفضل طعمية في الدقي" at bounding box center [432, 155] width 185 height 29
copy div "أفضل طعمية في الدقي"
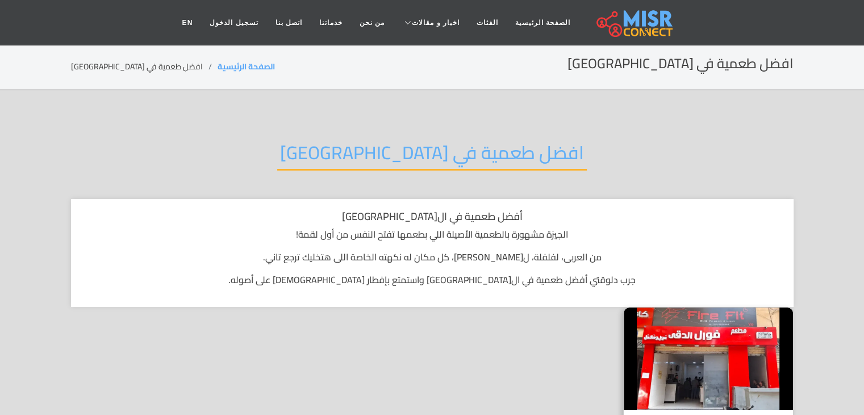
click at [467, 160] on h2 "افضل طعمية في [GEOGRAPHIC_DATA]" at bounding box center [432, 155] width 310 height 29
click at [467, 160] on h2 "افضل طعمية في الجيزة" at bounding box center [432, 155] width 310 height 29
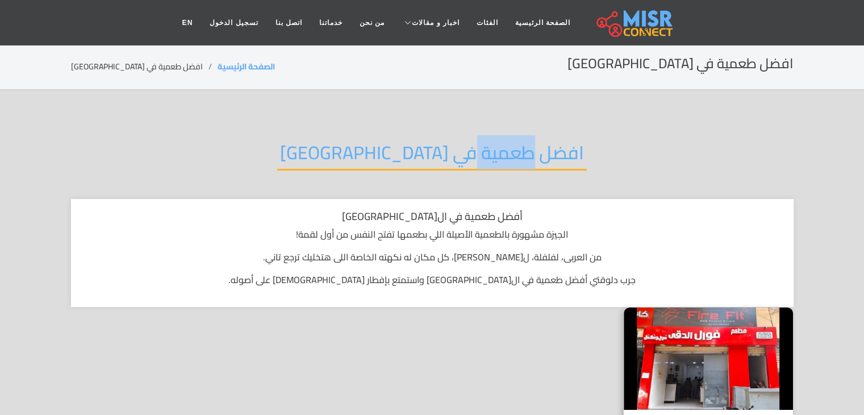
click at [467, 160] on h2 "افضل طعمية في الجيزة" at bounding box center [432, 155] width 310 height 29
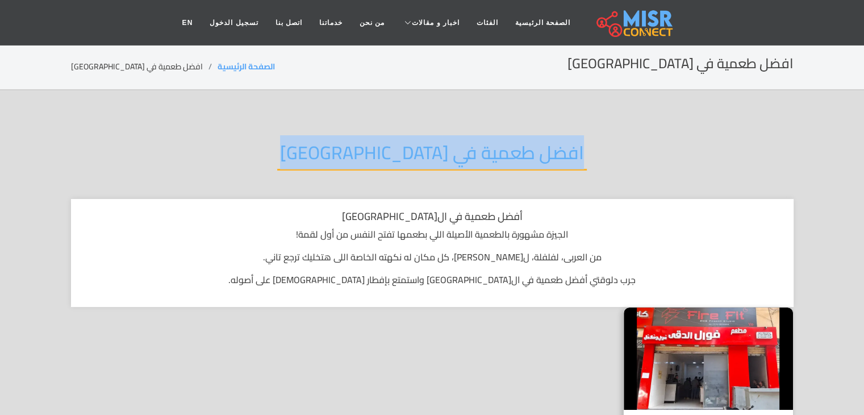
click at [467, 160] on h2 "افضل طعمية في الجيزة" at bounding box center [432, 155] width 310 height 29
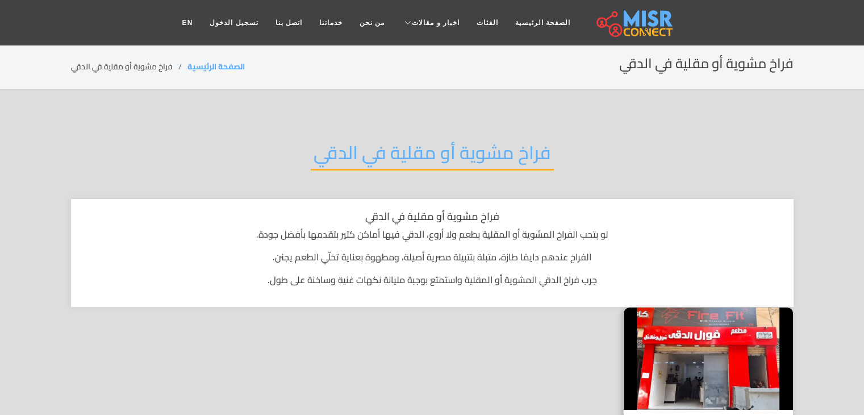
click at [492, 161] on h2 "فراخ مشوية أو مقلية في الدقي" at bounding box center [432, 155] width 243 height 29
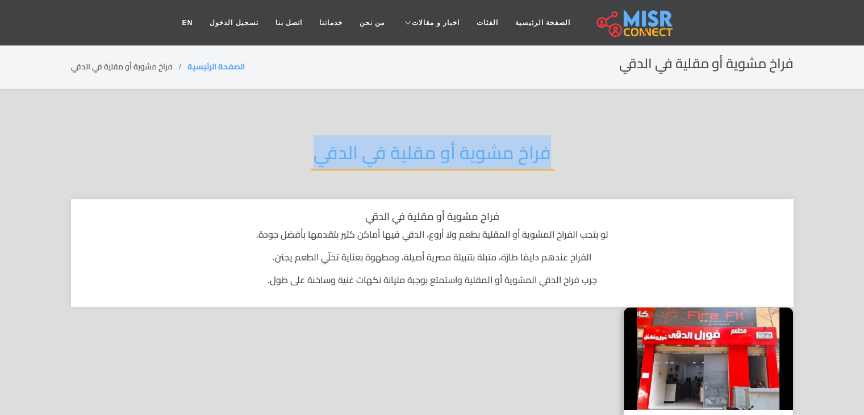
click at [492, 161] on h2 "فراخ مشوية أو مقلية في الدقي" at bounding box center [432, 155] width 243 height 29
copy div "فراخ مشوية أو مقلية في الدقي"
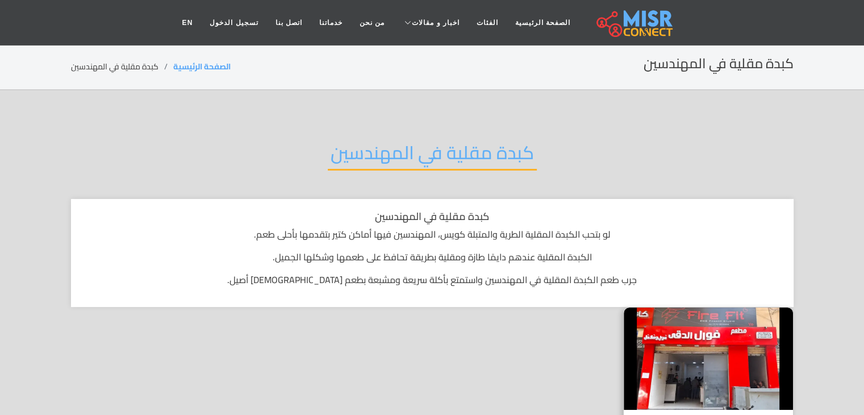
click at [457, 141] on h2 "كبدة مقلية في المهندسين" at bounding box center [432, 155] width 209 height 29
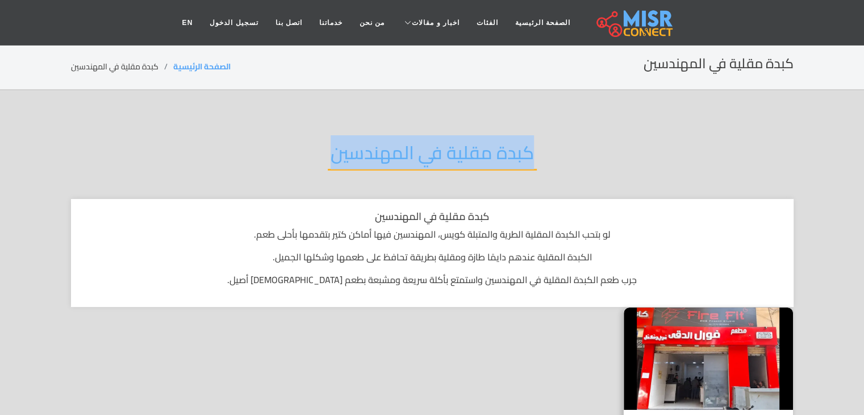
click at [457, 141] on h2 "كبدة مقلية في المهندسين" at bounding box center [432, 155] width 209 height 29
copy div "كبدة مقلية في المهندسين"
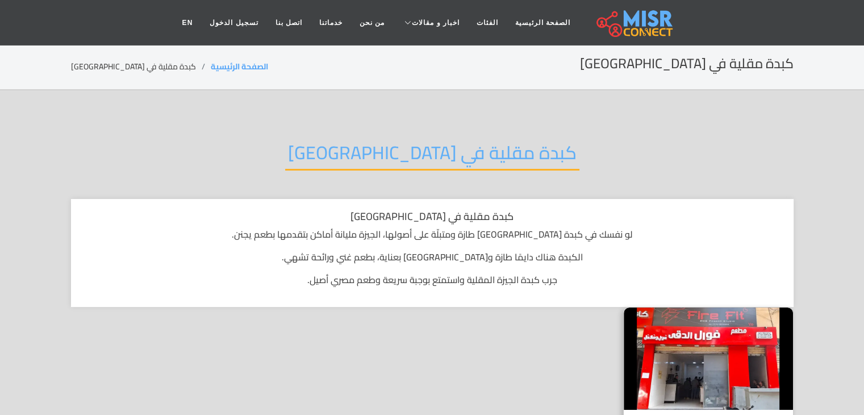
click at [462, 161] on h2 "كبدة مقلية في الجيزة" at bounding box center [432, 155] width 294 height 29
click at [462, 161] on h2 "كبدة مقلية في [GEOGRAPHIC_DATA]" at bounding box center [432, 155] width 294 height 29
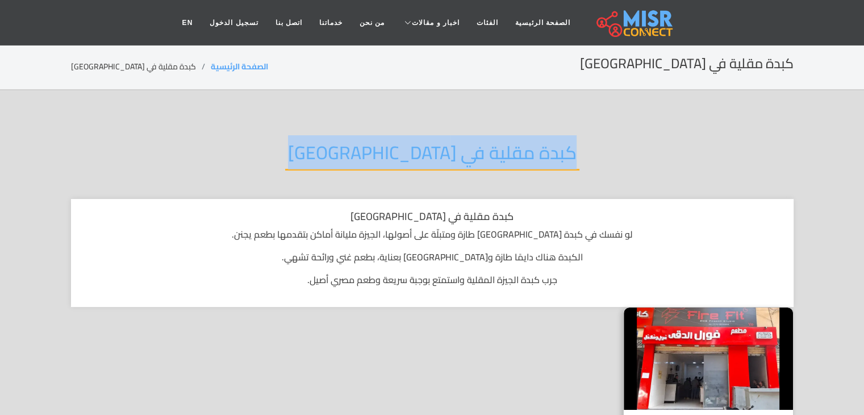
click at [462, 161] on h2 "كبدة مقلية في الجيزة" at bounding box center [432, 155] width 294 height 29
copy div "كبدة مقلية في الجيزة"
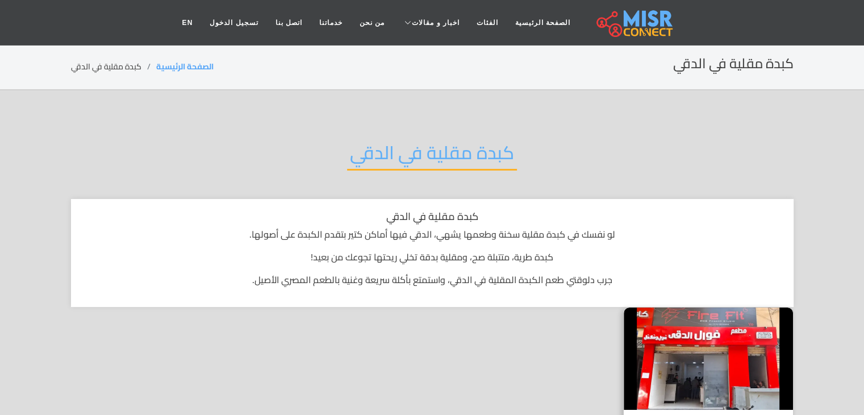
click at [469, 155] on h2 "كبدة مقلية في الدقي" at bounding box center [432, 155] width 170 height 29
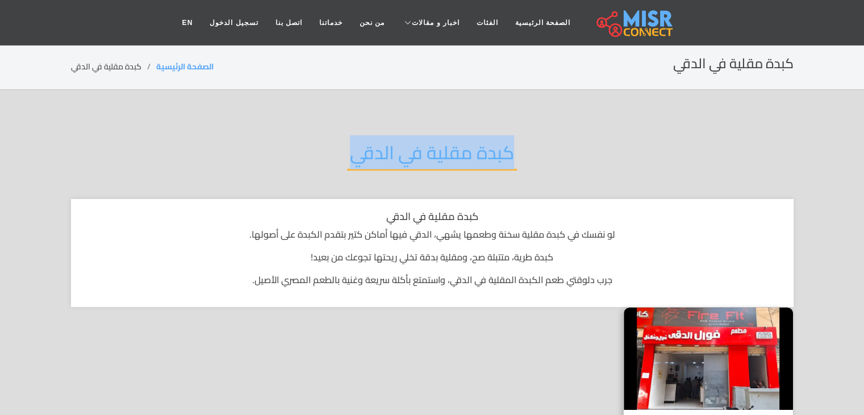
click at [469, 155] on h2 "كبدة مقلية في الدقي" at bounding box center [432, 155] width 170 height 29
copy div "كبدة مقلية في الدقي"
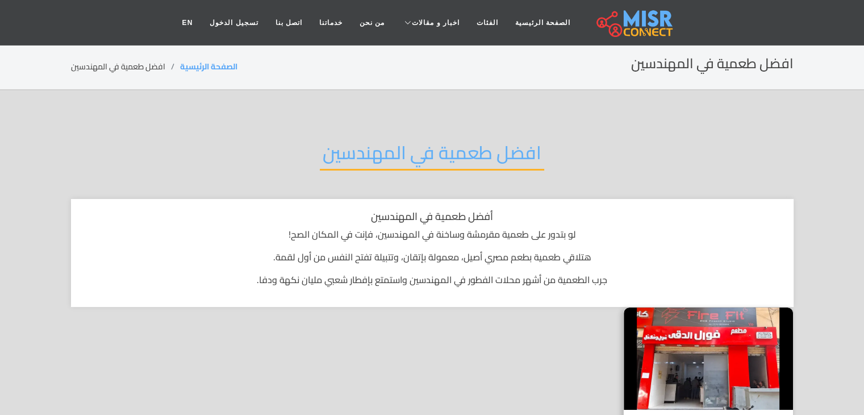
click at [457, 144] on h2 "افضل طعمية في المهندسين" at bounding box center [432, 155] width 224 height 29
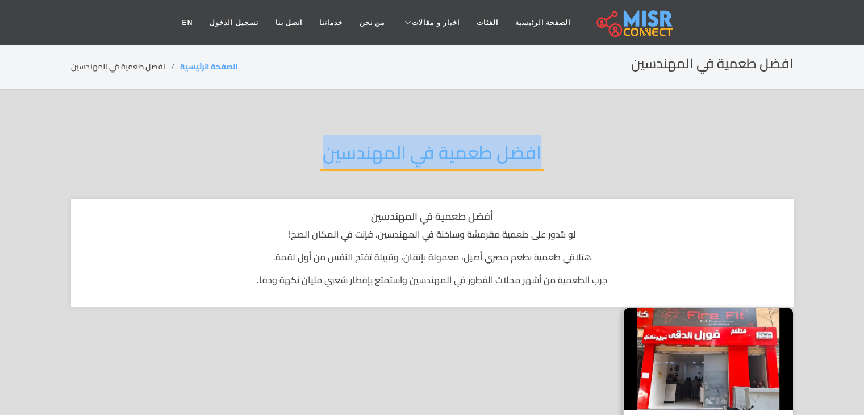
click at [457, 144] on h2 "افضل طعمية في المهندسين" at bounding box center [432, 155] width 224 height 29
copy div "افضل طعمية في المهندسين"
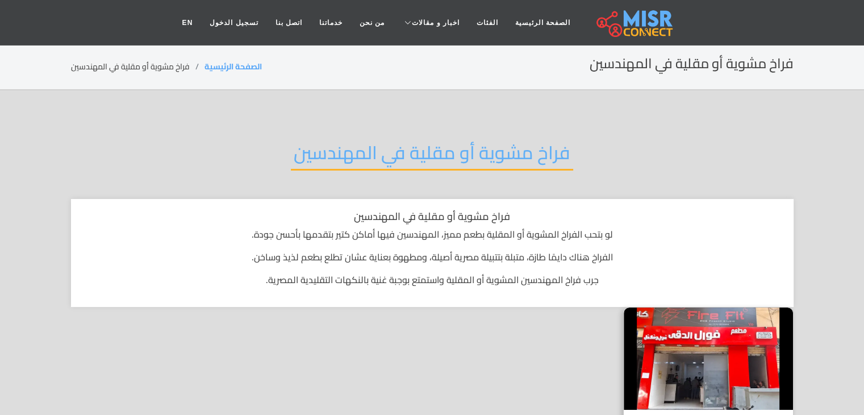
click at [512, 160] on h2 "فراخ مشوية أو مقلية في المهندسين" at bounding box center [432, 155] width 282 height 29
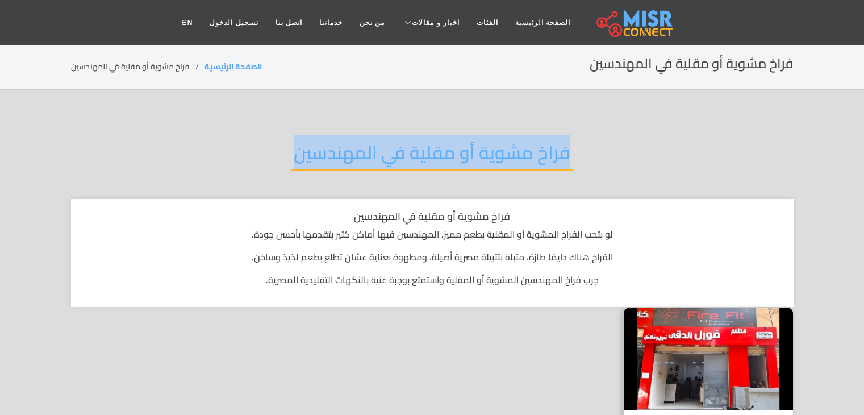
click at [512, 160] on h2 "فراخ مشوية أو مقلية في المهندسين" at bounding box center [432, 155] width 282 height 29
copy div "فراخ مشوية أو مقلية في المهندسين"
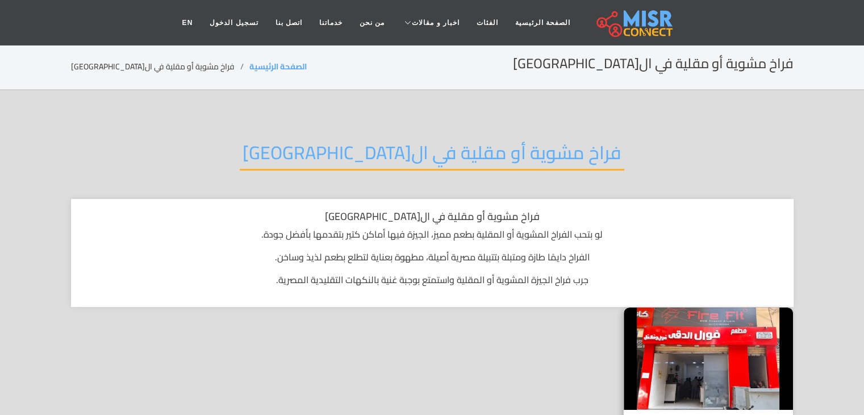
click at [522, 144] on h2 "فراخ مشوية أو مقلية في ال[GEOGRAPHIC_DATA]" at bounding box center [432, 155] width 385 height 29
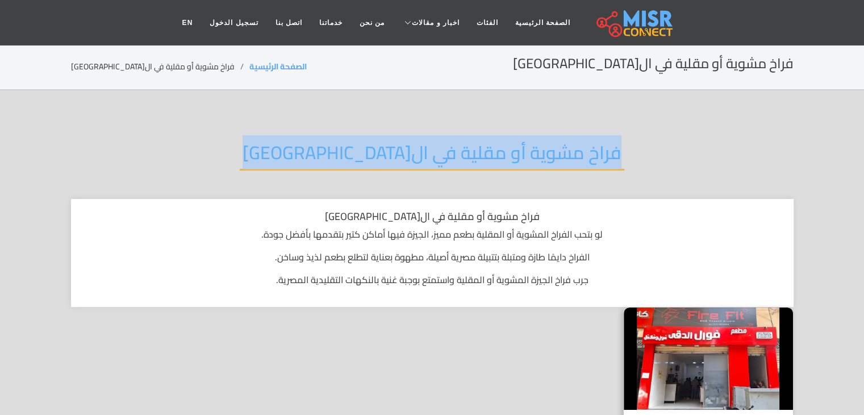
click at [522, 144] on h2 "فراخ مشوية أو مقلية في ال[GEOGRAPHIC_DATA]" at bounding box center [432, 155] width 385 height 29
copy div "فراخ مشوية أو مقلية في ال[GEOGRAPHIC_DATA]"
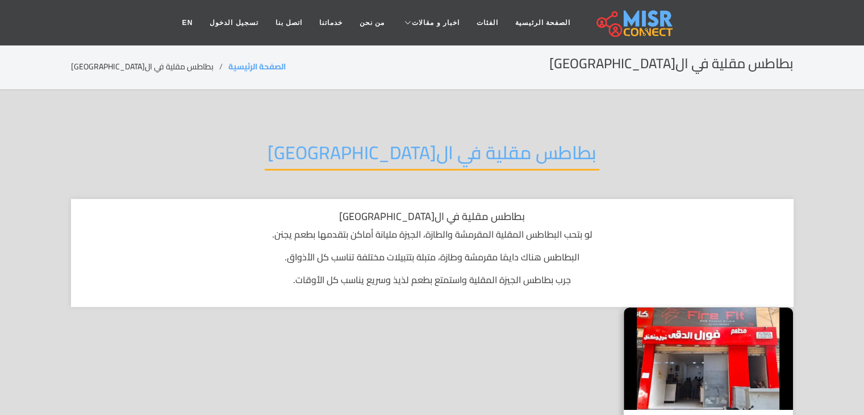
click at [494, 153] on h2 "بطاطس مقلية في ال[GEOGRAPHIC_DATA]" at bounding box center [432, 155] width 335 height 29
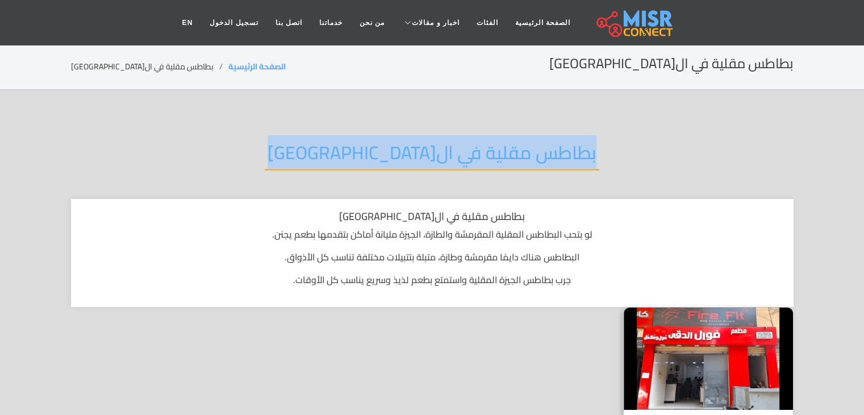
click at [494, 153] on h2 "بطاطس مقلية في ال[GEOGRAPHIC_DATA]" at bounding box center [432, 155] width 335 height 29
copy div "بطاطس مقلية في ال[GEOGRAPHIC_DATA]"
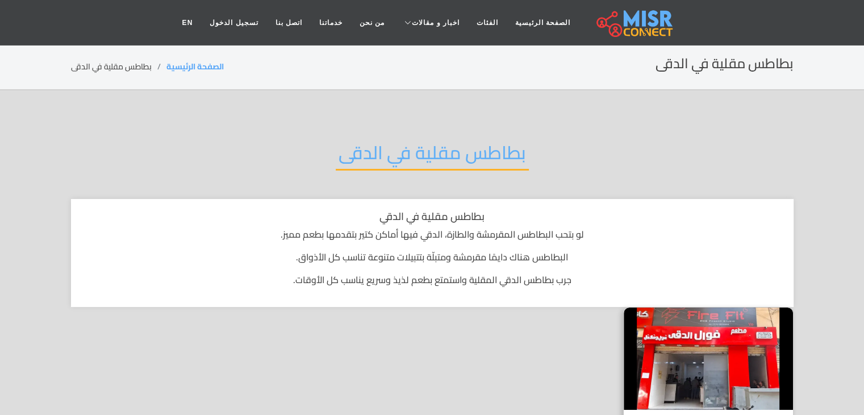
click at [495, 143] on h2 "بطاطس مقلية في الدقى" at bounding box center [432, 155] width 193 height 29
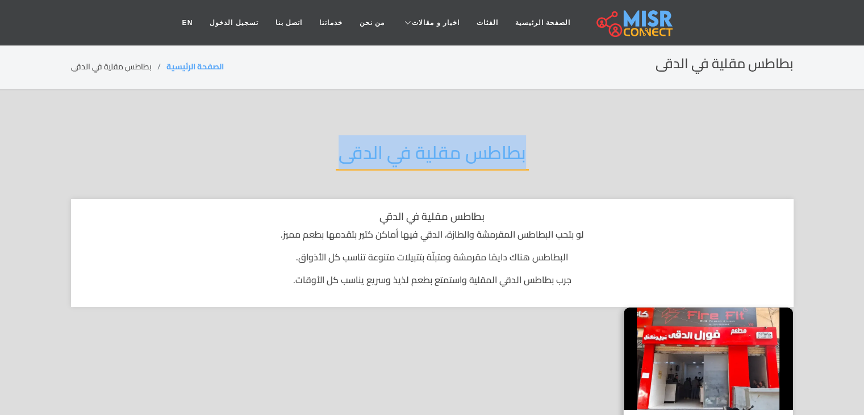
click at [495, 143] on h2 "بطاطس مقلية في الدقى" at bounding box center [432, 155] width 193 height 29
copy div "بطاطس مقلية في الدقى"
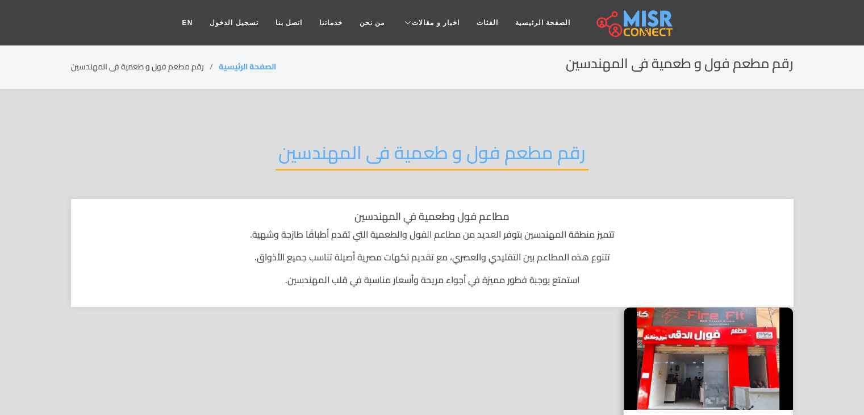
click at [530, 151] on h2 "رقم مطعم فول و طعمية فى المهندسين" at bounding box center [431, 155] width 313 height 29
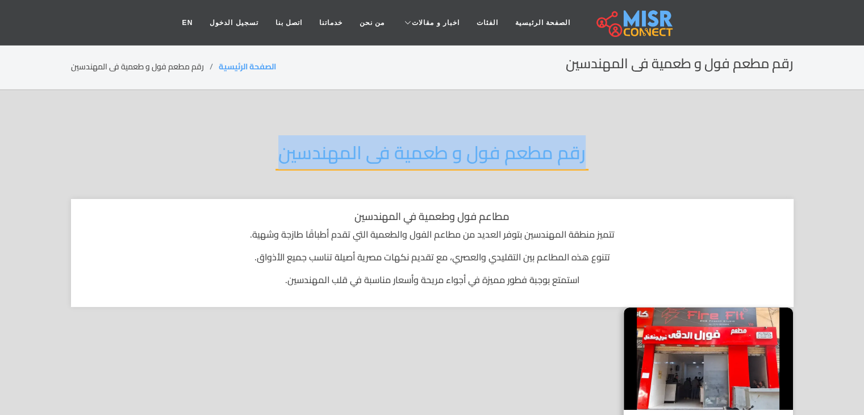
click at [530, 151] on h2 "رقم مطعم فول و طعمية فى المهندسين" at bounding box center [431, 155] width 313 height 29
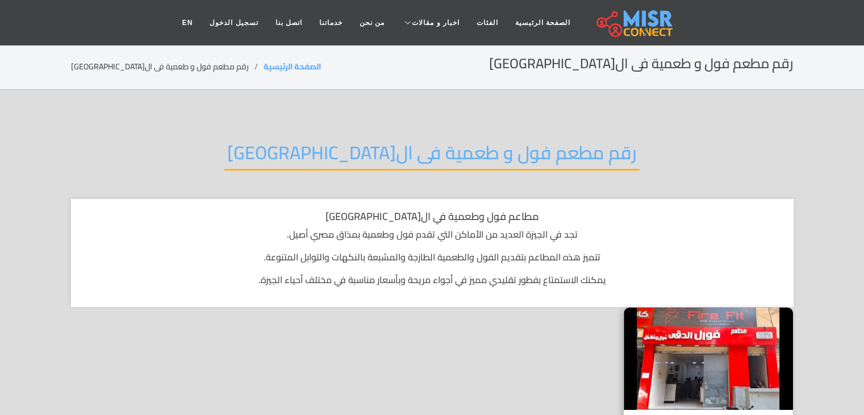
click at [458, 157] on h2 "رقم مطعم فول و طعمية فى ال[GEOGRAPHIC_DATA]" at bounding box center [431, 155] width 415 height 29
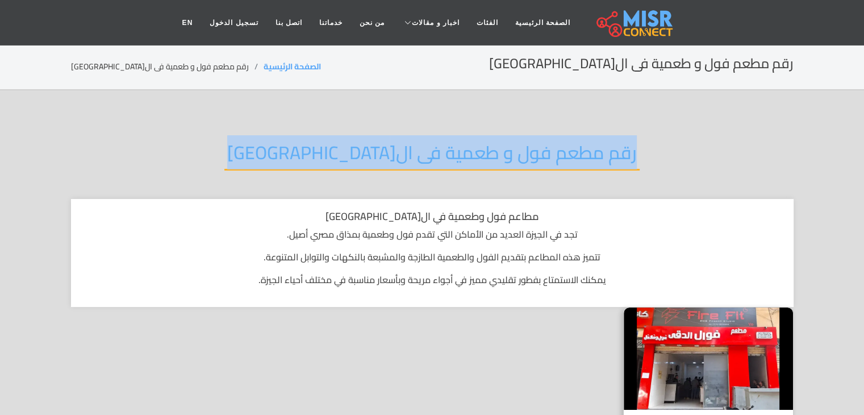
click at [458, 157] on h2 "رقم مطعم فول و طعمية فى ال[GEOGRAPHIC_DATA]" at bounding box center [431, 155] width 415 height 29
copy div "رقم مطعم فول و طعمية فى ال[GEOGRAPHIC_DATA]"
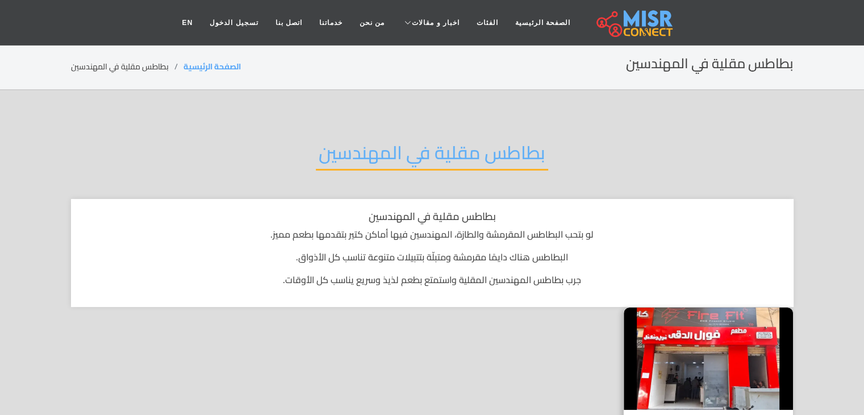
click at [457, 163] on h2 "بطاطس مقلية في المهندسين" at bounding box center [432, 155] width 232 height 29
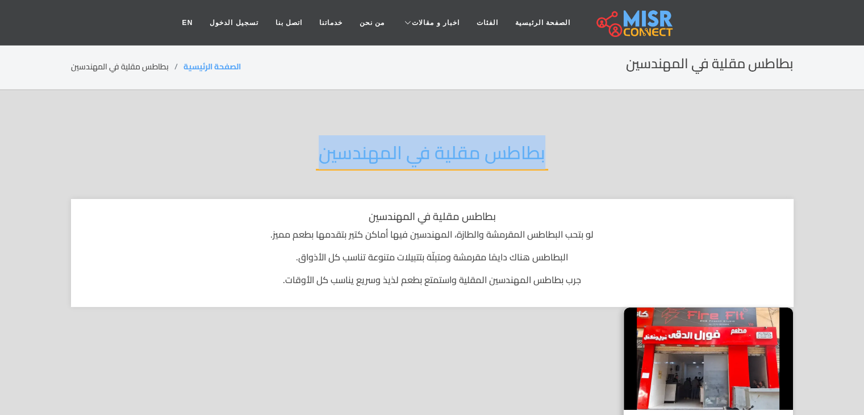
click at [457, 163] on h2 "بطاطس مقلية في المهندسين" at bounding box center [432, 155] width 232 height 29
copy div "بطاطس مقلية في المهندسين"
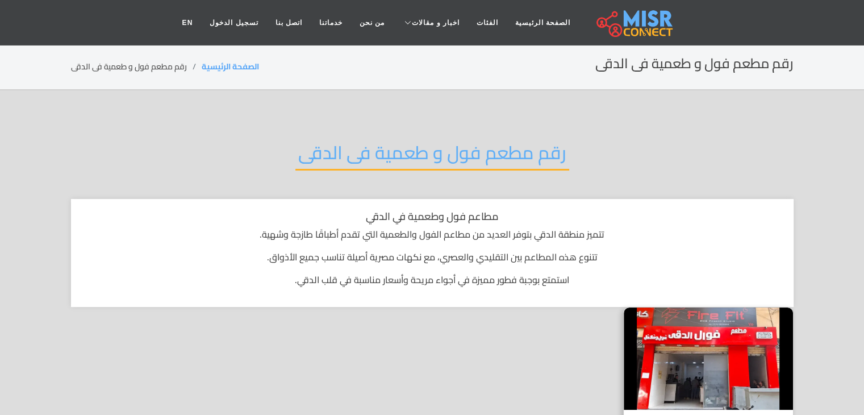
click at [510, 151] on h2 "رقم مطعم فول و طعمية فى الدقى" at bounding box center [432, 155] width 274 height 29
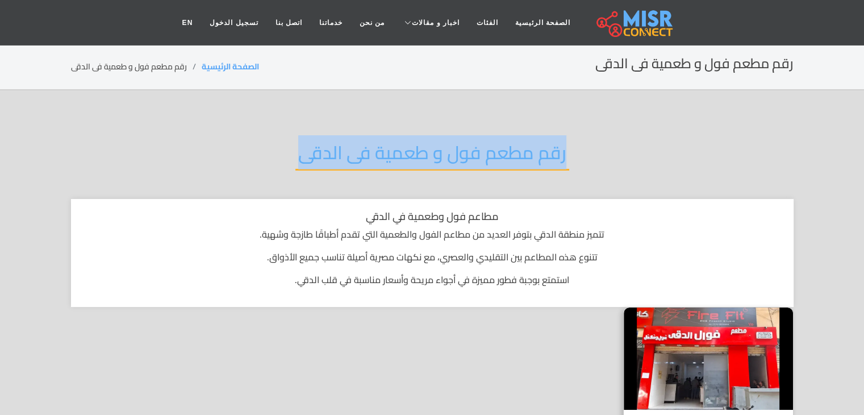
click at [510, 151] on h2 "رقم مطعم فول و طعمية فى الدقى" at bounding box center [432, 155] width 274 height 29
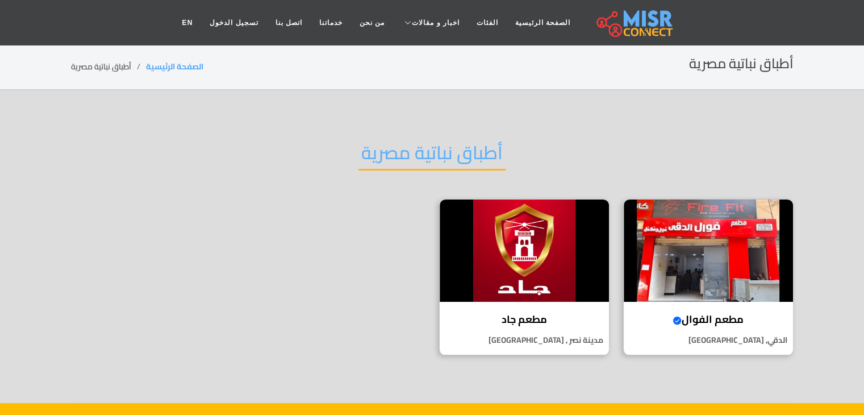
click at [411, 157] on h2 "أطباق نباتية مصرية" at bounding box center [431, 155] width 147 height 29
copy div "أطباق نباتية مصرية"
click at [468, 149] on h2 "أطعمة شرقية" at bounding box center [432, 155] width 111 height 29
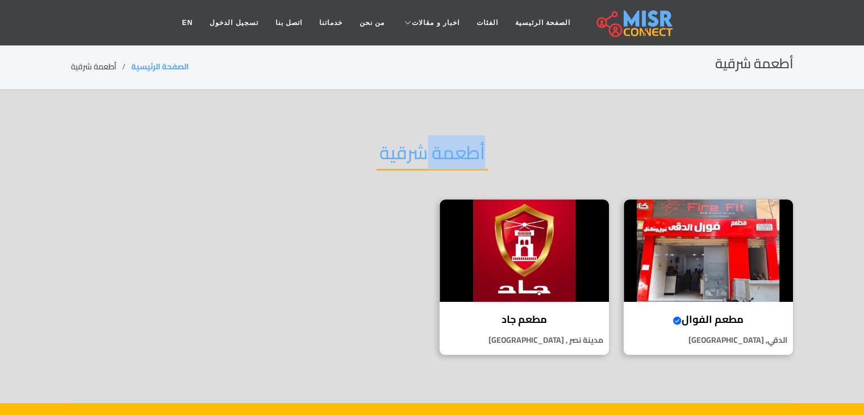
click at [468, 149] on h2 "أطعمة شرقية" at bounding box center [432, 155] width 111 height 29
click at [695, 238] on img at bounding box center [708, 250] width 169 height 102
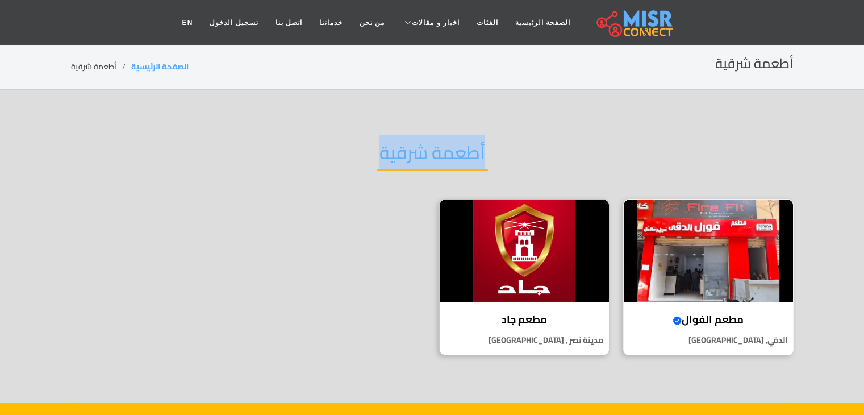
click at [695, 238] on img at bounding box center [708, 250] width 169 height 102
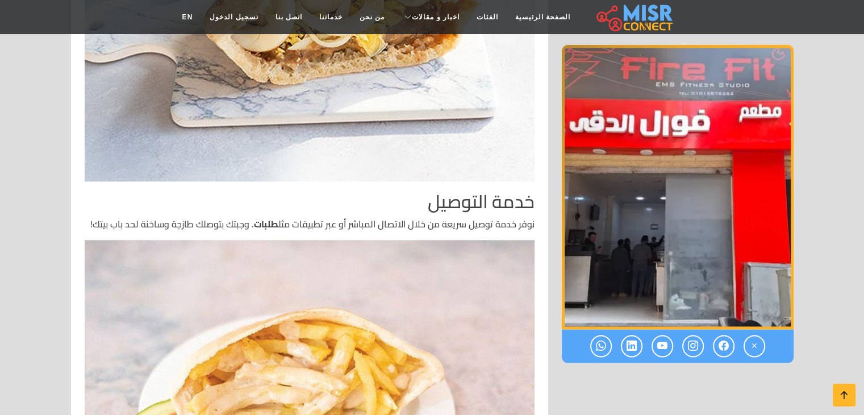
scroll to position [1636, 0]
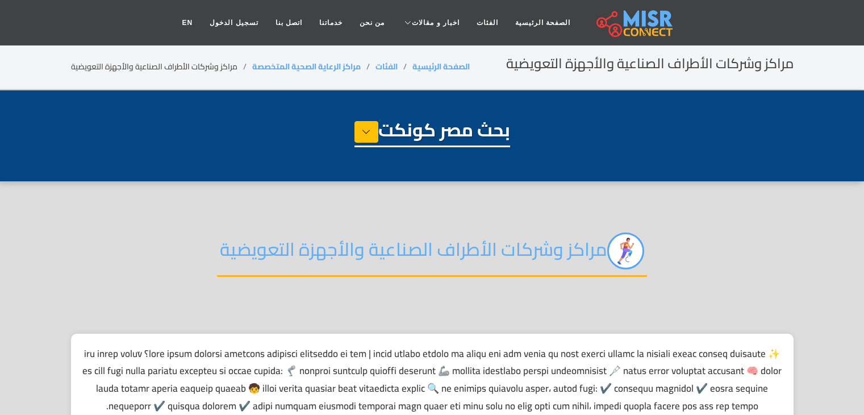
select select "**********"
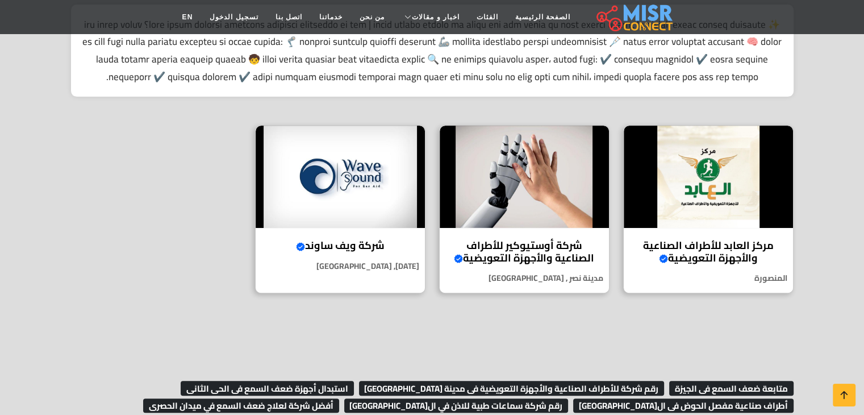
scroll to position [329, 0]
click at [667, 185] on img at bounding box center [708, 176] width 169 height 102
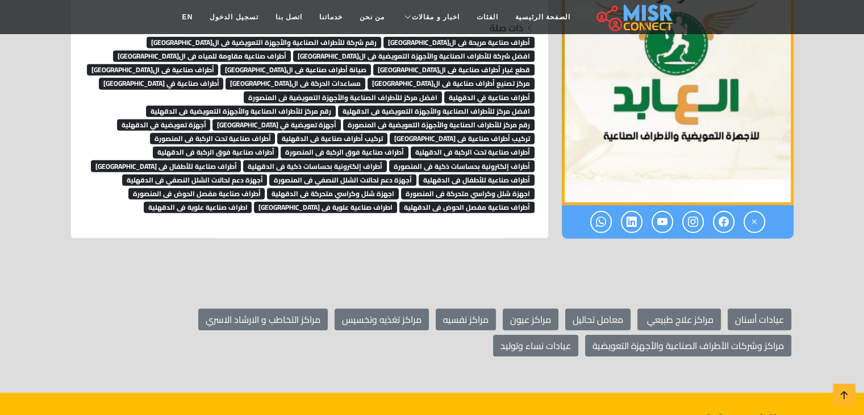
scroll to position [7782, 0]
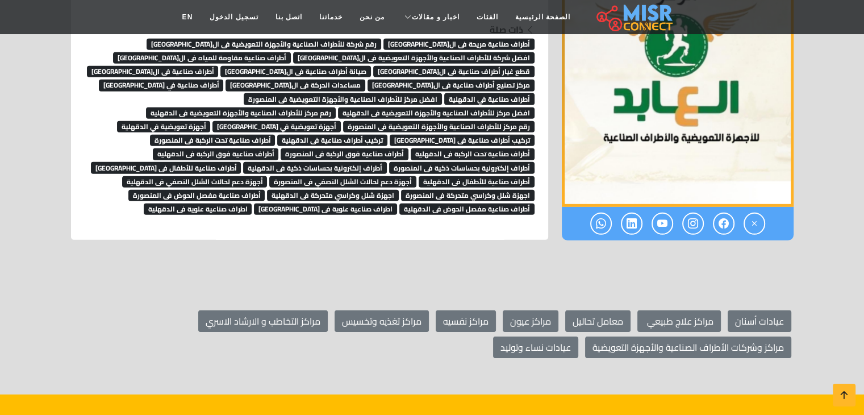
click at [480, 41] on span "أطراف صناعية مريحة فى القاهرة" at bounding box center [458, 44] width 151 height 11
click at [381, 39] on span "رقم شركة للأطراف الصناعية والأجهزة التعويضية فى ال[GEOGRAPHIC_DATA]" at bounding box center [264, 44] width 235 height 11
click at [456, 59] on span "افضل شركة للأطراف الصناعية والأجهزة التعويضية فى ال[GEOGRAPHIC_DATA]" at bounding box center [413, 57] width 241 height 11
click at [291, 57] on span "أطراف صناعية مقاومة للمياه فى القاهرة" at bounding box center [202, 57] width 178 height 11
click at [373, 66] on span "قطع غيار أطراف صناعية فى القاهرة" at bounding box center [453, 71] width 161 height 11
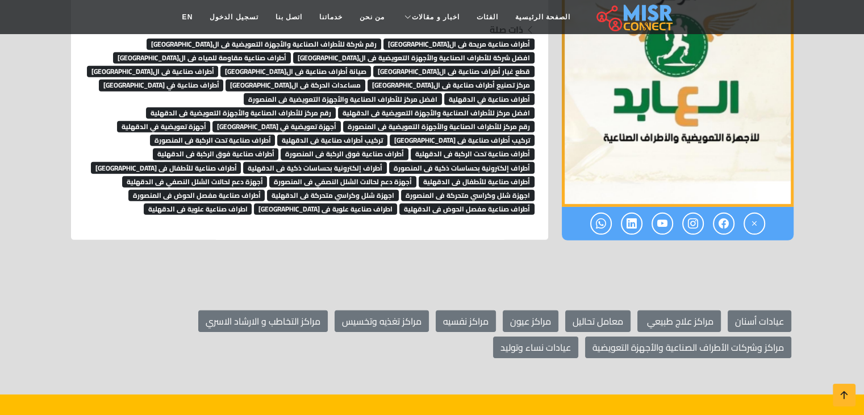
click at [226, 80] on span "مساعدات الحركة فى القاهرة" at bounding box center [296, 85] width 140 height 11
click at [368, 80] on span "مركز تصنيع أطراف صناعية فى ال[GEOGRAPHIC_DATA]" at bounding box center [451, 85] width 167 height 11
click at [219, 73] on span "أطراف صناعية فى ال[GEOGRAPHIC_DATA]" at bounding box center [153, 71] width 132 height 11
click at [371, 73] on span "صيانة أطراف صناعية فى ال[GEOGRAPHIC_DATA]" at bounding box center [295, 71] width 151 height 11
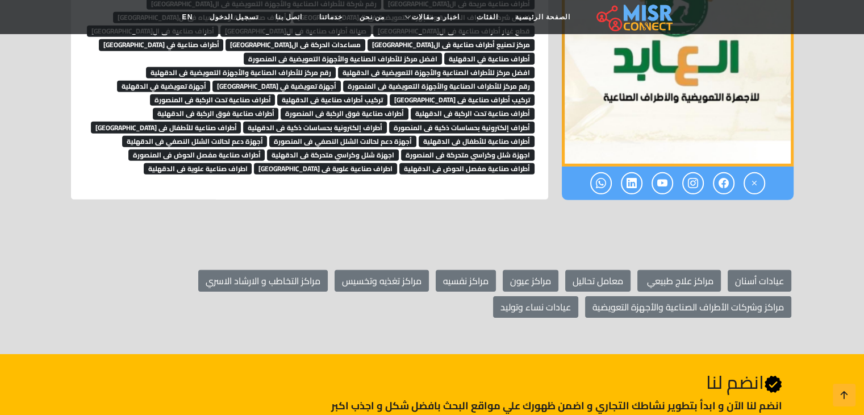
scroll to position [7823, 0]
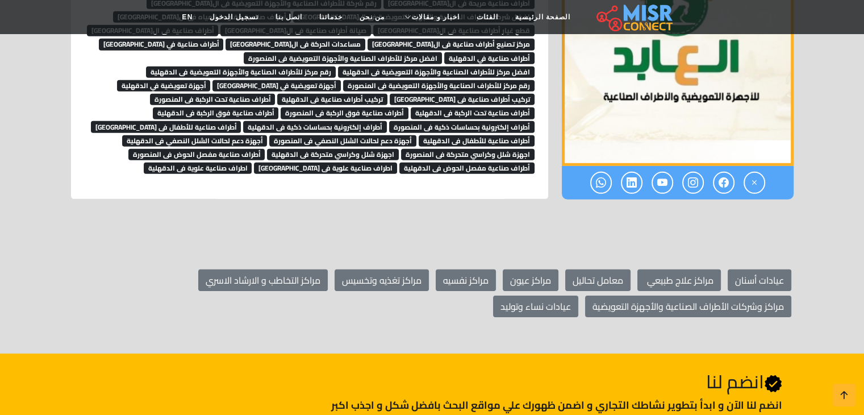
click at [224, 39] on span "أطراف صناعية في المنصورة" at bounding box center [161, 44] width 125 height 11
drag, startPoint x: 433, startPoint y: 44, endPoint x: 424, endPoint y: 42, distance: 9.8
click at [444, 52] on span "أطراف صناعية في الدقهلية" at bounding box center [489, 57] width 90 height 11
click at [341, 52] on span "افضل مركز للأطراف الصناعية والأجهزة التعويضية فى المنصورة" at bounding box center [343, 57] width 198 height 11
click at [425, 66] on span "افضل مركز للأطراف الصناعية والأجهزة التعويضية فى الدقهلية" at bounding box center [436, 71] width 197 height 11
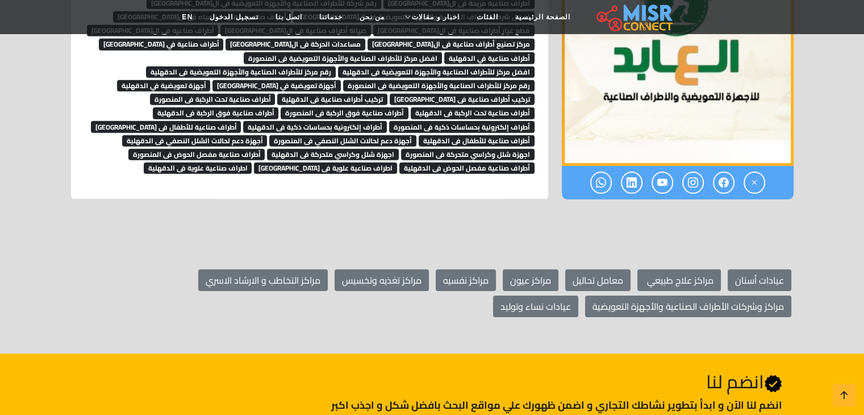
click at [328, 66] on span "رقم مركز للأطراف الصناعية والأجهزة التعويضية فى الدقهلية" at bounding box center [241, 71] width 190 height 11
click at [211, 80] on span "أجهزة تعويضية في الدقهلية" at bounding box center [164, 85] width 94 height 11
drag, startPoint x: 270, startPoint y: 73, endPoint x: 282, endPoint y: 73, distance: 11.9
click at [270, 80] on span "أجهزة تعويضية في المنصورة" at bounding box center [276, 85] width 128 height 11
click at [364, 90] on link "تركيب أطراف صناعية فى الدقهلية" at bounding box center [332, 98] width 110 height 17
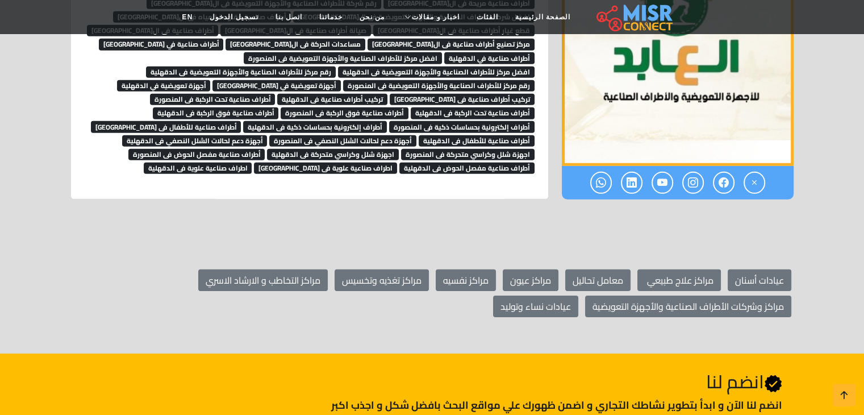
click at [432, 94] on span "تركيب أطراف صناعية فى المنصورة" at bounding box center [462, 99] width 145 height 11
click at [387, 94] on span "تركيب أطراف صناعية فى الدقهلية" at bounding box center [332, 99] width 110 height 11
click at [275, 94] on span "أطراف صناعية تحت الركبة فى المنصورة" at bounding box center [213, 99] width 126 height 11
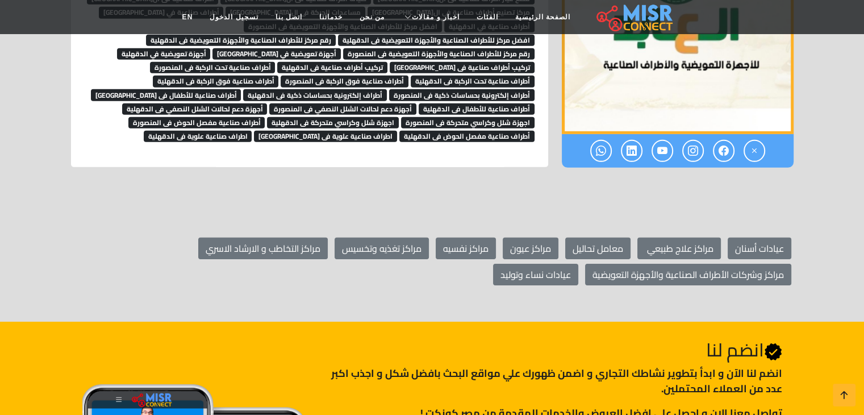
scroll to position [7880, 0]
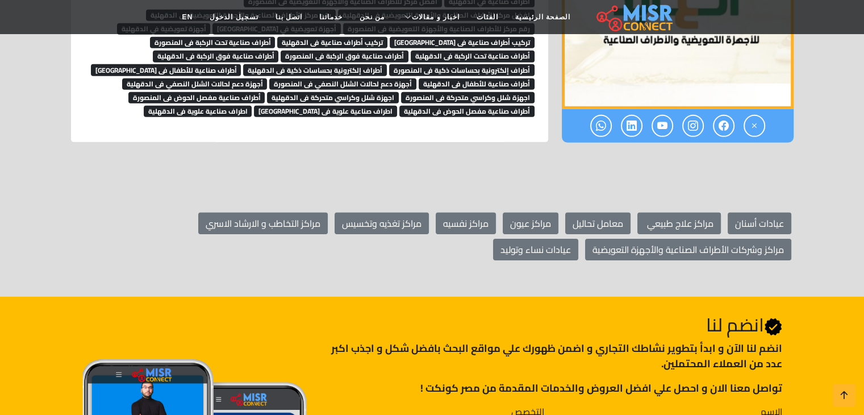
click at [504, 51] on span "أطراف صناعية تحت الركبة فى الدقهلية" at bounding box center [473, 56] width 124 height 11
click at [391, 51] on span "أطراف صناعية فوق الركبة فى المنصورة" at bounding box center [345, 56] width 128 height 11
click at [274, 51] on span "أطراف صناعية فوق الركبة فى الدقهلية" at bounding box center [216, 56] width 126 height 11
drag, startPoint x: 408, startPoint y: 56, endPoint x: 389, endPoint y: 50, distance: 20.3
click at [408, 64] on span "أطراف إلكترونية بحساسات ذكية فى المنصورة" at bounding box center [461, 69] width 145 height 11
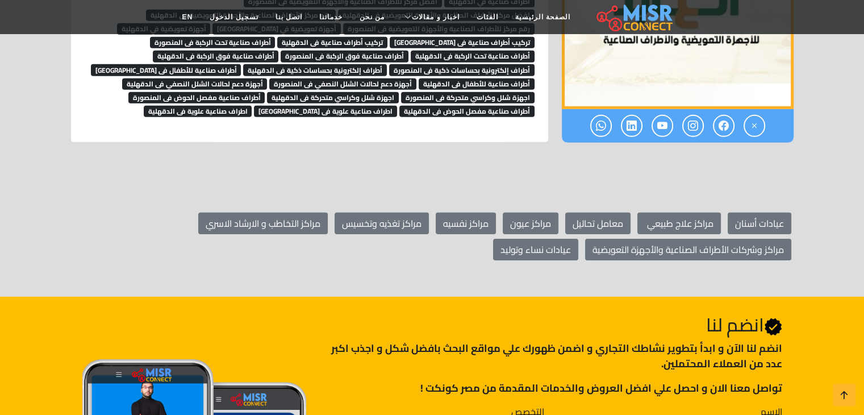
click at [365, 64] on span "أطراف إلكترونية بحساسات ذكية فى الدقهلية" at bounding box center [315, 69] width 144 height 11
click at [233, 64] on span "أطراف صناعية للأطفال فى المنصورة" at bounding box center [166, 69] width 151 height 11
drag, startPoint x: 227, startPoint y: 65, endPoint x: 239, endPoint y: 73, distance: 14.0
click at [227, 78] on span "أجهزة دعم لحالات الشلل النصفي فى الدقهلية" at bounding box center [194, 83] width 145 height 11
click at [300, 78] on span "أجهزة دعم لحالات الشلل النصفي فى المنصورة" at bounding box center [342, 83] width 147 height 11
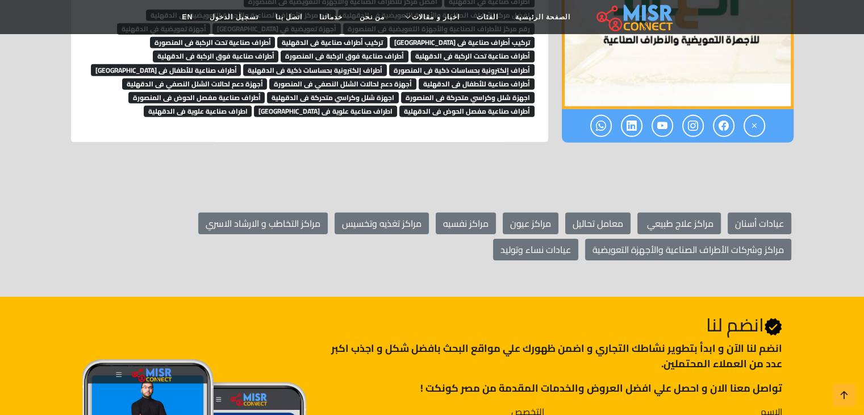
click at [428, 78] on span "أطراف صناعية للأطفال فى الدقهلية" at bounding box center [477, 83] width 116 height 11
click at [430, 92] on span "اجهزة شلل وكراسي متحركة فى المنصورة" at bounding box center [467, 97] width 133 height 11
drag, startPoint x: 387, startPoint y: 86, endPoint x: 356, endPoint y: 84, distance: 31.4
click at [386, 102] on link "اطراف صناعية علوية فى المنصورة" at bounding box center [325, 110] width 143 height 17
click at [254, 92] on span "أطراف صناعية مفصل الحوض فى المنصورة" at bounding box center [196, 97] width 137 height 11
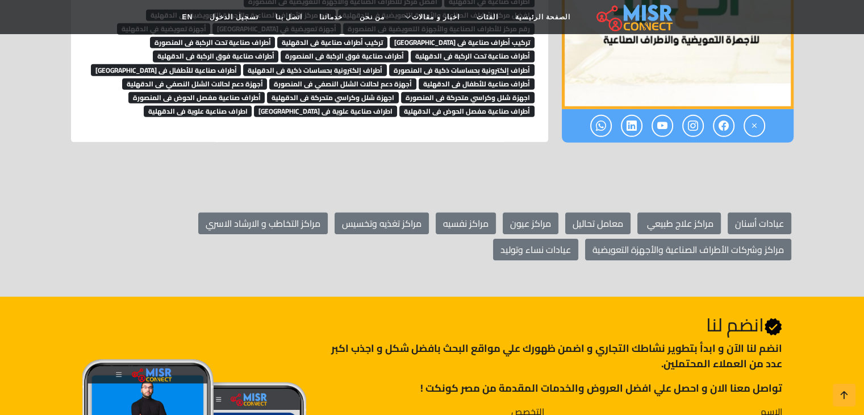
drag, startPoint x: 252, startPoint y: 91, endPoint x: 282, endPoint y: 104, distance: 32.3
click at [252, 106] on span "اطراف صناعية علوية فى الدقهلية" at bounding box center [198, 111] width 108 height 11
click at [332, 106] on span "اطراف صناعية علوية فى المنصورة" at bounding box center [325, 111] width 143 height 11
click at [432, 106] on span "أطراف صناعية مفصل الحوض فى الدقهلية" at bounding box center [466, 111] width 135 height 11
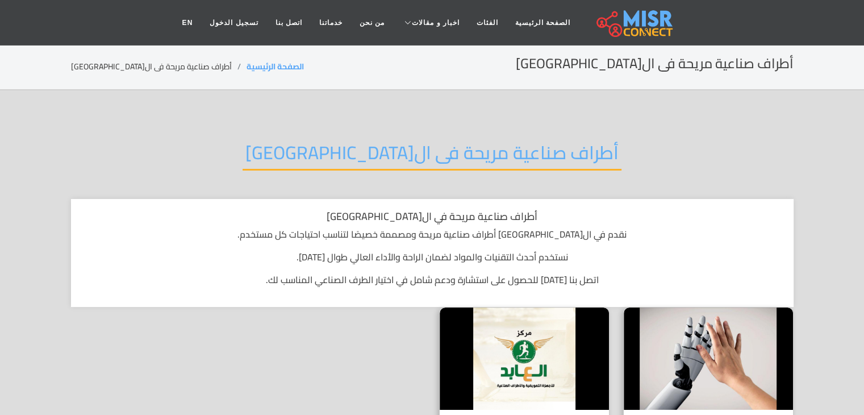
click at [473, 157] on h2 "أطراف صناعية مريحة فى ال[GEOGRAPHIC_DATA]" at bounding box center [432, 155] width 379 height 29
click at [473, 157] on h2 "أطراف صناعية مريحة فى القاهرة" at bounding box center [432, 155] width 379 height 29
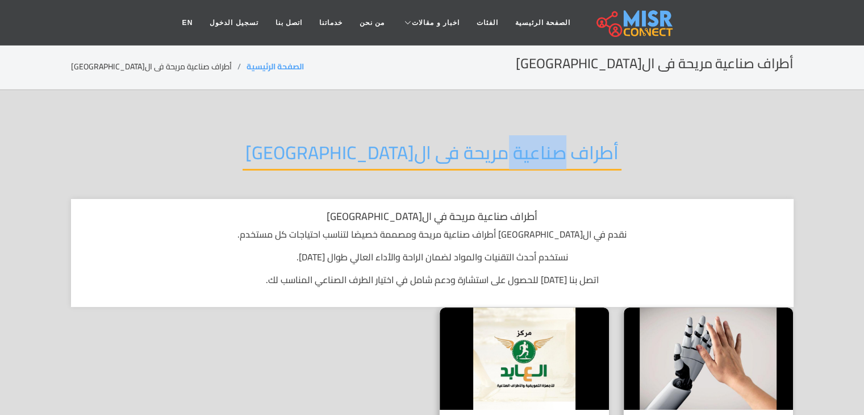
click at [473, 157] on h2 "أطراف صناعية مريحة فى القاهرة" at bounding box center [432, 155] width 379 height 29
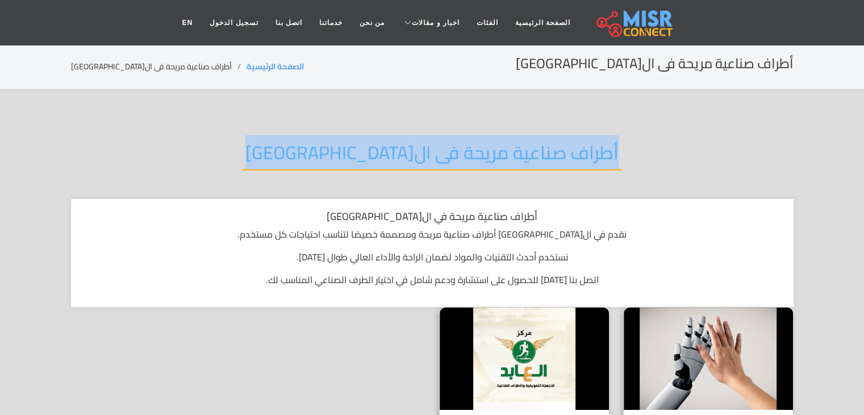
click at [473, 157] on h2 "أطراف صناعية مريحة فى القاهرة" at bounding box center [432, 155] width 379 height 29
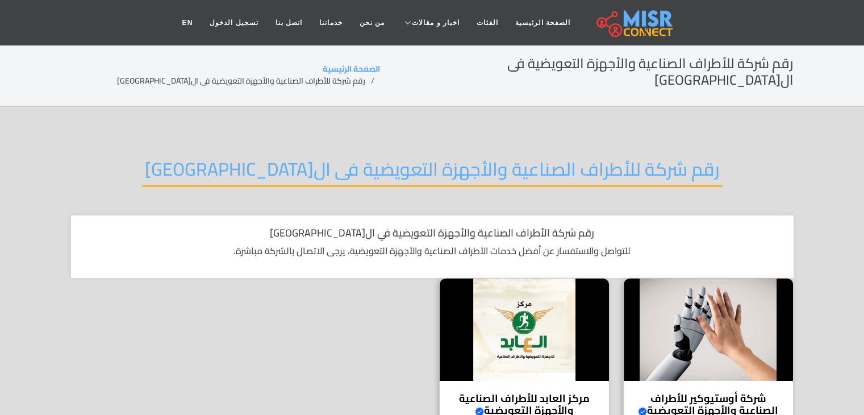
click at [531, 161] on h2 "رقم شركة للأطراف الصناعية والأجهزة التعويضية فى ال[GEOGRAPHIC_DATA]" at bounding box center [432, 172] width 581 height 29
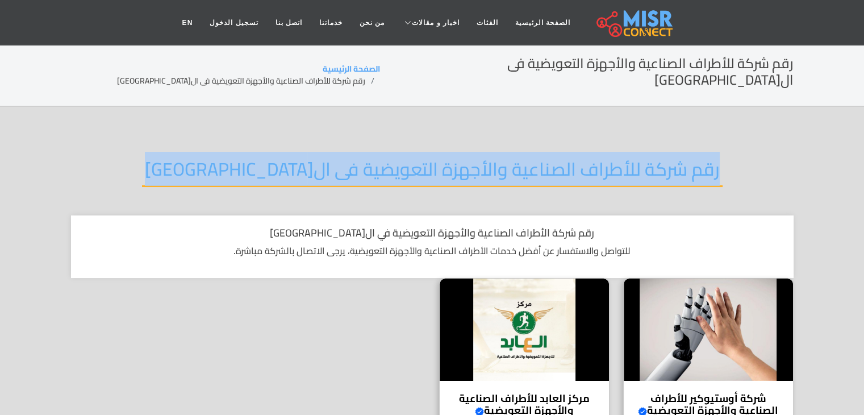
click at [531, 161] on h2 "رقم شركة للأطراف الصناعية والأجهزة التعويضية فى ال[GEOGRAPHIC_DATA]" at bounding box center [432, 172] width 581 height 29
copy div "رقم شركة للأطراف الصناعية والأجهزة التعويضية فى ال[GEOGRAPHIC_DATA]"
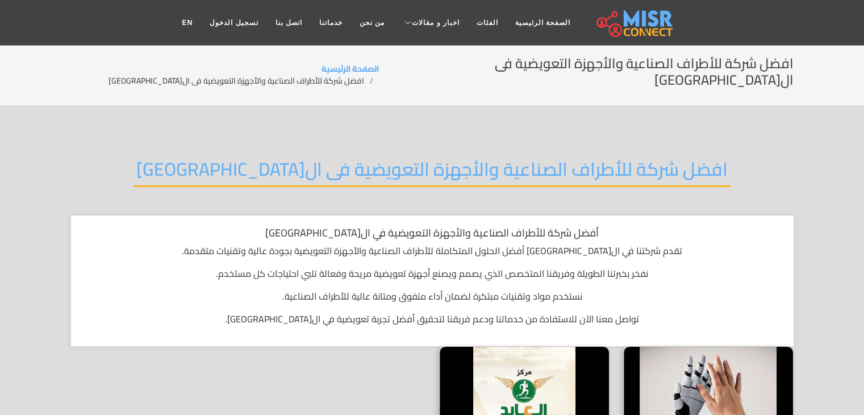
click at [493, 158] on h2 "افضل شركة للأطراف الصناعية والأجهزة التعويضية فى ال[GEOGRAPHIC_DATA]" at bounding box center [431, 172] width 597 height 29
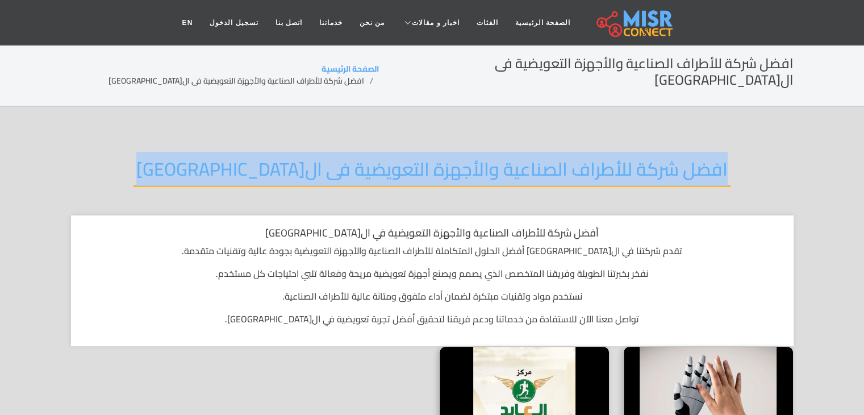
click at [493, 158] on h2 "افضل شركة للأطراف الصناعية والأجهزة التعويضية فى ال[GEOGRAPHIC_DATA]" at bounding box center [431, 172] width 597 height 29
copy div "افضل شركة للأطراف الصناعية والأجهزة التعويضية فى ال[GEOGRAPHIC_DATA]"
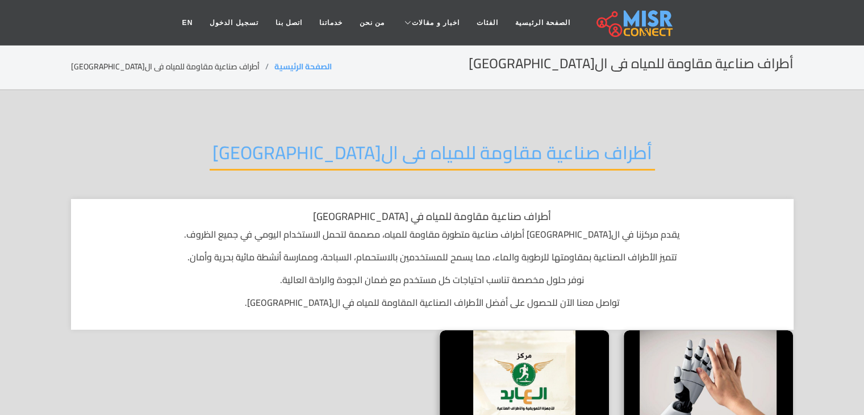
click at [533, 141] on h2 "أطراف صناعية مقاومة للمياه فى ال[GEOGRAPHIC_DATA]" at bounding box center [432, 155] width 445 height 29
click at [533, 141] on h2 "أطراف صناعية مقاومة للمياه فى القاهرة" at bounding box center [432, 155] width 445 height 29
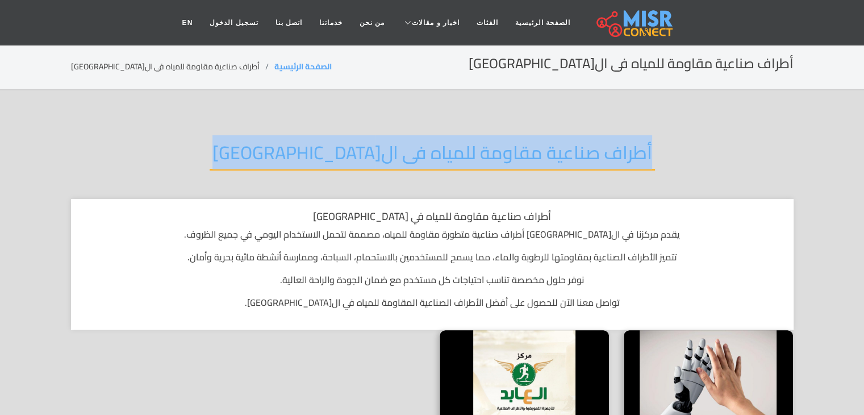
click at [533, 141] on h2 "أطراف صناعية مقاومة للمياه فى القاهرة" at bounding box center [432, 155] width 445 height 29
copy div "أطراف صناعية مقاومة للمياه فى القاهرة"
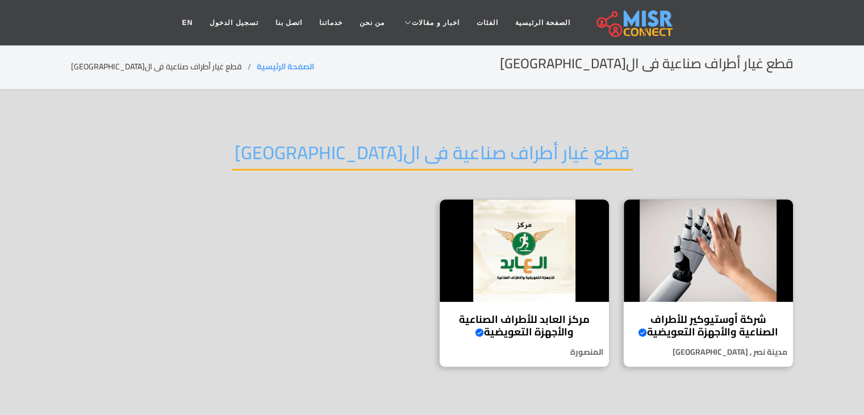
click at [499, 149] on h2 "قطع غيار أطراف صناعية فى ال[GEOGRAPHIC_DATA]" at bounding box center [432, 155] width 401 height 29
click at [499, 149] on h2 "قطع غيار أطراف صناعية فى القاهرة" at bounding box center [432, 155] width 401 height 29
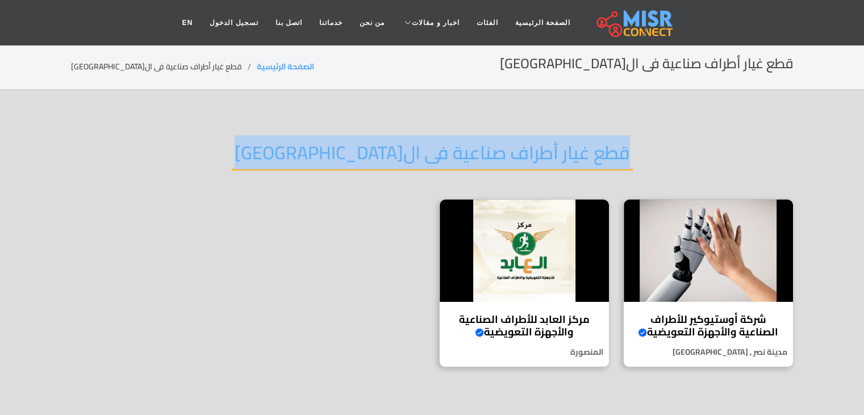
click at [499, 149] on h2 "قطع غيار أطراف صناعية فى القاهرة" at bounding box center [432, 155] width 401 height 29
copy div "قطع غيار أطراف صناعية فى القاهرة"
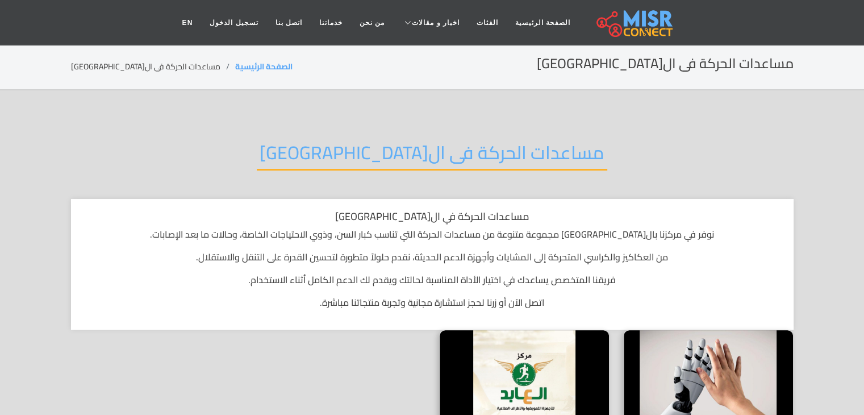
click at [475, 144] on h2 "مساعدات الحركة فى القاهرة" at bounding box center [432, 155] width 350 height 29
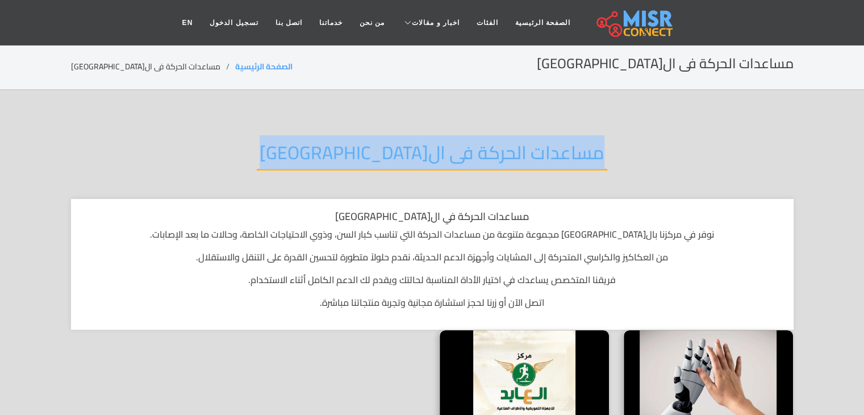
click at [475, 145] on h2 "مساعدات الحركة فى القاهرة" at bounding box center [432, 155] width 350 height 29
copy div "مساعدات الحركة فى القاهرة"
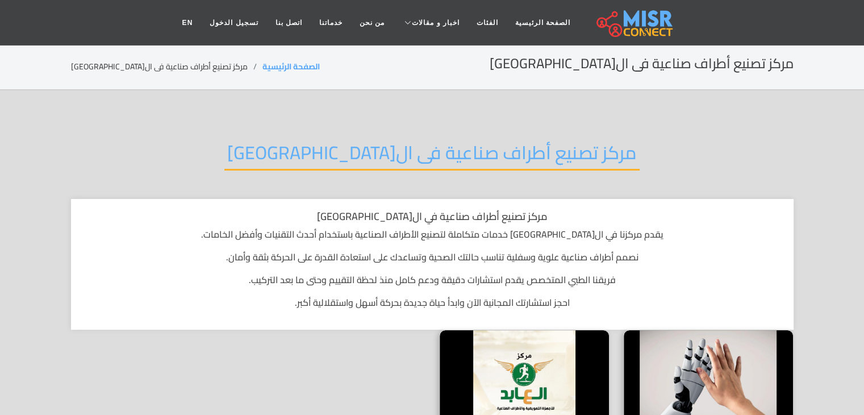
click at [449, 149] on h2 "مركز تصنيع أطراف صناعية فى ال[GEOGRAPHIC_DATA]" at bounding box center [431, 155] width 415 height 29
click at [449, 148] on h2 "مركز تصنيع أطراف صناعية فى ال[GEOGRAPHIC_DATA]" at bounding box center [431, 155] width 415 height 29
click at [489, 160] on h2 "مركز تصنيع أطراف صناعية فى ال[GEOGRAPHIC_DATA]" at bounding box center [431, 155] width 415 height 29
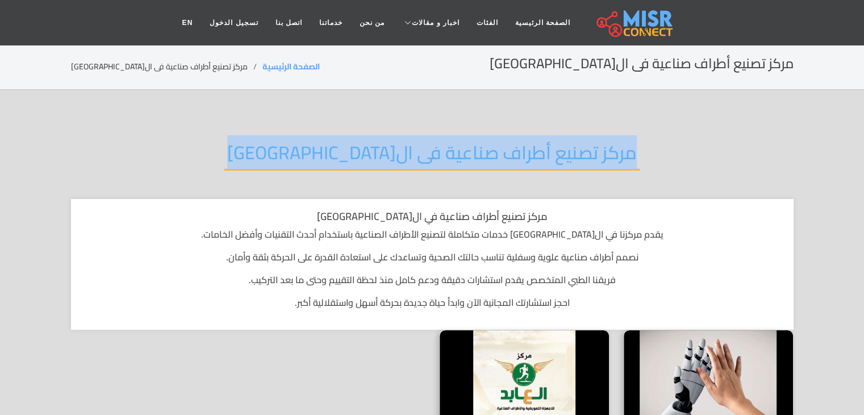
click at [489, 160] on h2 "مركز تصنيع أطراف صناعية فى ال[GEOGRAPHIC_DATA]" at bounding box center [431, 155] width 415 height 29
copy div "مركز تصنيع أطراف صناعية فى القاهرة"
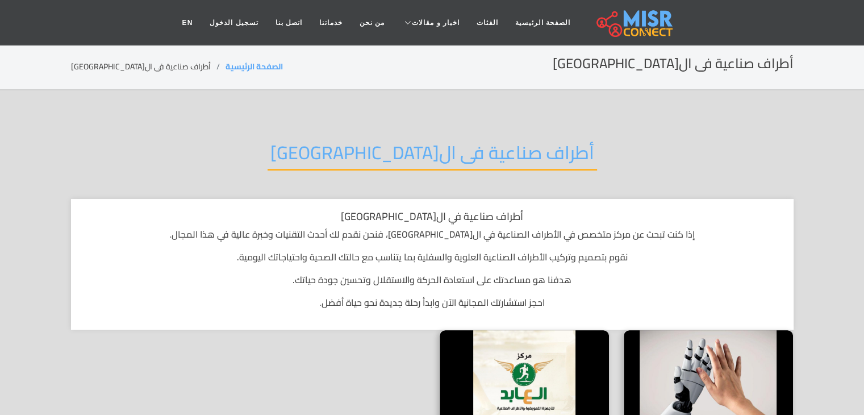
click at [449, 141] on h2 "أطراف صناعية فى ال[GEOGRAPHIC_DATA]" at bounding box center [432, 155] width 329 height 29
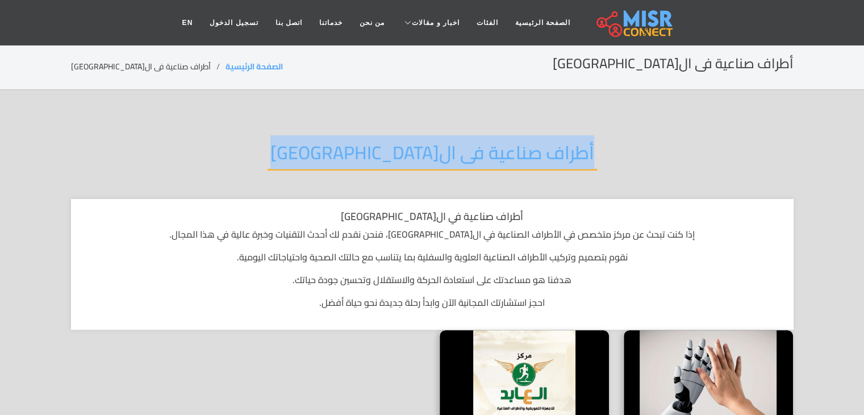
click at [449, 141] on h2 "أطراف صناعية فى القاهرة" at bounding box center [432, 155] width 329 height 29
copy div "أطراف صناعية فى القاهرة"
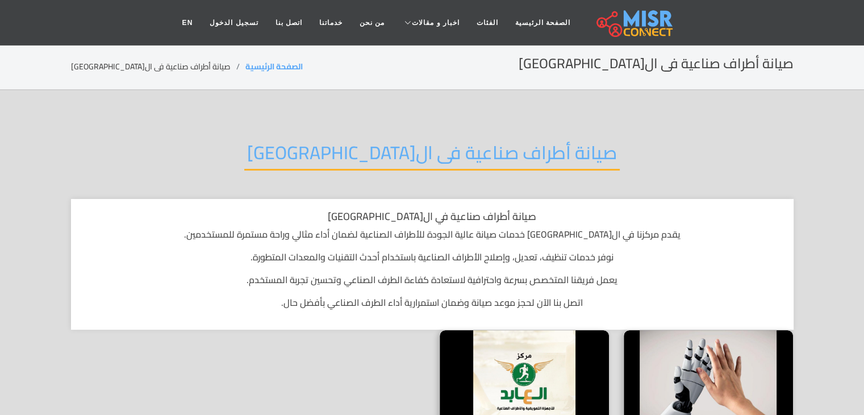
click at [380, 148] on h2 "صيانة أطراف صناعية فى ال[GEOGRAPHIC_DATA]" at bounding box center [431, 155] width 375 height 29
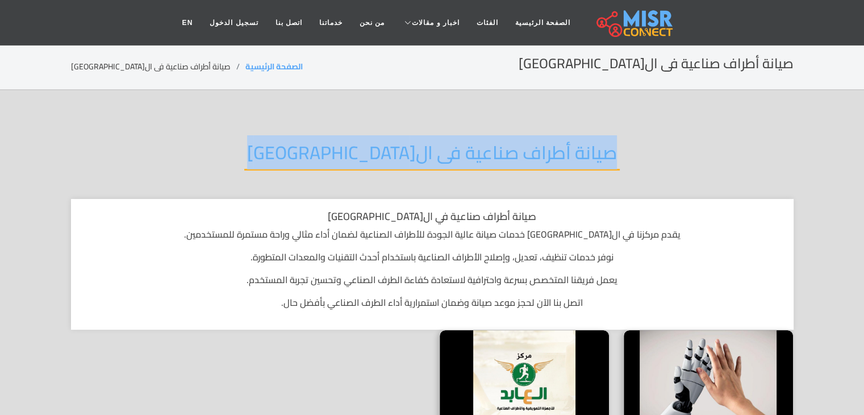
click at [380, 148] on h2 "صيانة أطراف صناعية فى ال[GEOGRAPHIC_DATA]" at bounding box center [431, 155] width 375 height 29
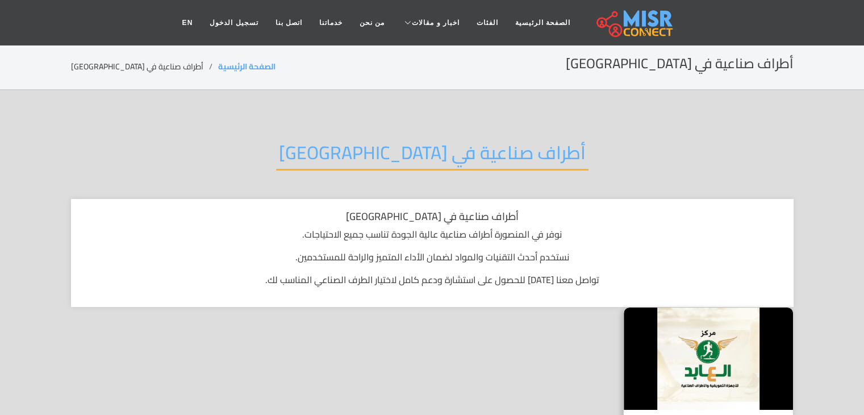
click at [503, 152] on h2 "أطراف صناعية في المنصورة" at bounding box center [432, 155] width 312 height 29
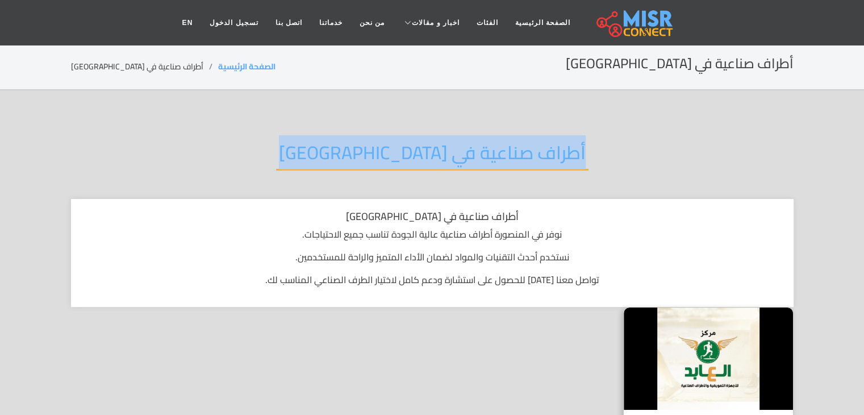
click at [503, 152] on h2 "أطراف صناعية في المنصورة" at bounding box center [432, 155] width 312 height 29
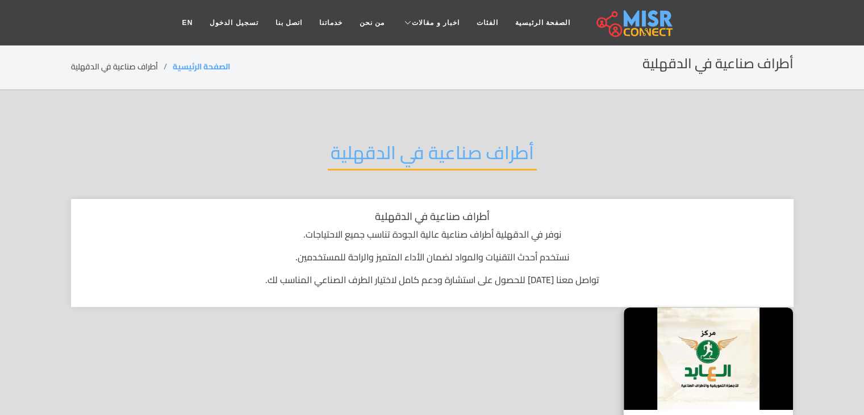
click at [501, 160] on h2 "أطراف صناعية في الدقهلية" at bounding box center [432, 155] width 209 height 29
click at [501, 157] on h2 "أطراف صناعية في الدقهلية" at bounding box center [432, 155] width 209 height 29
click at [501, 155] on h2 "أطراف صناعية في الدقهلية" at bounding box center [432, 155] width 209 height 29
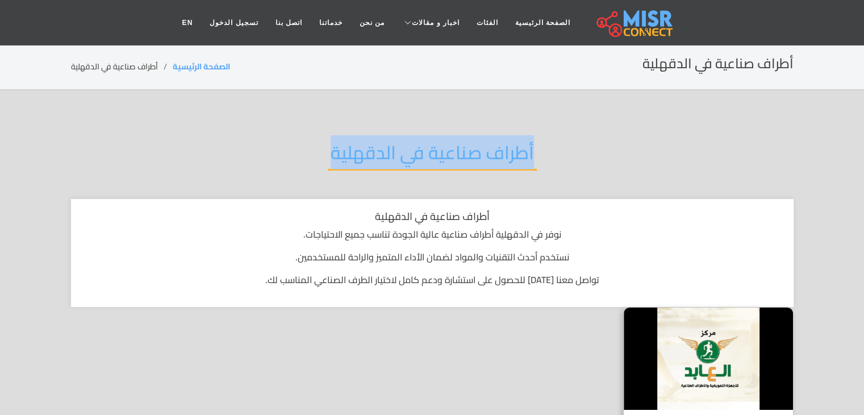
click at [501, 155] on h2 "أطراف صناعية في الدقهلية" at bounding box center [432, 155] width 209 height 29
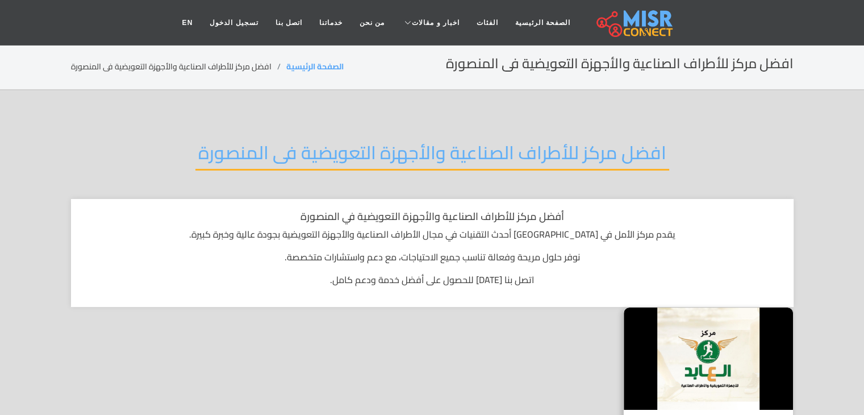
click at [580, 144] on h2 "افضل مركز للأطراف الصناعية والأجهزة التعويضية فى المنصورة" at bounding box center [432, 155] width 474 height 29
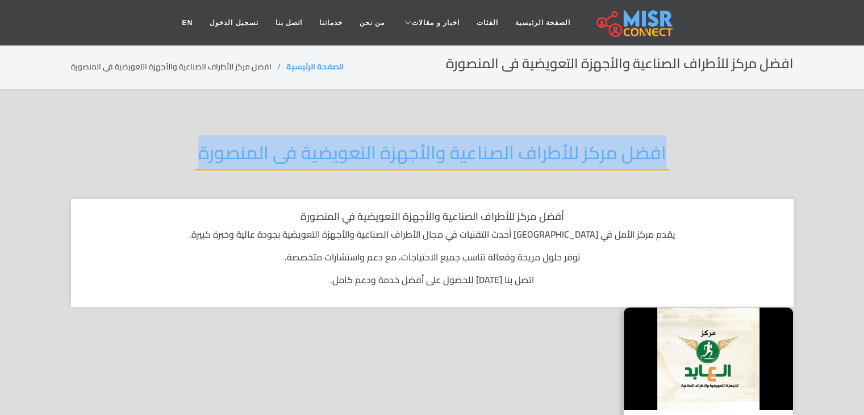
click at [580, 144] on h2 "افضل مركز للأطراف الصناعية والأجهزة التعويضية فى المنصورة" at bounding box center [432, 155] width 474 height 29
copy div "افضل مركز للأطراف الصناعية والأجهزة التعويضية فى المنصورة"
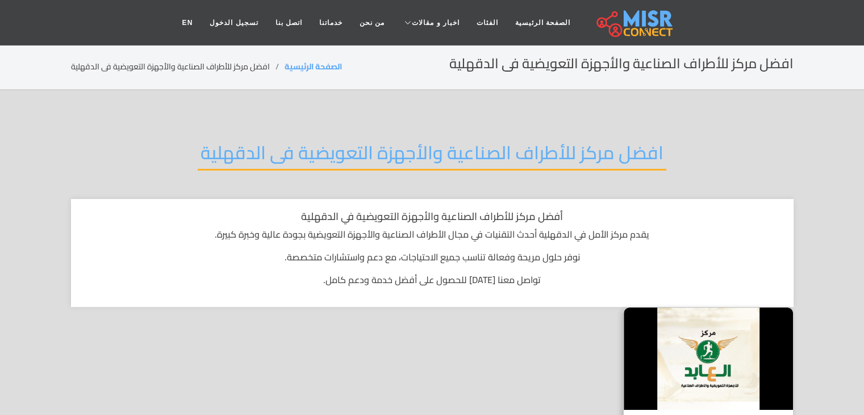
click at [581, 160] on h2 "افضل مركز للأطراف الصناعية والأجهزة التعويضية فى الدقهلية" at bounding box center [432, 155] width 469 height 29
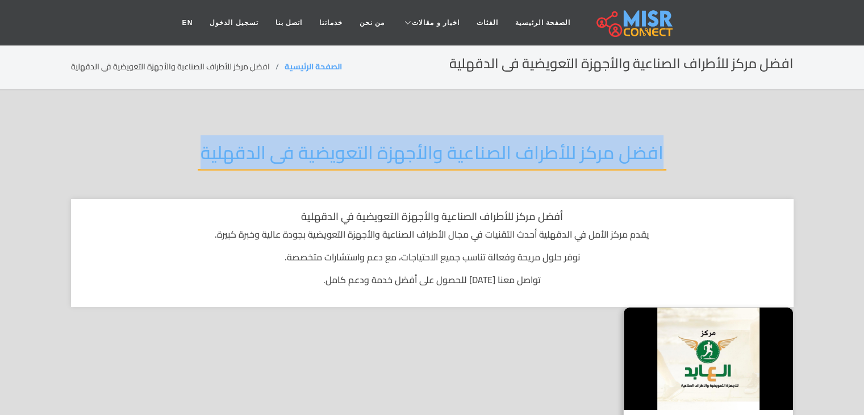
click at [581, 160] on h2 "افضل مركز للأطراف الصناعية والأجهزة التعويضية فى الدقهلية" at bounding box center [432, 155] width 469 height 29
copy div "افضل مركز للأطراف الصناعية والأجهزة التعويضية فى الدقهلية"
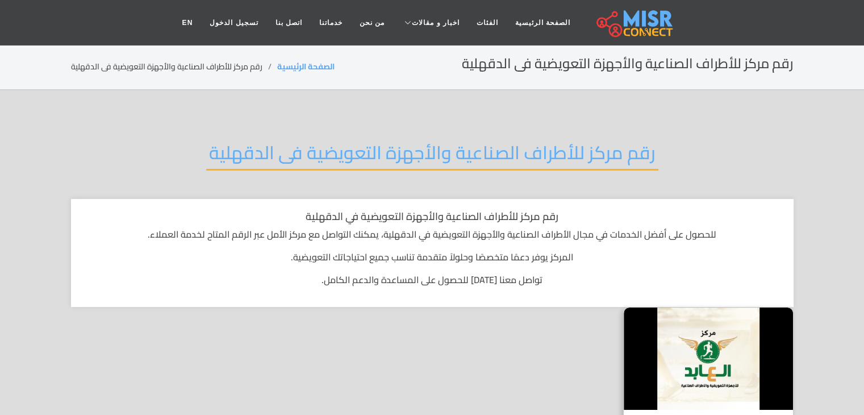
click at [571, 141] on h2 "رقم مركز للأطراف الصناعية والأجهزة التعويضية فى الدقهلية" at bounding box center [432, 155] width 452 height 29
click at [632, 141] on h2 "رقم مركز للأطراف الصناعية والأجهزة التعويضية فى الدقهلية" at bounding box center [432, 155] width 452 height 29
click at [629, 141] on h2 "رقم مركز للأطراف الصناعية والأجهزة التعويضية فى الدقهلية" at bounding box center [432, 155] width 452 height 29
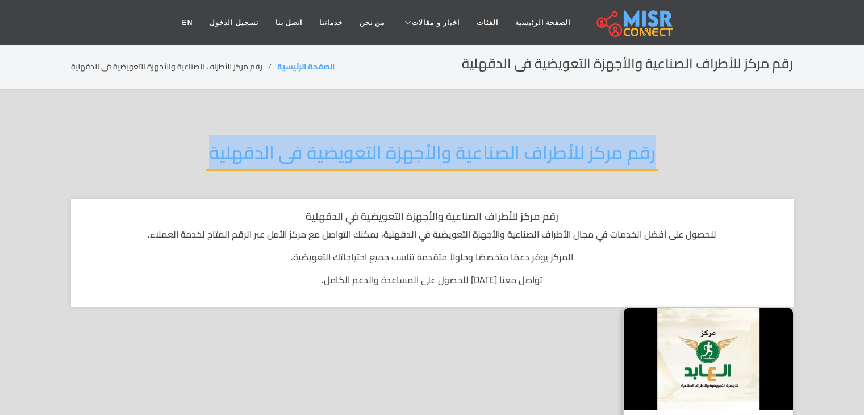
click at [629, 141] on h2 "رقم مركز للأطراف الصناعية والأجهزة التعويضية فى الدقهلية" at bounding box center [432, 155] width 452 height 29
copy div "رقم مركز للأطراف الصناعية والأجهزة التعويضية فى الدقهلية"
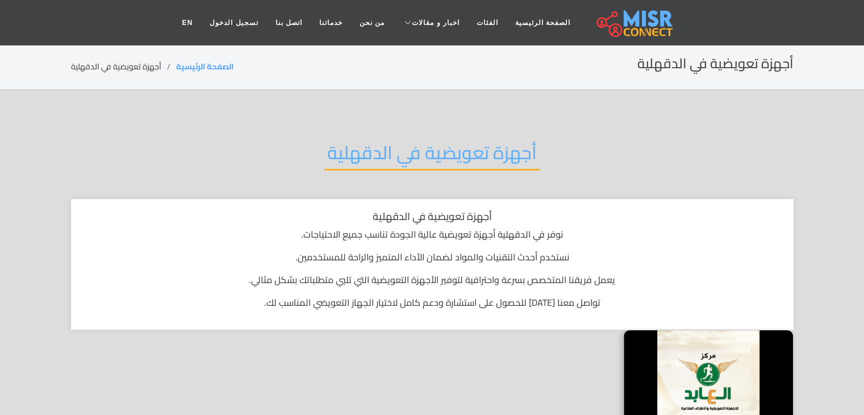
click at [500, 141] on h2 "أجهزة تعويضية في الدقهلية" at bounding box center [431, 155] width 215 height 29
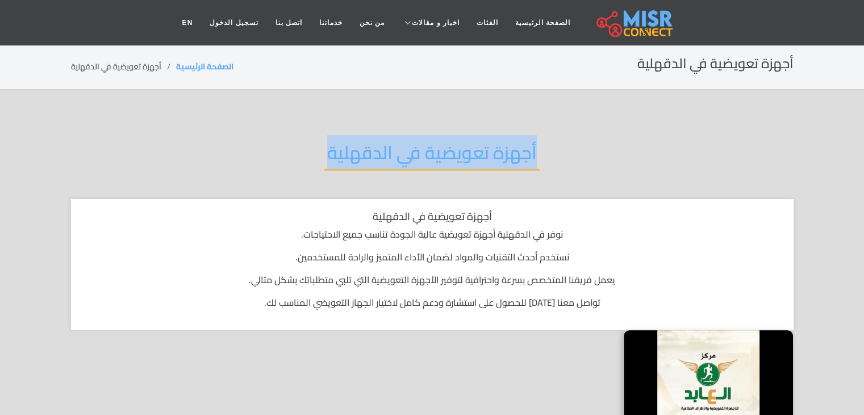
click at [500, 141] on h2 "أجهزة تعويضية في الدقهلية" at bounding box center [431, 155] width 215 height 29
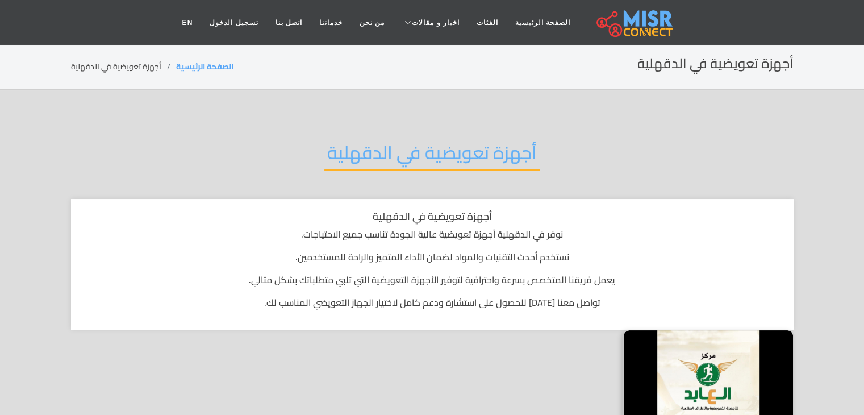
click at [423, 124] on div "أجهزة تعويضية في الدقهلية" at bounding box center [432, 161] width 723 height 74
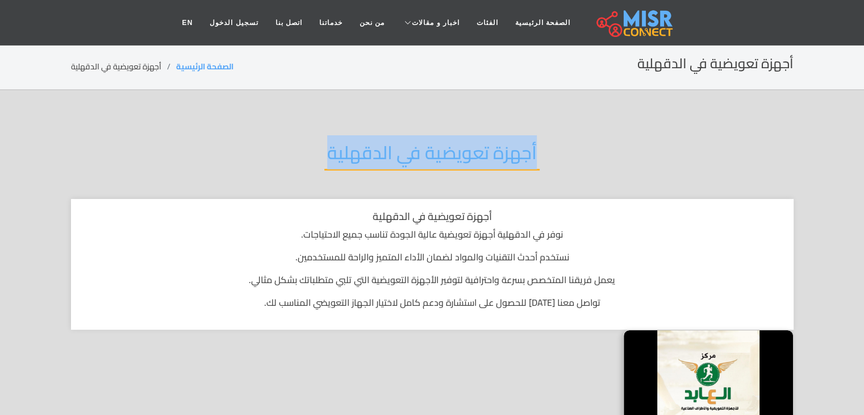
click at [423, 124] on div "أجهزة تعويضية في الدقهلية" at bounding box center [432, 161] width 723 height 74
copy div "أجهزة تعويضية في الدقهلية"
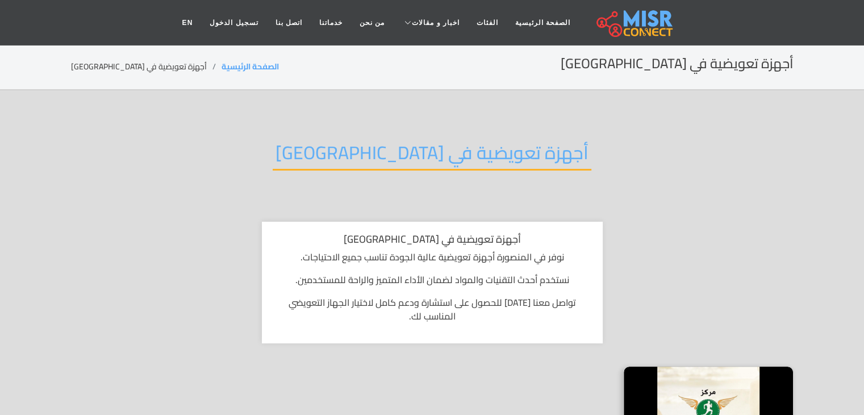
click at [501, 141] on h2 "أجهزة تعويضية في المنصورة" at bounding box center [432, 155] width 319 height 29
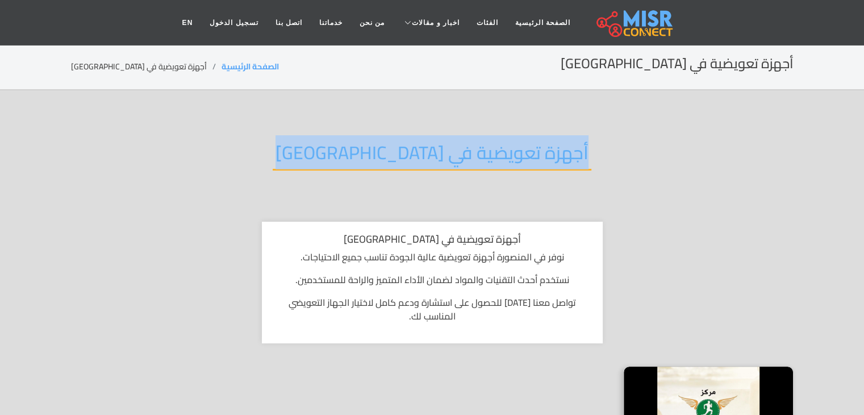
click at [501, 141] on h2 "أجهزة تعويضية في المنصورة" at bounding box center [432, 155] width 319 height 29
copy div "أجهزة تعويضية في المنصورة"
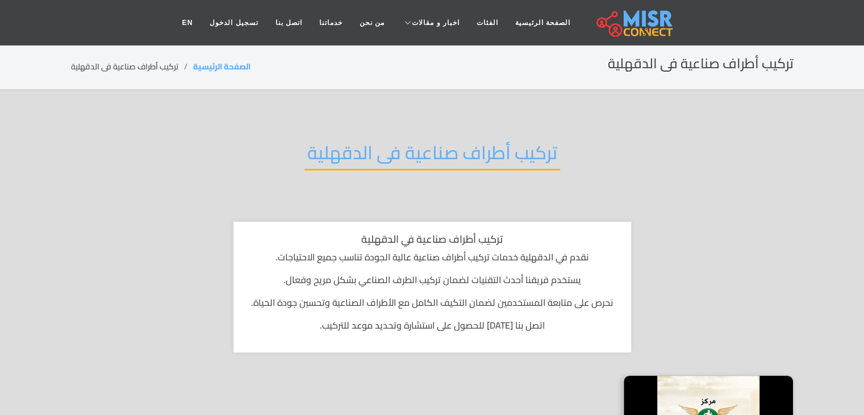
click at [492, 141] on h2 "تركيب أطراف صناعية فى الدقهلية" at bounding box center [432, 155] width 256 height 29
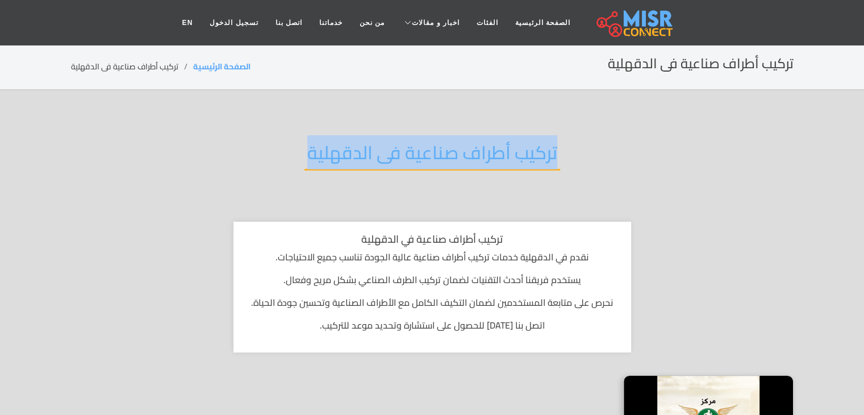
click at [492, 141] on h2 "تركيب أطراف صناعية فى الدقهلية" at bounding box center [432, 155] width 256 height 29
copy div "تركيب أطراف صناعية فى الدقهلية"
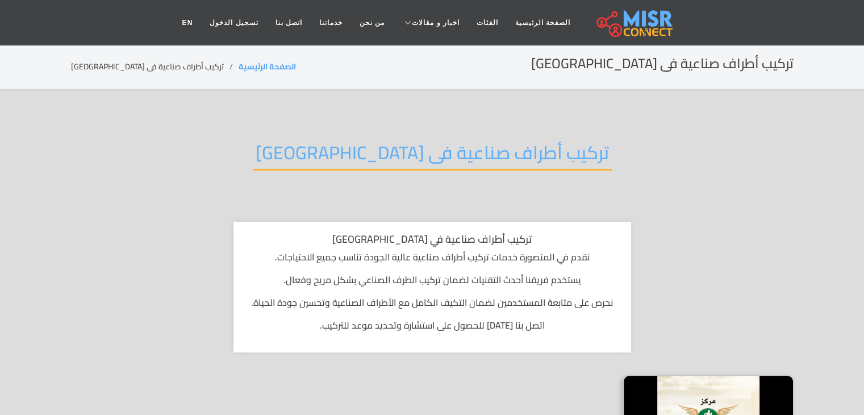
click at [490, 141] on h2 "تركيب أطراف صناعية فى [GEOGRAPHIC_DATA]" at bounding box center [432, 155] width 359 height 29
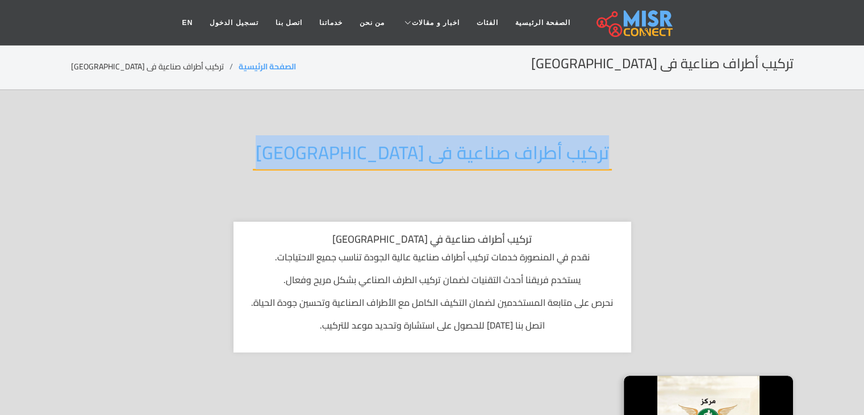
click at [490, 141] on h2 "تركيب أطراف صناعية فى [GEOGRAPHIC_DATA]" at bounding box center [432, 155] width 359 height 29
copy div "تركيب أطراف صناعية فى [GEOGRAPHIC_DATA]"
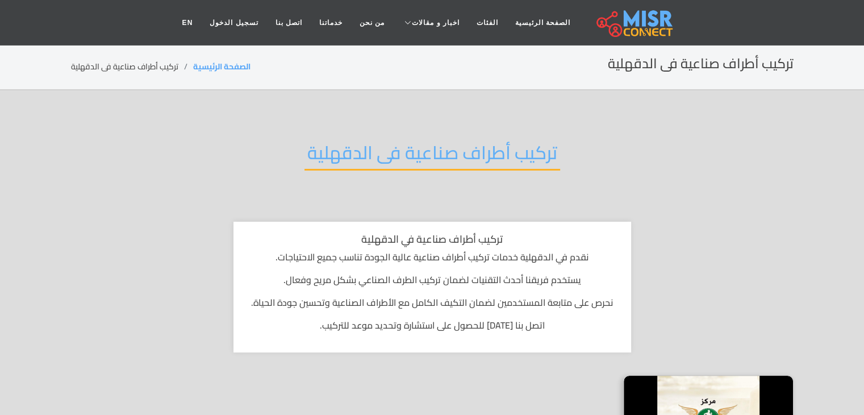
click at [454, 155] on h2 "تركيب أطراف صناعية فى الدقهلية" at bounding box center [432, 155] width 256 height 29
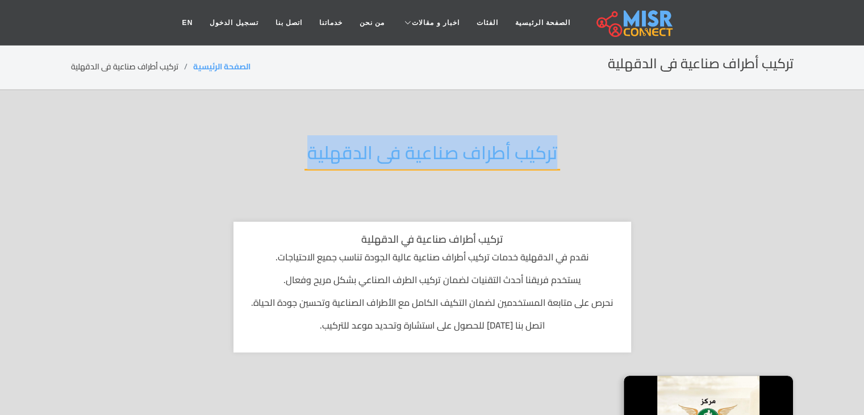
click at [454, 155] on h2 "تركيب أطراف صناعية فى الدقهلية" at bounding box center [432, 155] width 256 height 29
copy div "تركيب أطراف صناعية فى الدقهلية"
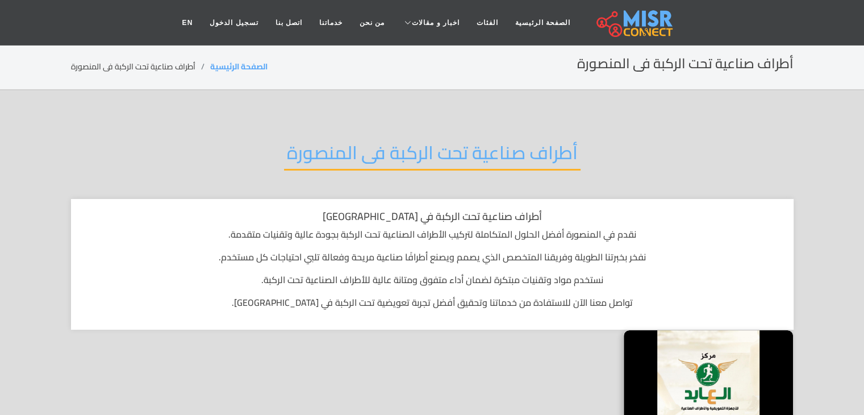
click at [354, 141] on h2 "أطراف صناعية تحت الركبة فى المنصورة" at bounding box center [432, 155] width 297 height 29
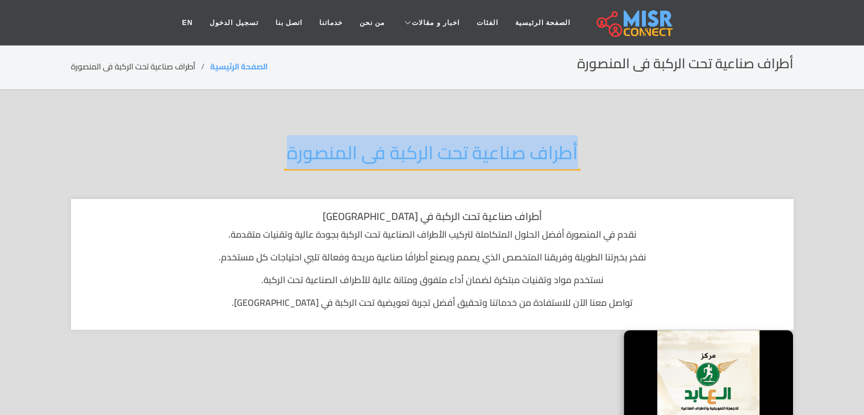
click at [354, 141] on h2 "أطراف صناعية تحت الركبة فى المنصورة" at bounding box center [432, 155] width 297 height 29
copy div "أطراف صناعية تحت الركبة فى المنصورة"
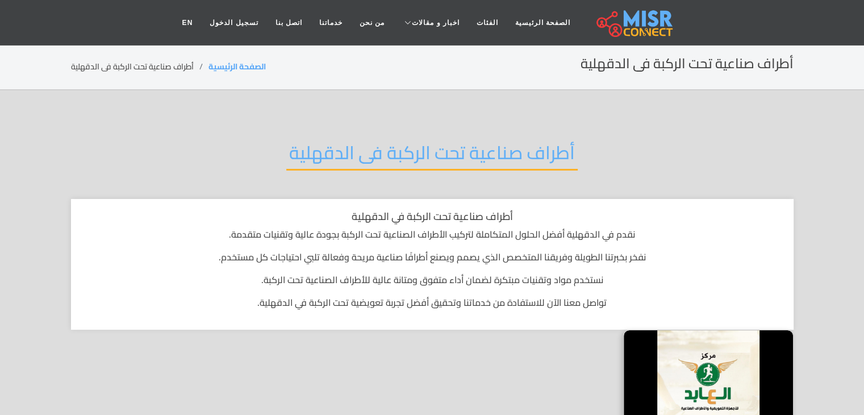
click at [520, 147] on h2 "أطراف صناعية تحت الركبة فى الدقهلية" at bounding box center [431, 155] width 291 height 29
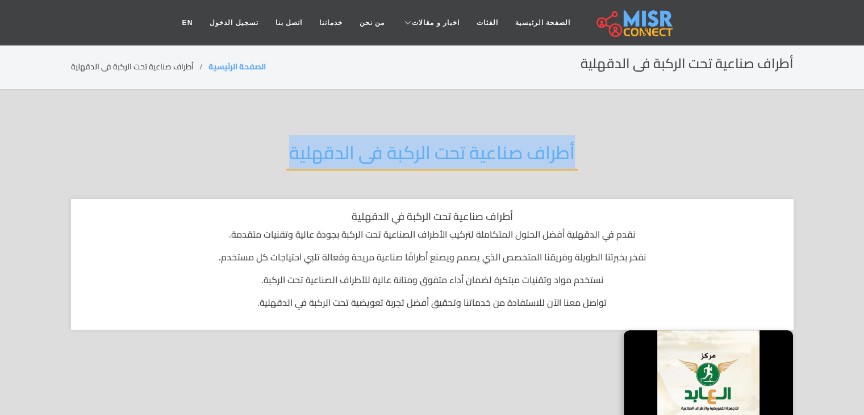
click at [520, 147] on h2 "أطراف صناعية تحت الركبة فى الدقهلية" at bounding box center [431, 155] width 291 height 29
copy div "أطراف صناعية تحت الركبة فى الدقهلية"
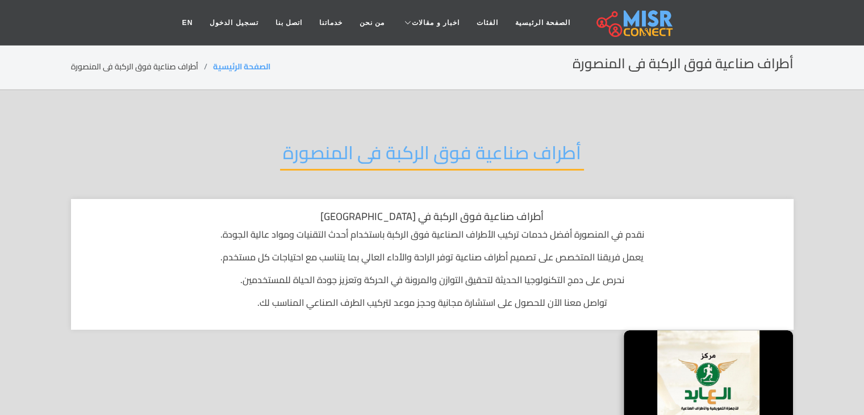
click at [559, 144] on h2 "أطراف صناعية فوق الركبة فى المنصورة" at bounding box center [432, 155] width 304 height 29
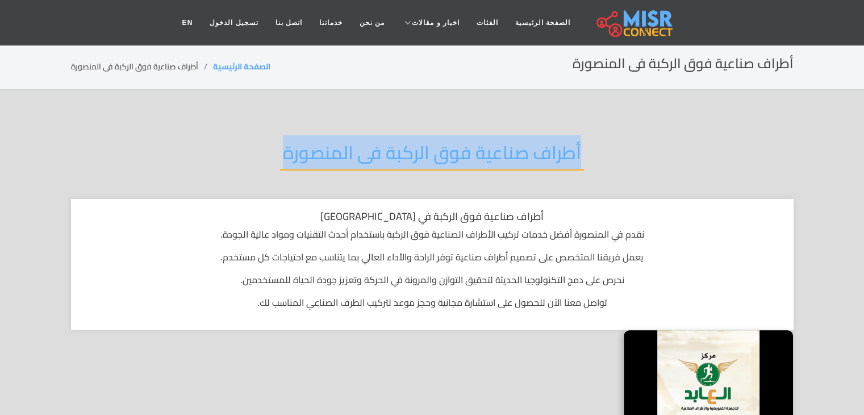
click at [559, 144] on h2 "أطراف صناعية فوق الركبة فى المنصورة" at bounding box center [432, 155] width 304 height 29
copy div "أطراف صناعية فوق الركبة فى المنصورة"
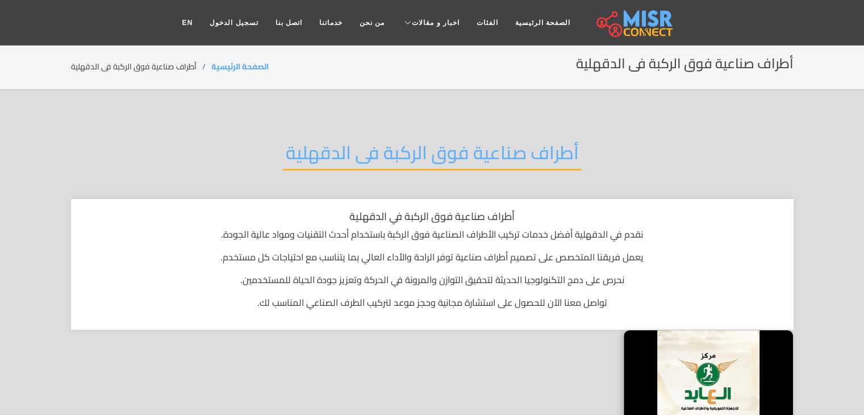
click at [580, 140] on div "أطراف صناعية فوق الركبة فى الدقهلية" at bounding box center [432, 161] width 723 height 74
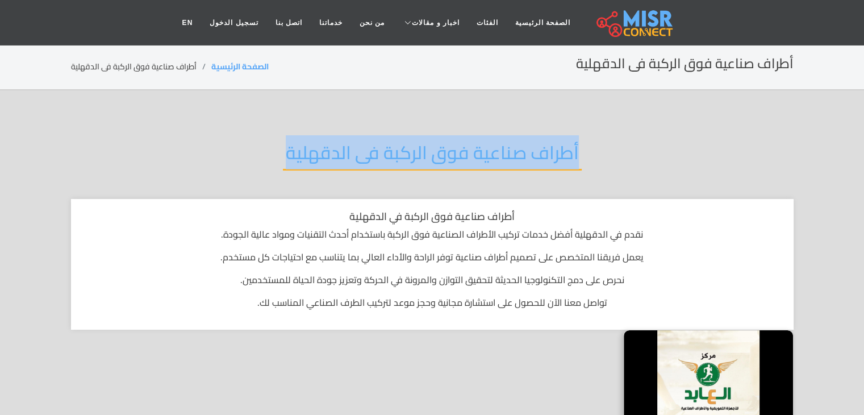
click at [580, 140] on div "أطراف صناعية فوق الركبة فى الدقهلية" at bounding box center [432, 161] width 723 height 74
copy div "أطراف صناعية فوق الركبة فى الدقهلية"
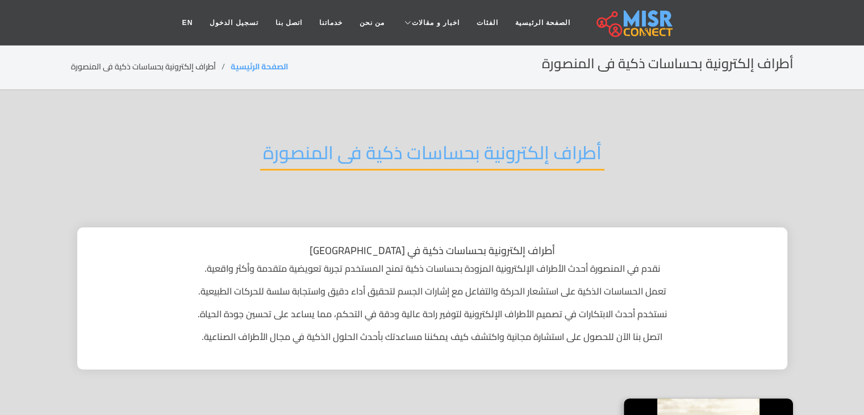
click at [570, 148] on h2 "أطراف إلكترونية بحساسات ذكية فى المنصورة" at bounding box center [432, 155] width 344 height 29
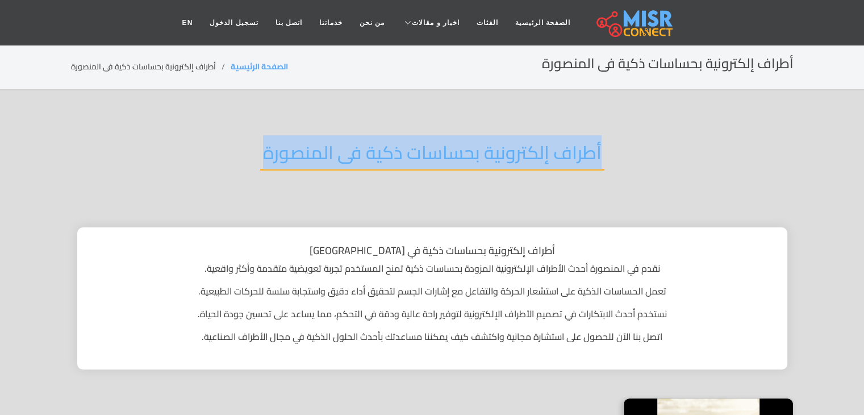
click at [570, 148] on h2 "أطراف إلكترونية بحساسات ذكية فى المنصورة" at bounding box center [432, 155] width 344 height 29
copy div "أطراف إلكترونية بحساسات ذكية فى المنصورة"
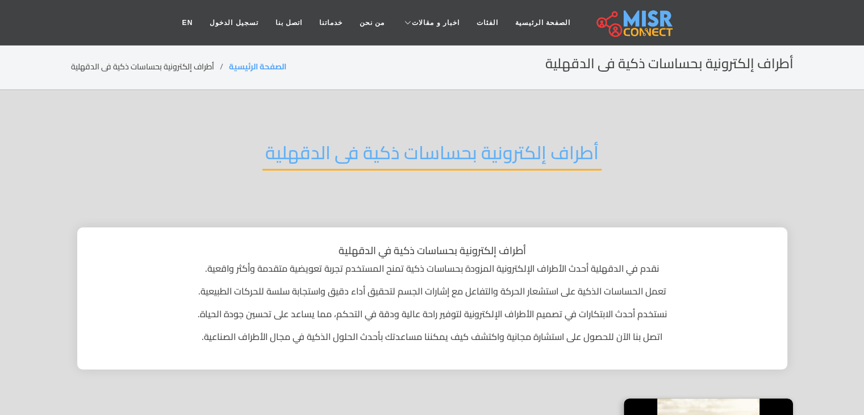
click at [559, 155] on h2 "أطراف إلكترونية بحساسات ذكية فى الدقهلية" at bounding box center [431, 155] width 339 height 29
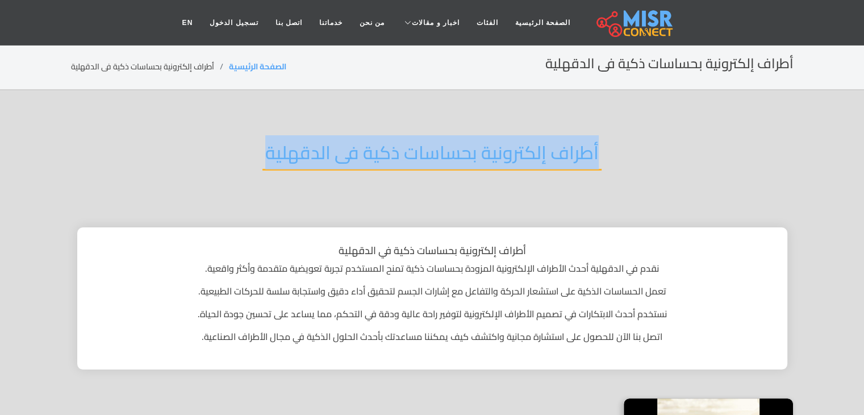
click at [559, 155] on h2 "أطراف إلكترونية بحساسات ذكية فى الدقهلية" at bounding box center [431, 155] width 339 height 29
copy div "أطراف إلكترونية بحساسات ذكية فى الدقهلية"
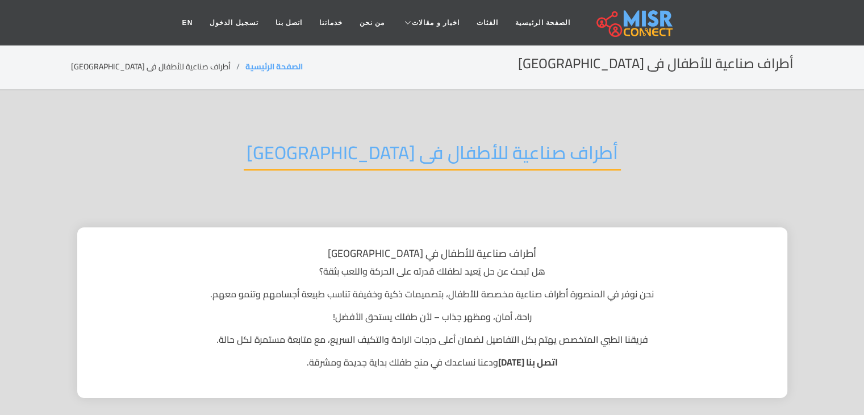
click at [515, 154] on h2 "أطراف صناعية للأطفال فى المنصورة" at bounding box center [432, 155] width 377 height 29
click at [513, 151] on h2 "أطراف صناعية للأطفال فى المنصورة" at bounding box center [432, 155] width 377 height 29
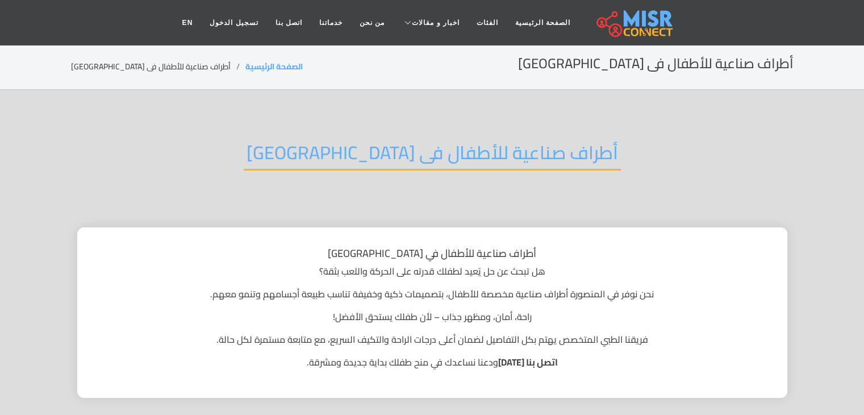
click at [511, 146] on h2 "أطراف صناعية للأطفال فى المنصورة" at bounding box center [432, 155] width 377 height 29
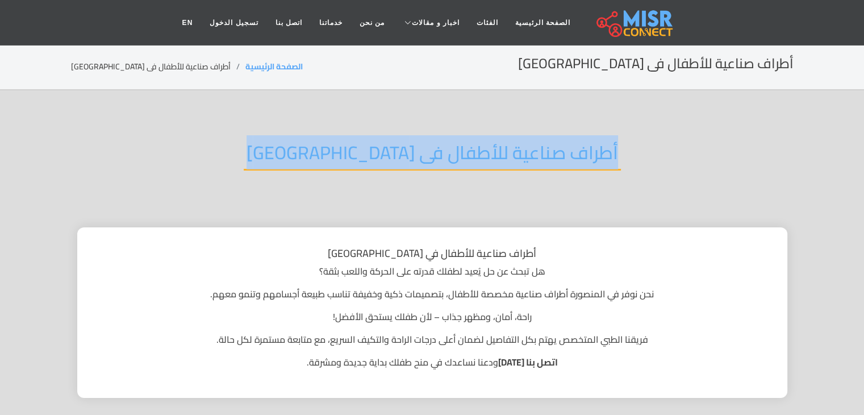
click at [511, 146] on h2 "أطراف صناعية للأطفال فى المنصورة" at bounding box center [432, 155] width 377 height 29
copy div "أطراف صناعية للأطفال فى المنصورة"
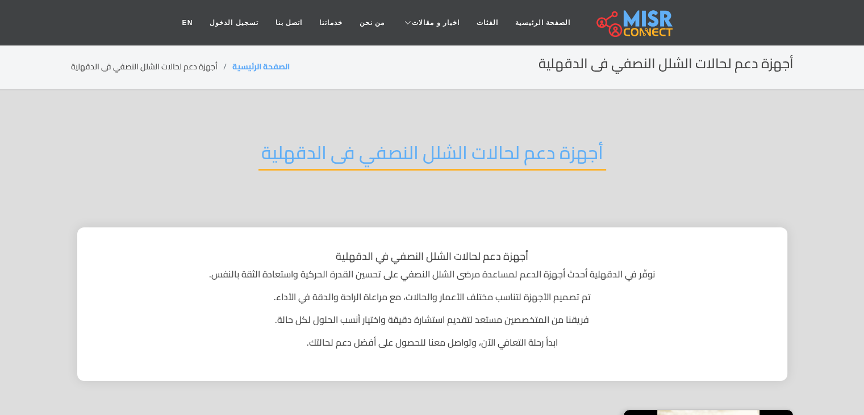
click at [489, 159] on h2 "أجهزة دعم لحالات الشلل النصفي فى الدقهلية" at bounding box center [432, 155] width 348 height 29
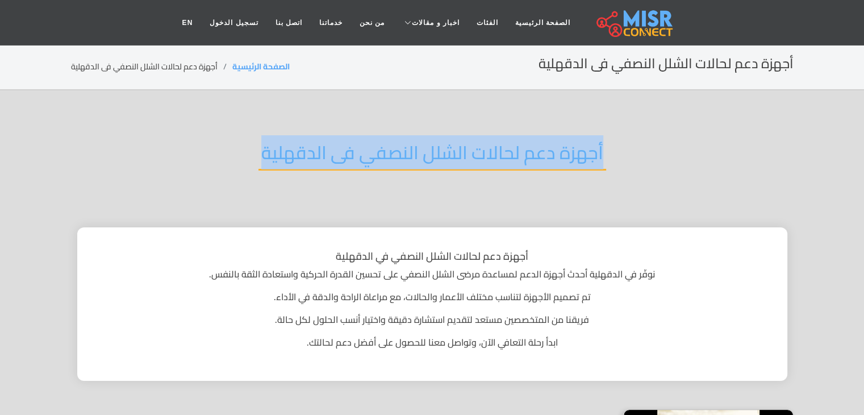
click at [489, 159] on h2 "أجهزة دعم لحالات الشلل النصفي فى الدقهلية" at bounding box center [432, 155] width 348 height 29
copy div "أجهزة دعم لحالات الشلل النصفي فى الدقهلية"
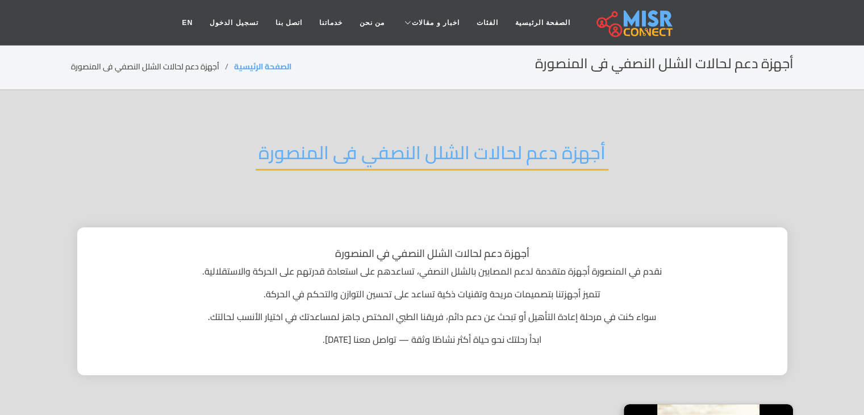
click at [555, 157] on h2 "أجهزة دعم لحالات الشلل النصفي فى المنصورة" at bounding box center [432, 155] width 353 height 29
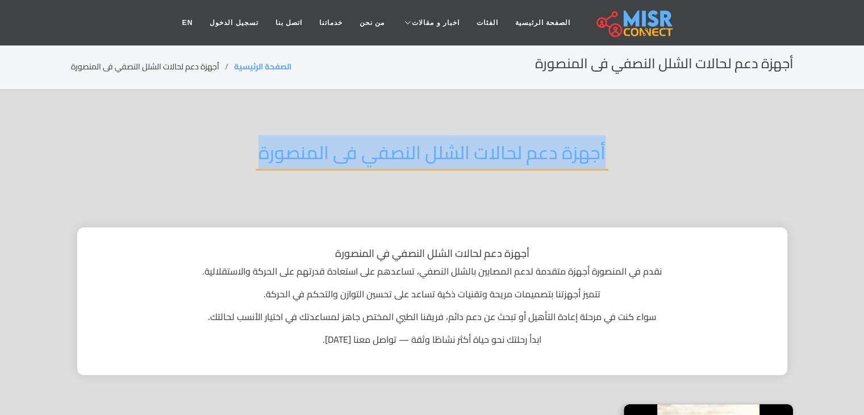
click at [555, 157] on h2 "أجهزة دعم لحالات الشلل النصفي فى المنصورة" at bounding box center [432, 155] width 353 height 29
copy div "أجهزة دعم لحالات الشلل النصفي فى المنصورة"
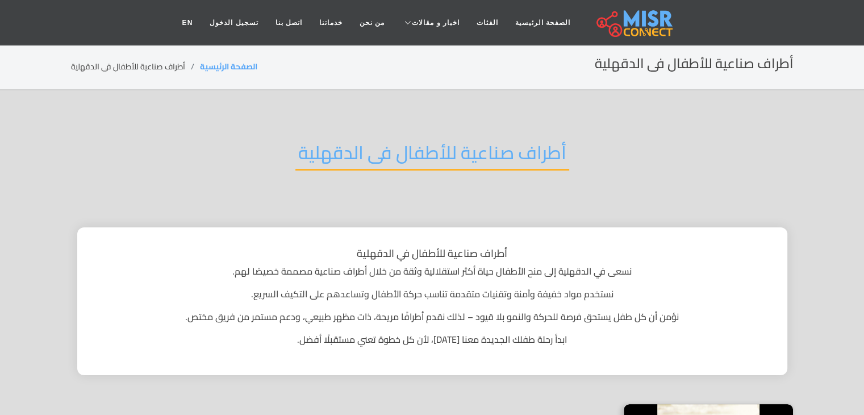
click at [535, 161] on h2 "أطراف صناعية للأطفال فى الدقهلية" at bounding box center [432, 155] width 274 height 29
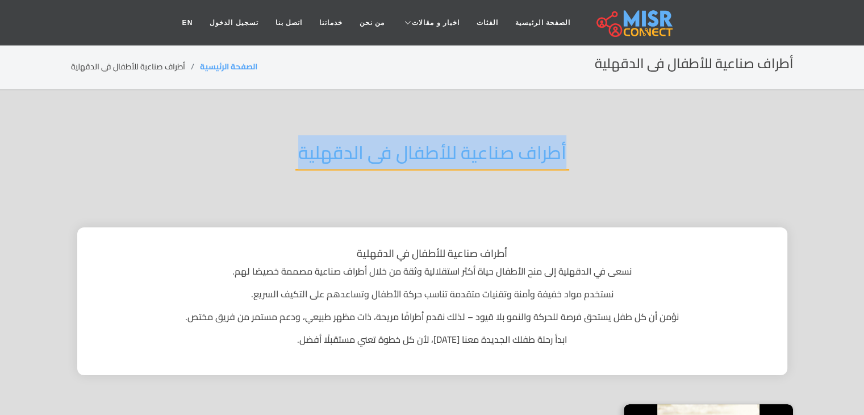
click at [535, 161] on h2 "أطراف صناعية للأطفال فى الدقهلية" at bounding box center [432, 155] width 274 height 29
copy div "أطراف صناعية للأطفال فى الدقهلية"
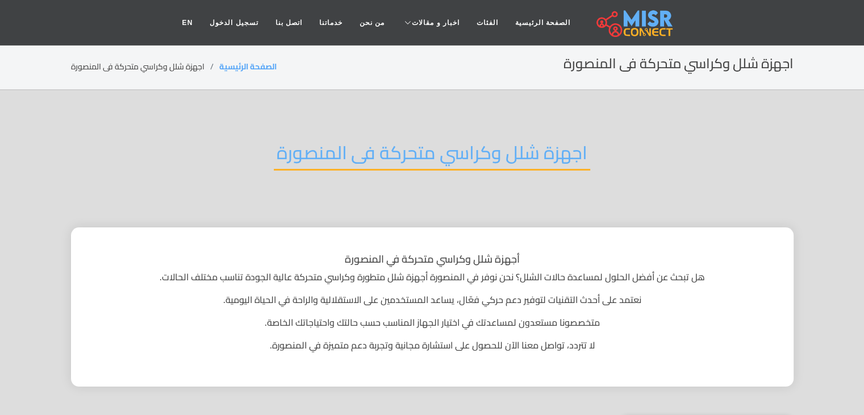
click at [538, 134] on div "اجهزة شلل وكراسي متحركة فى المنصورة" at bounding box center [432, 161] width 723 height 74
click at [529, 145] on h2 "اجهزة شلل وكراسي متحركة فى المنصورة" at bounding box center [432, 155] width 316 height 29
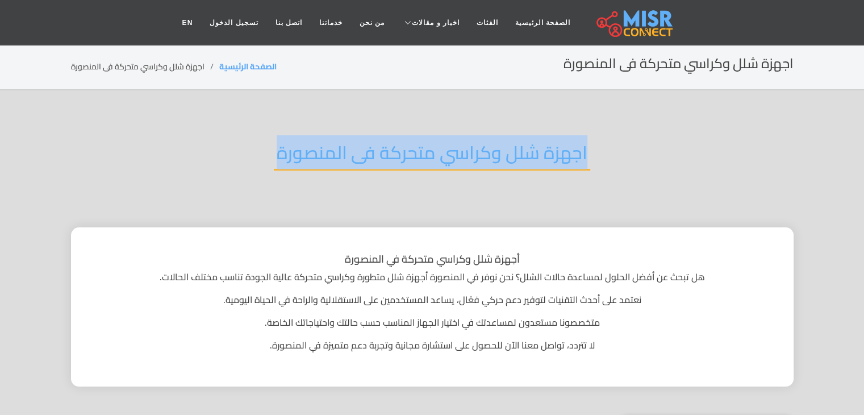
click at [529, 145] on h2 "اجهزة شلل وكراسي متحركة فى المنصورة" at bounding box center [432, 155] width 316 height 29
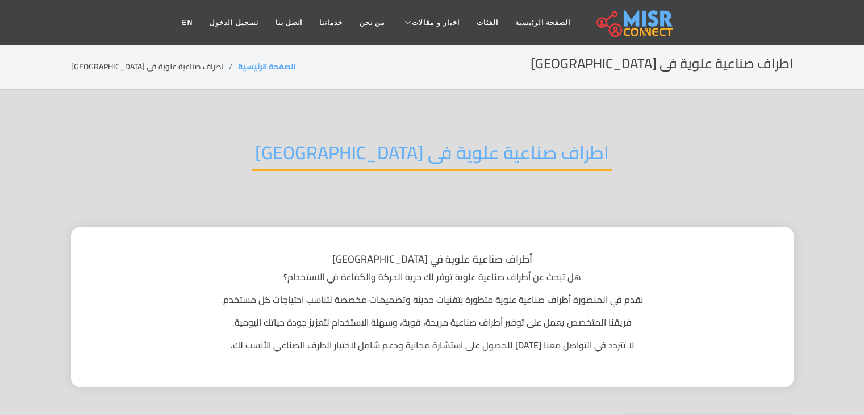
click at [429, 154] on h2 "اطراف صناعية علوية فى [GEOGRAPHIC_DATA]" at bounding box center [432, 155] width 360 height 29
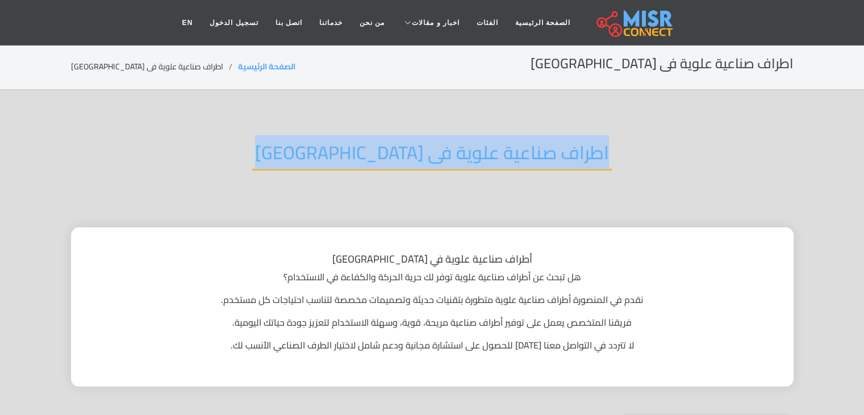
click at [429, 154] on h2 "اطراف صناعية علوية فى [GEOGRAPHIC_DATA]" at bounding box center [432, 155] width 360 height 29
copy div "اطراف صناعية علوية فى [GEOGRAPHIC_DATA]"
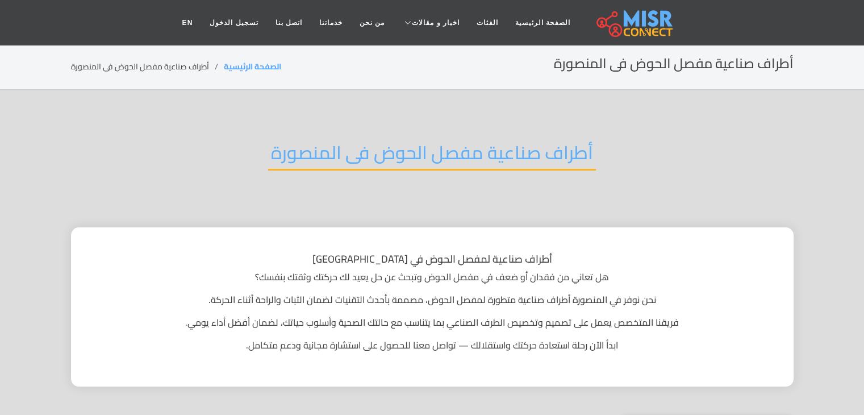
click at [550, 149] on h2 "أطراف صناعية مفصل الحوض فى المنصورة" at bounding box center [432, 155] width 328 height 29
click at [550, 148] on h2 "أطراف صناعية مفصل الحوض فى المنصورة" at bounding box center [432, 155] width 328 height 29
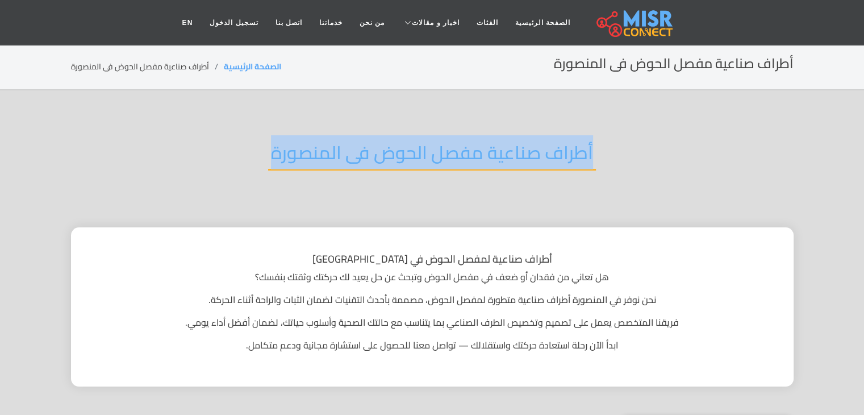
click at [550, 148] on h2 "أطراف صناعية مفصل الحوض فى المنصورة" at bounding box center [432, 155] width 328 height 29
copy div "أطراف صناعية مفصل الحوض فى المنصورة"
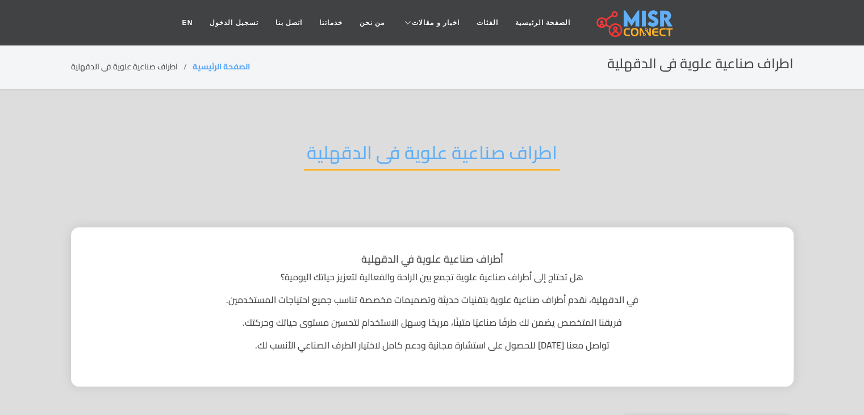
click at [479, 144] on h2 "اطراف صناعية علوية فى الدقهلية" at bounding box center [432, 155] width 256 height 29
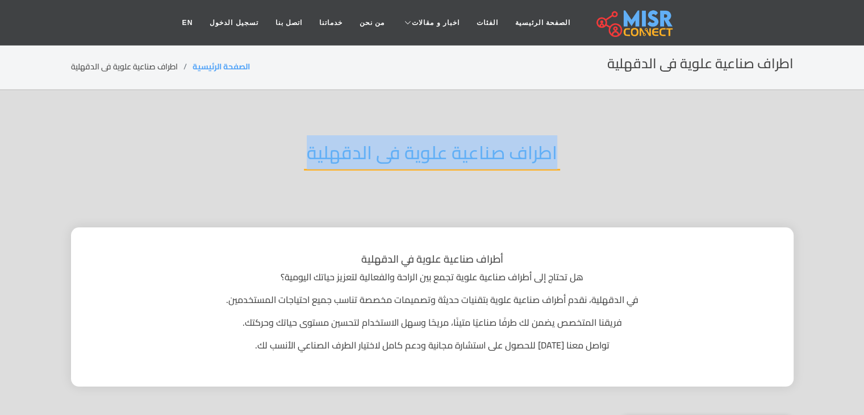
click at [479, 144] on h2 "اطراف صناعية علوية فى الدقهلية" at bounding box center [432, 155] width 256 height 29
copy div "اطراف صناعية علوية فى الدقهلية"
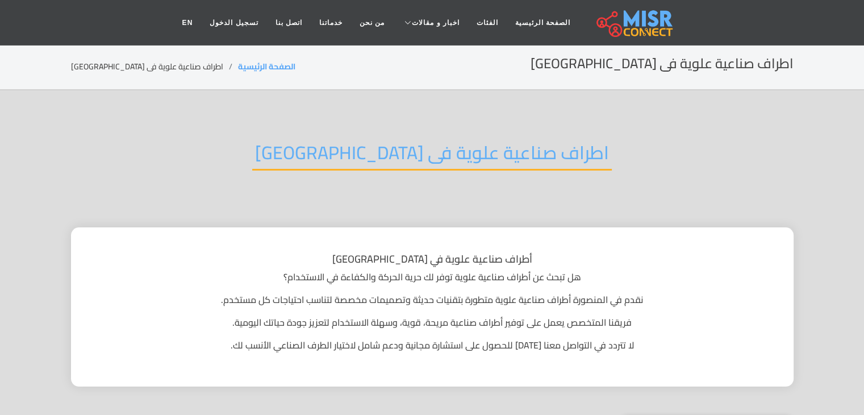
click at [443, 145] on h2 "اطراف صناعية علوية فى [GEOGRAPHIC_DATA]" at bounding box center [432, 155] width 360 height 29
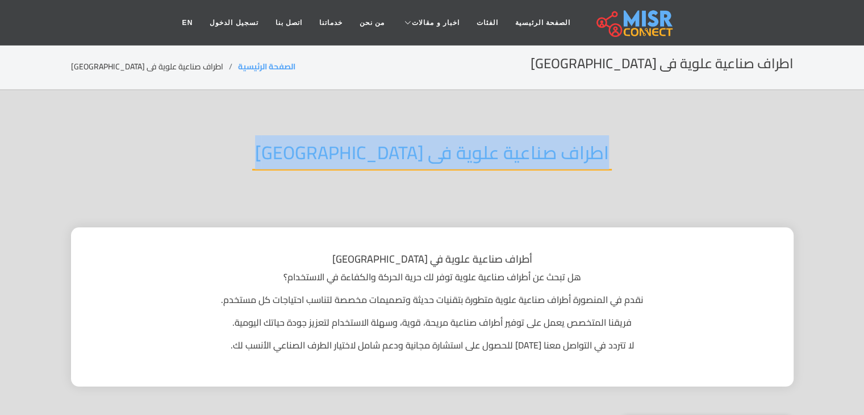
click at [443, 145] on h2 "اطراف صناعية علوية فى [GEOGRAPHIC_DATA]" at bounding box center [432, 155] width 360 height 29
copy div "اطراف صناعية علوية فى [GEOGRAPHIC_DATA]"
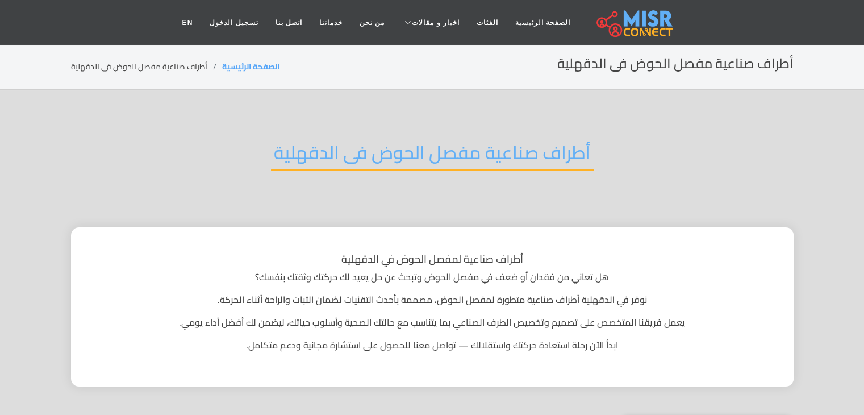
click at [370, 161] on h2 "أطراف صناعية مفصل الحوض فى الدقهلية" at bounding box center [432, 155] width 323 height 29
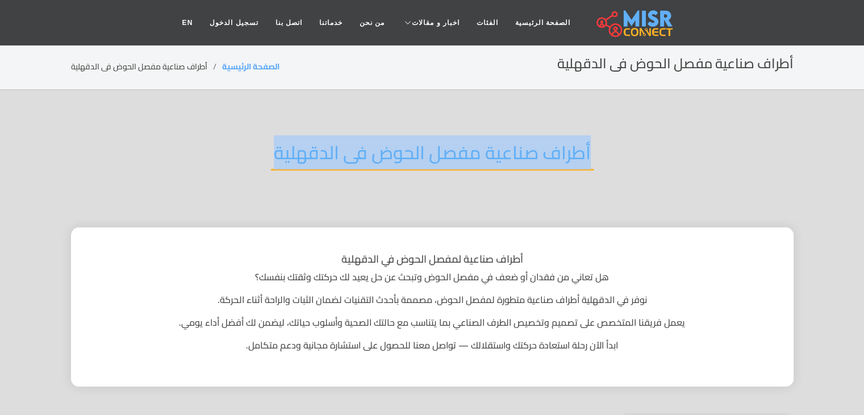
click at [370, 161] on h2 "أطراف صناعية مفصل الحوض فى الدقهلية" at bounding box center [432, 155] width 323 height 29
copy div "أطراف صناعية مفصل الحوض فى الدقهلية"
